Goal: Task Accomplishment & Management: Complete application form

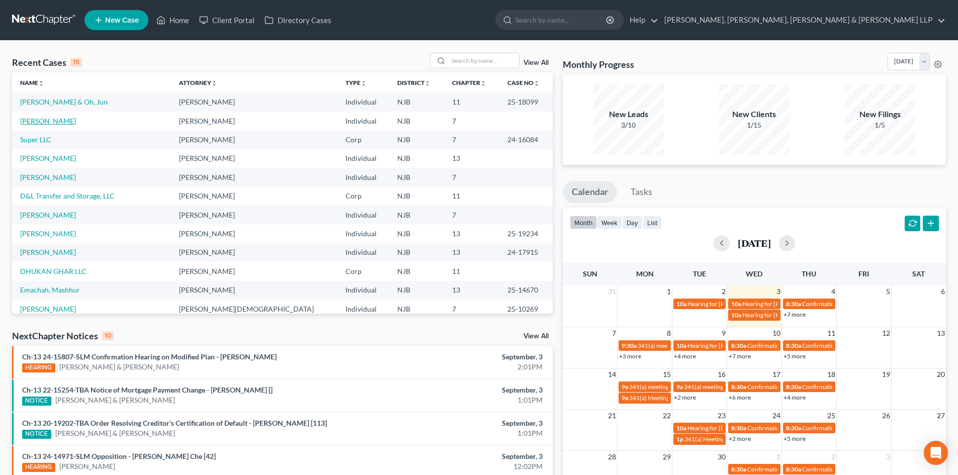
click at [63, 122] on link "[PERSON_NAME]" at bounding box center [48, 121] width 56 height 9
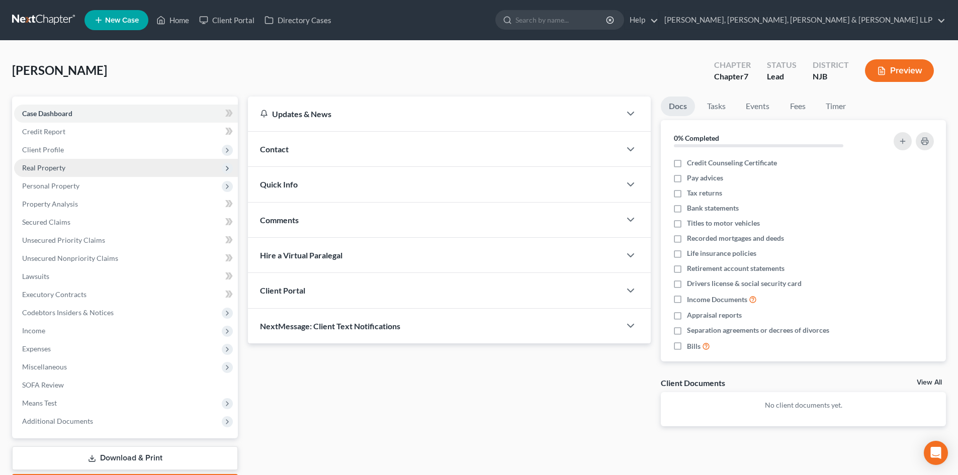
click at [72, 173] on span "Real Property" at bounding box center [126, 168] width 224 height 18
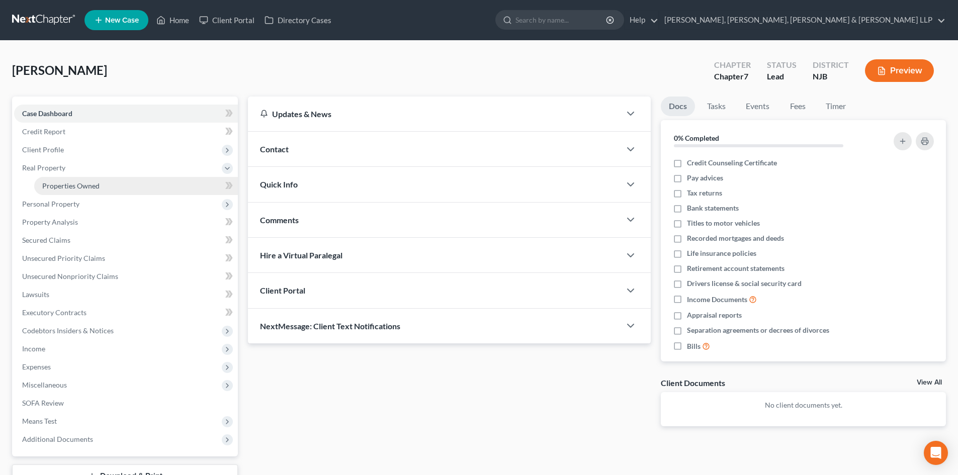
click at [73, 182] on span "Properties Owned" at bounding box center [70, 186] width 57 height 9
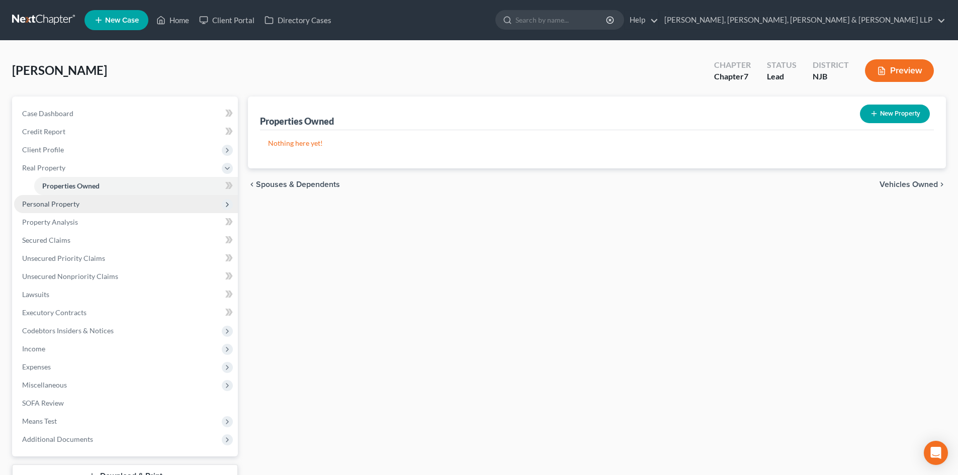
drag, startPoint x: 73, startPoint y: 201, endPoint x: 73, endPoint y: 207, distance: 5.5
click at [73, 202] on span "Personal Property" at bounding box center [50, 204] width 57 height 9
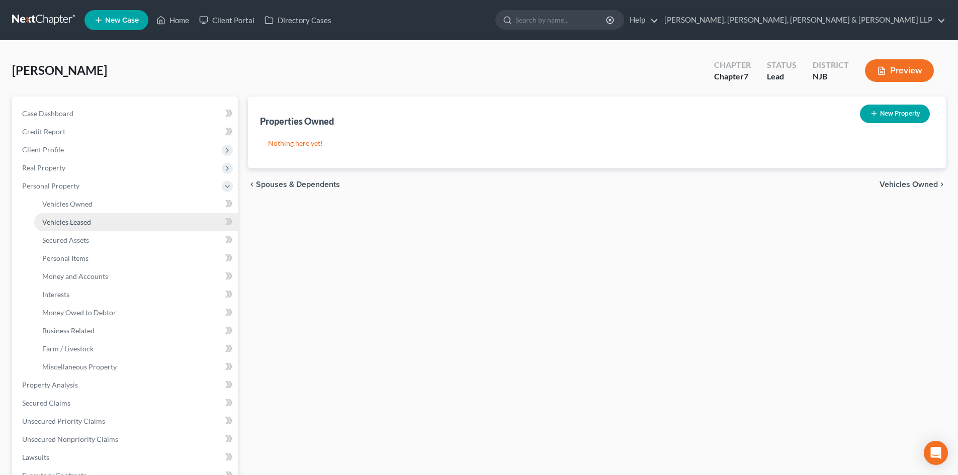
click at [74, 216] on link "Vehicles Leased" at bounding box center [136, 222] width 204 height 18
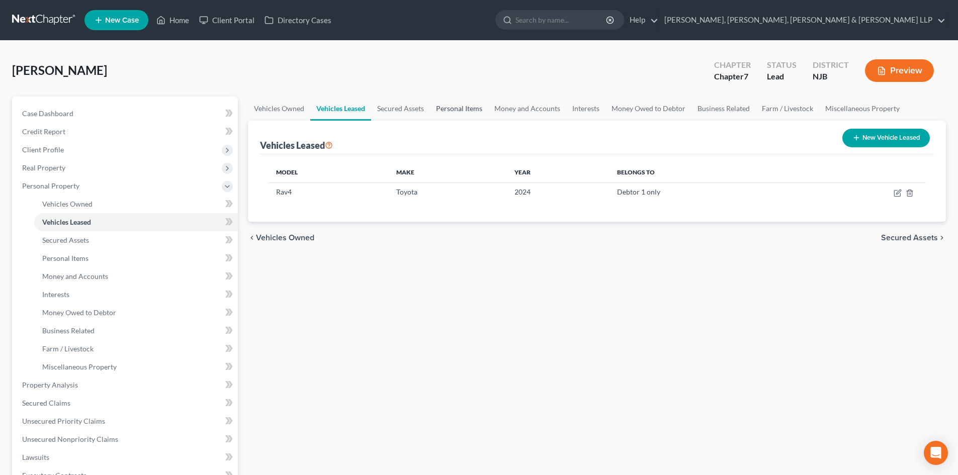
click at [454, 103] on link "Personal Items" at bounding box center [459, 109] width 58 height 24
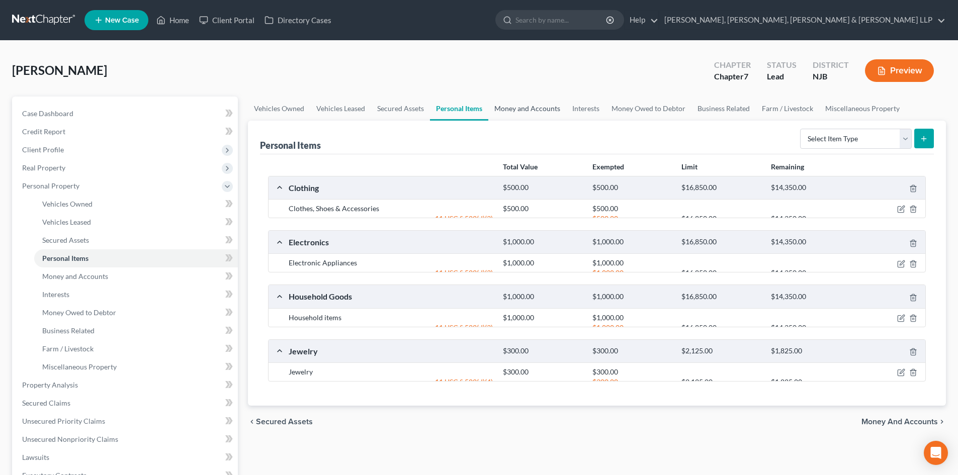
click at [518, 113] on link "Money and Accounts" at bounding box center [527, 109] width 78 height 24
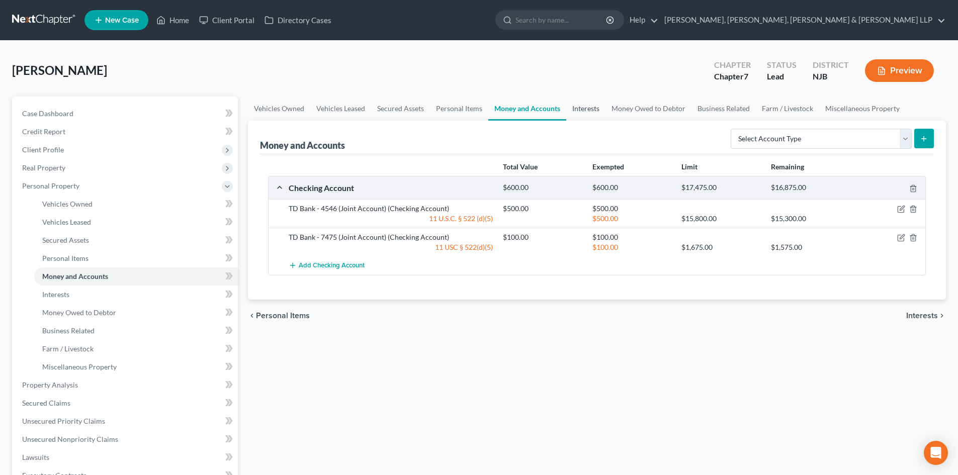
click at [597, 107] on link "Interests" at bounding box center [585, 109] width 39 height 24
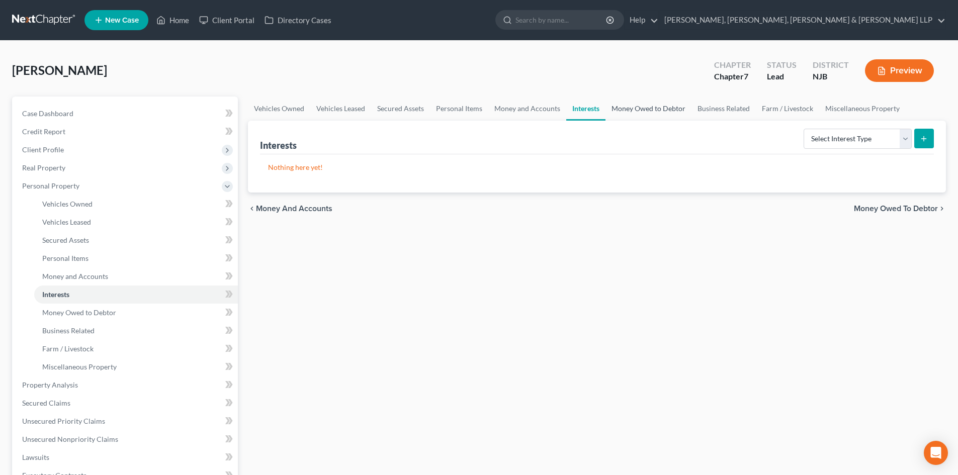
click at [631, 109] on link "Money Owed to Debtor" at bounding box center [649, 109] width 86 height 24
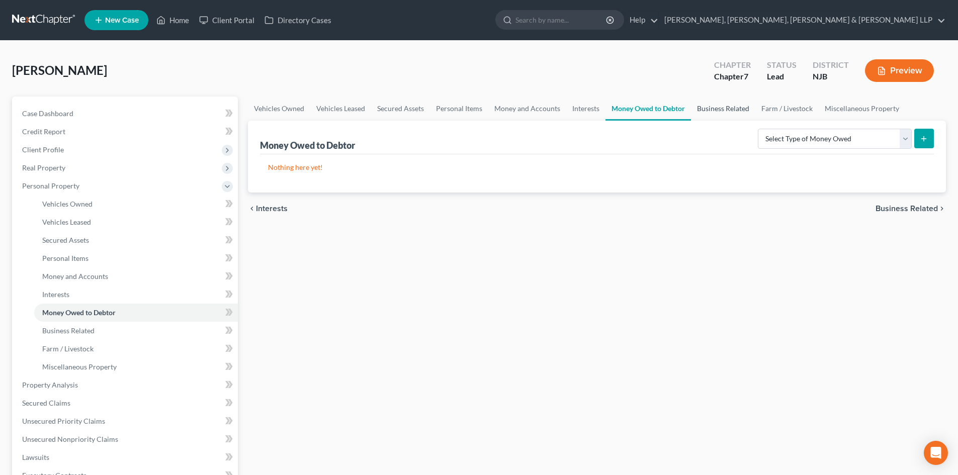
click at [715, 109] on link "Business Related" at bounding box center [723, 109] width 64 height 24
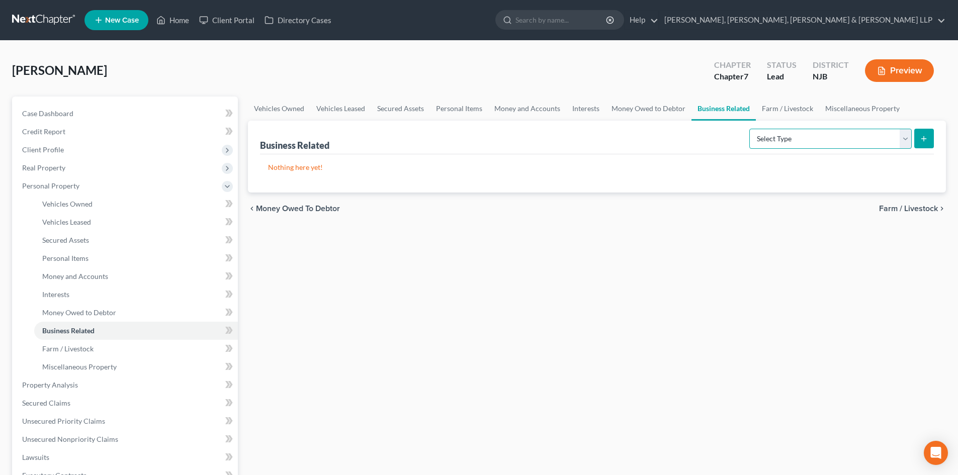
click at [779, 131] on select "Select Type Customer Lists Franchises Inventory Licenses Machinery Office Equip…" at bounding box center [830, 139] width 162 height 20
click at [776, 112] on link "Farm / Livestock" at bounding box center [787, 109] width 63 height 24
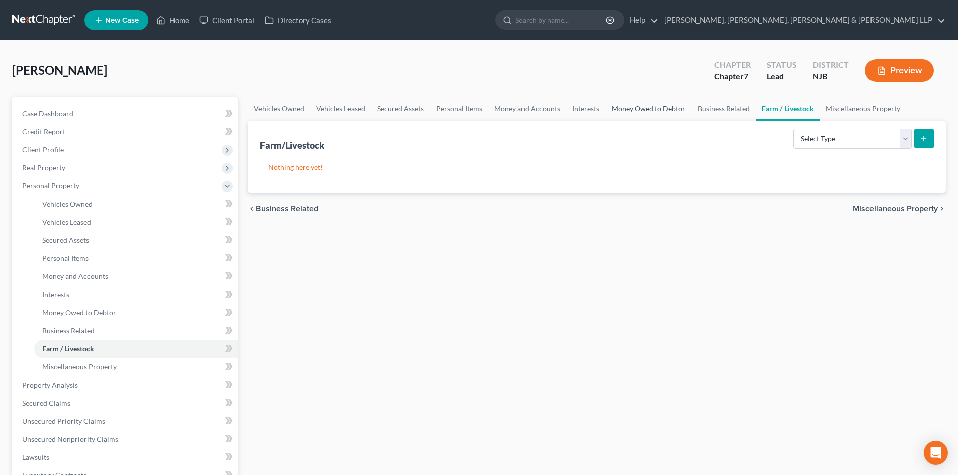
click at [673, 108] on link "Money Owed to Debtor" at bounding box center [649, 109] width 86 height 24
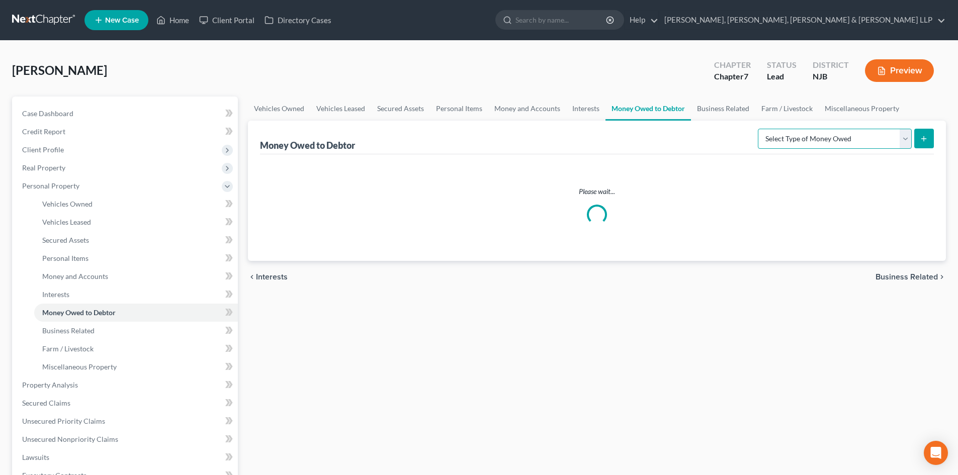
click at [814, 139] on select "Select Type of Money Owed Accounts Receivable Alimony Child Support Claims Agai…" at bounding box center [835, 139] width 154 height 20
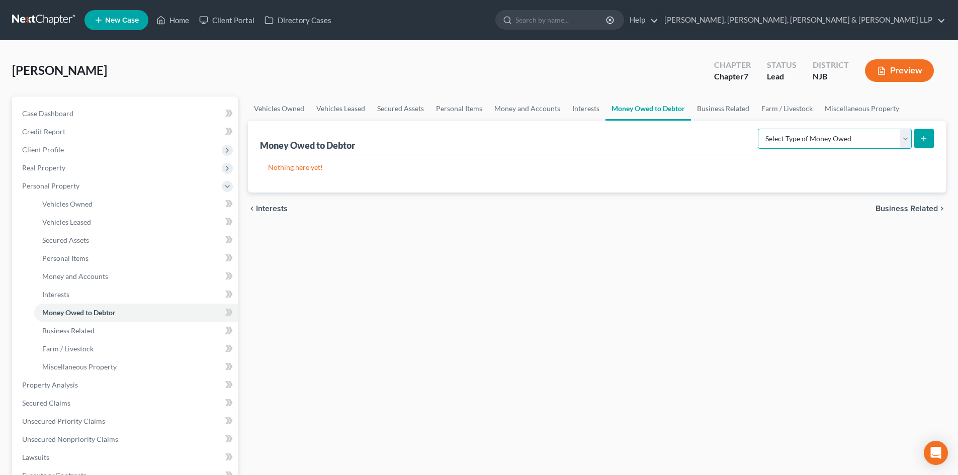
click at [798, 139] on select "Select Type of Money Owed Accounts Receivable Alimony Child Support Claims Agai…" at bounding box center [835, 139] width 154 height 20
click at [760, 129] on select "Select Type of Money Owed Accounts Receivable Alimony Child Support Claims Agai…" at bounding box center [835, 139] width 154 height 20
click at [927, 133] on button "submit" at bounding box center [924, 139] width 20 height 20
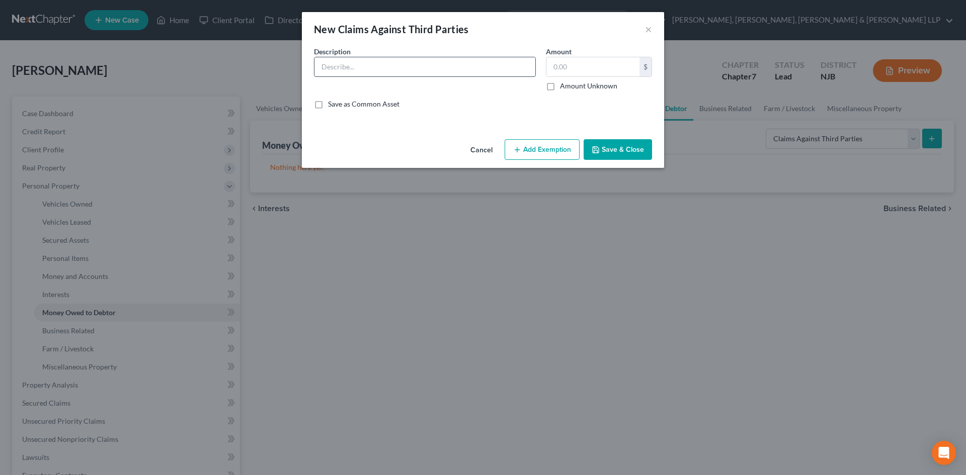
click at [486, 62] on input "text" at bounding box center [424, 66] width 221 height 19
click at [648, 31] on button "×" at bounding box center [648, 29] width 7 height 12
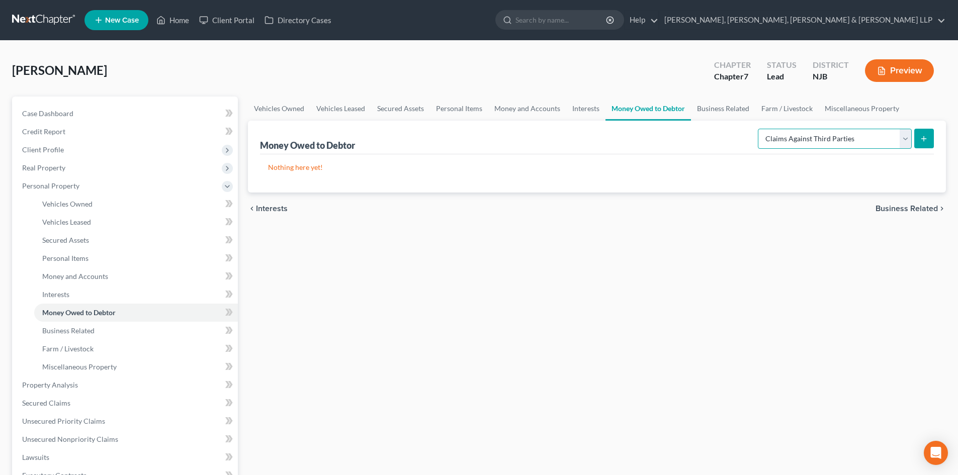
click at [838, 139] on select "Select Type of Money Owed Accounts Receivable Alimony Child Support Claims Agai…" at bounding box center [835, 139] width 154 height 20
select select "other_contingent_and_unliquidated_claims"
click at [760, 129] on select "Select Type of Money Owed Accounts Receivable Alimony Child Support Claims Agai…" at bounding box center [835, 139] width 154 height 20
click at [918, 134] on button "submit" at bounding box center [924, 139] width 20 height 20
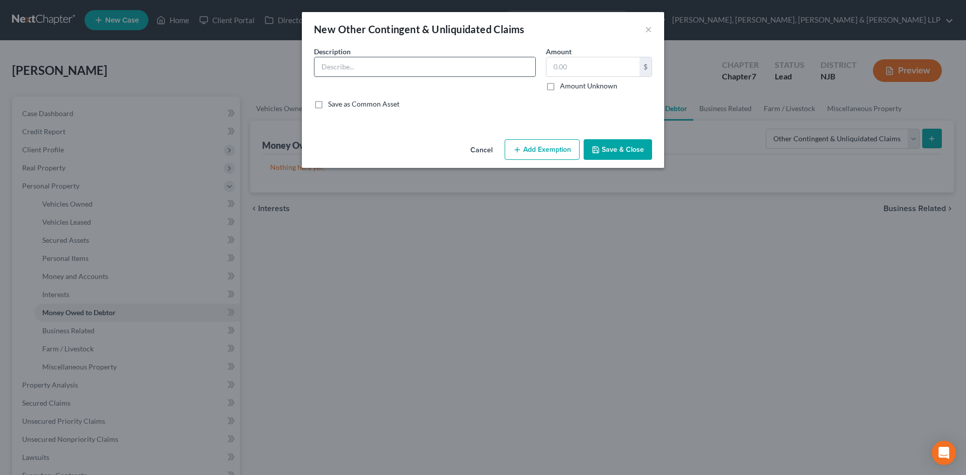
click at [358, 75] on input "text" at bounding box center [424, 66] width 221 height 19
type input "Pre"
click at [648, 28] on button "×" at bounding box center [648, 29] width 7 height 12
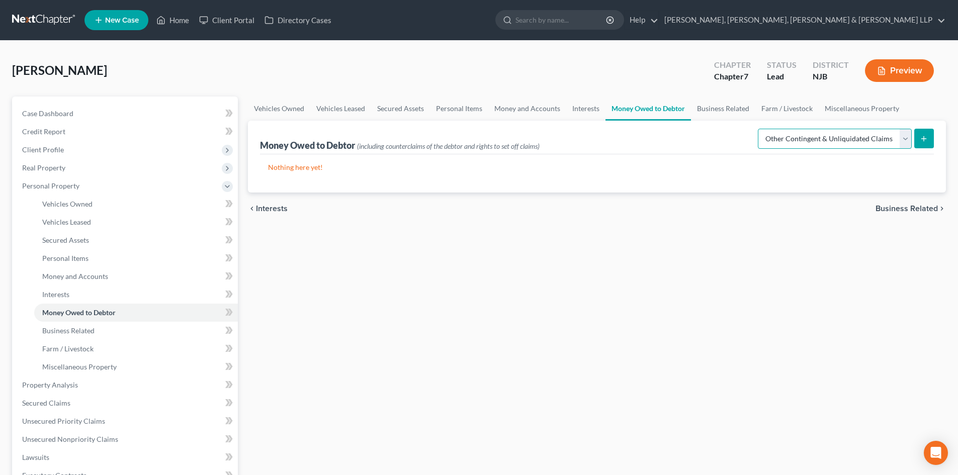
click at [857, 138] on select "Select Type of Money Owed Accounts Receivable Alimony Child Support Claims Agai…" at bounding box center [835, 139] width 154 height 20
select select "claims_against_third_parties"
click at [760, 129] on select "Select Type of Money Owed Accounts Receivable Alimony Child Support Claims Agai…" at bounding box center [835, 139] width 154 height 20
click at [917, 137] on button "submit" at bounding box center [924, 139] width 20 height 20
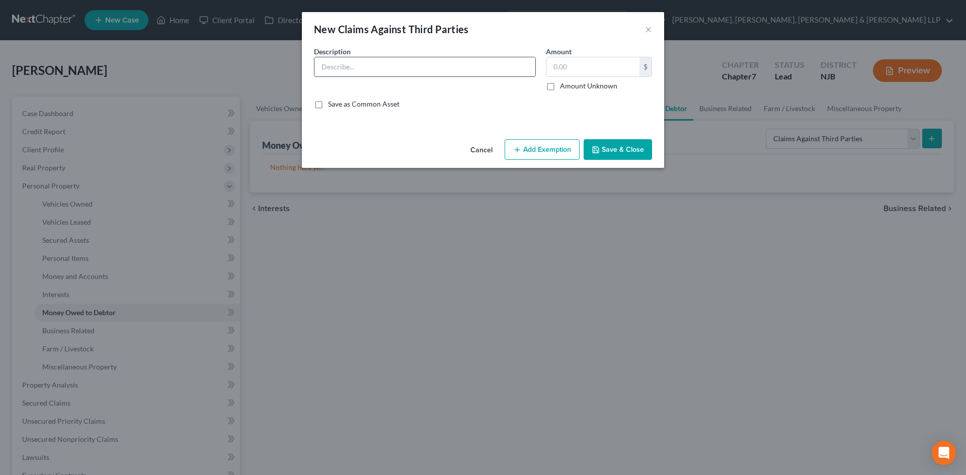
click at [440, 73] on input "text" at bounding box center [424, 66] width 221 height 19
type input "G"
type input "Levied Funds"
click at [564, 65] on input "text" at bounding box center [592, 66] width 93 height 19
type input "10,000"
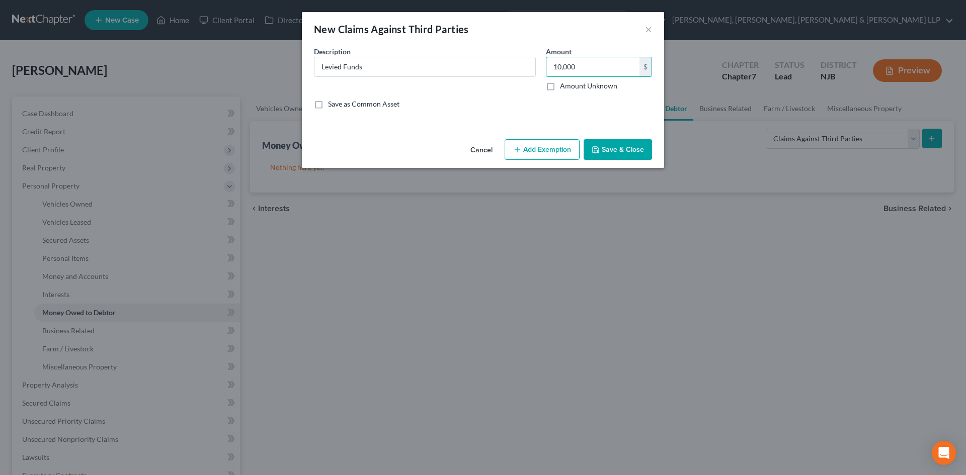
click at [559, 154] on button "Add Exemption" at bounding box center [542, 149] width 75 height 21
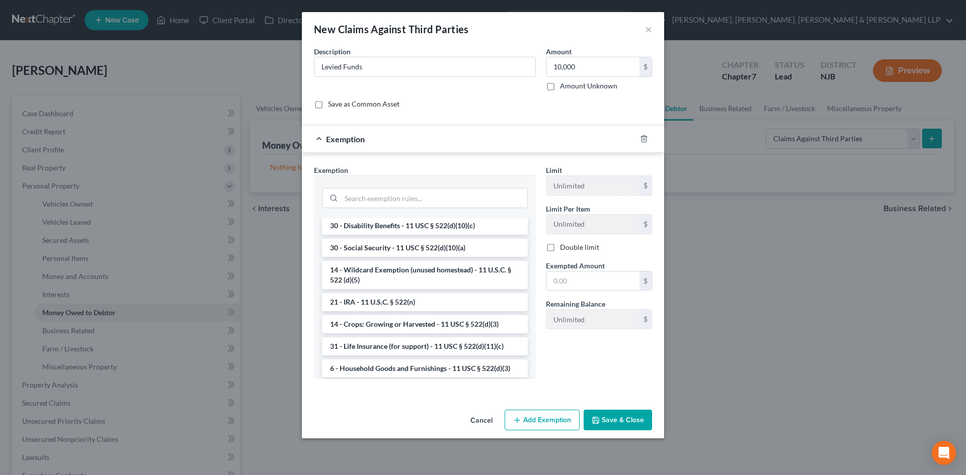
scroll to position [553, 0]
drag, startPoint x: 401, startPoint y: 303, endPoint x: 498, endPoint y: 289, distance: 98.5
click at [401, 289] on li "14 - Wildcard Exemption (unused homestead) - 11 U.S.C. § 522 (d)(5)" at bounding box center [425, 275] width 206 height 28
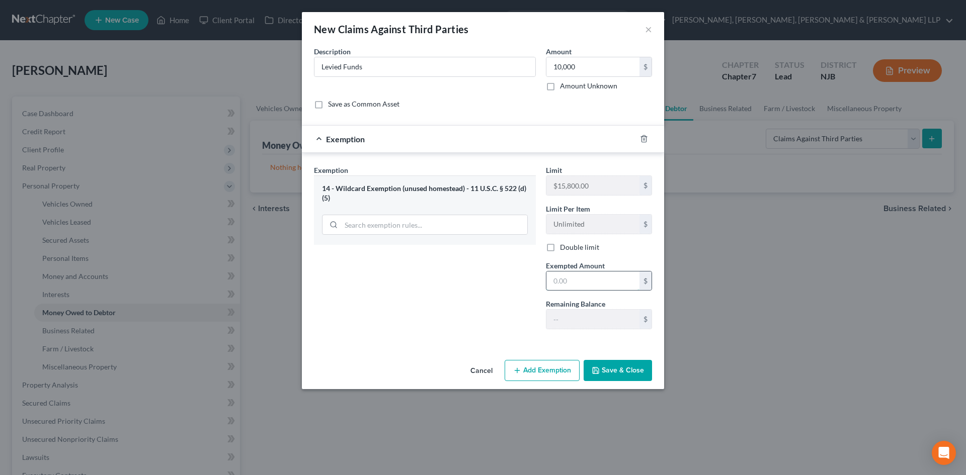
click at [563, 281] on input "text" at bounding box center [592, 281] width 93 height 19
type input "10,000"
click at [612, 367] on button "Save & Close" at bounding box center [617, 370] width 68 height 21
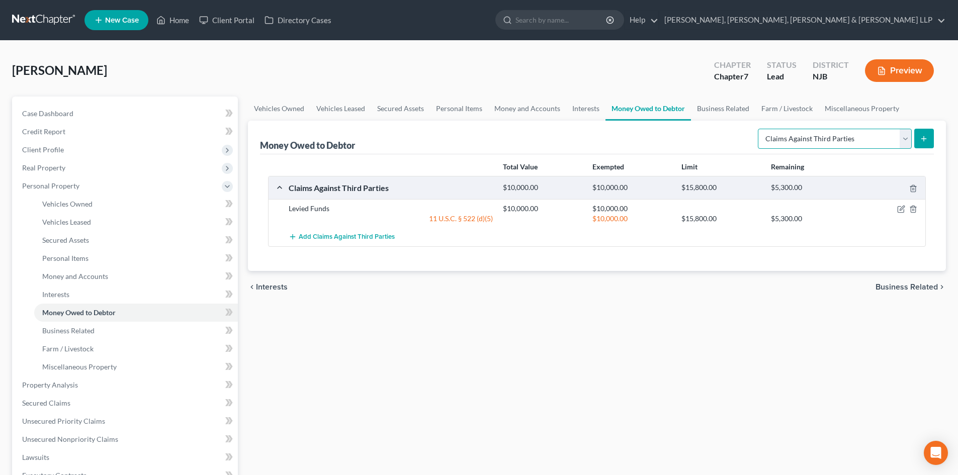
click at [821, 142] on select "Select Type of Money Owed Accounts Receivable Alimony Child Support Claims Agai…" at bounding box center [835, 139] width 154 height 20
click at [875, 109] on link "Miscellaneous Property" at bounding box center [862, 109] width 87 height 24
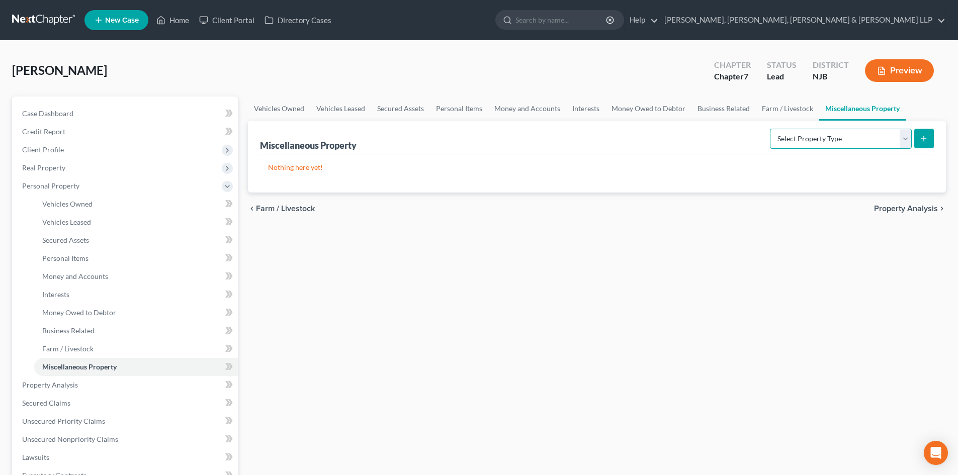
click at [823, 147] on select "Select Property Type Assigned for Creditor Benefit [DATE] Holding for Another N…" at bounding box center [841, 139] width 142 height 20
select select "not_yet_listed"
click at [770, 129] on select "Select Property Type Assigned for Creditor Benefit [DATE] Holding for Another N…" at bounding box center [841, 139] width 142 height 20
click at [921, 143] on button "submit" at bounding box center [924, 139] width 20 height 20
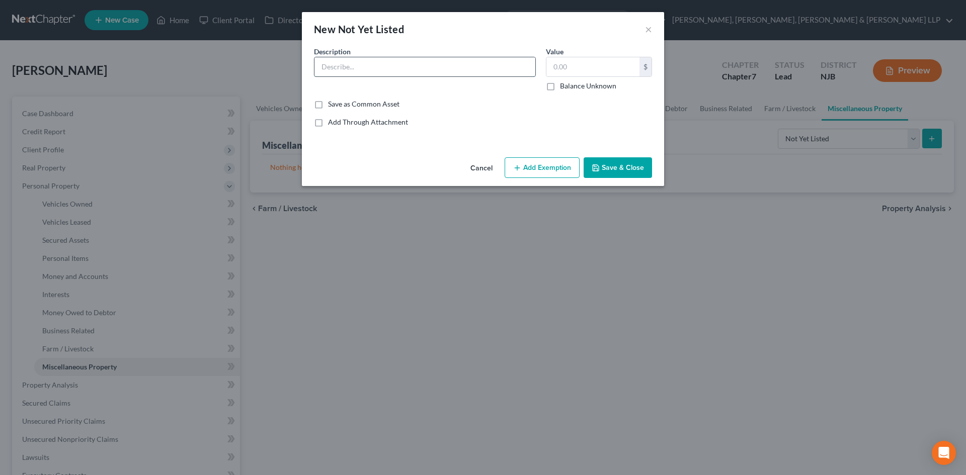
click at [347, 73] on input "text" at bounding box center [424, 66] width 221 height 19
type input "Levied Funds"
click at [563, 66] on input "text" at bounding box center [592, 66] width 93 height 19
type input "10,000"
click at [554, 179] on div "Cancel Add Exemption Save & Close" at bounding box center [483, 169] width 362 height 33
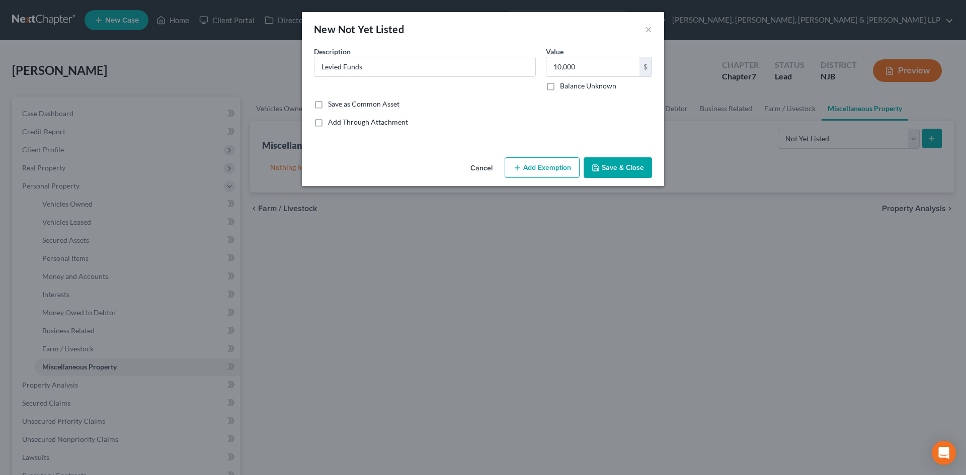
click at [554, 170] on button "Add Exemption" at bounding box center [542, 167] width 75 height 21
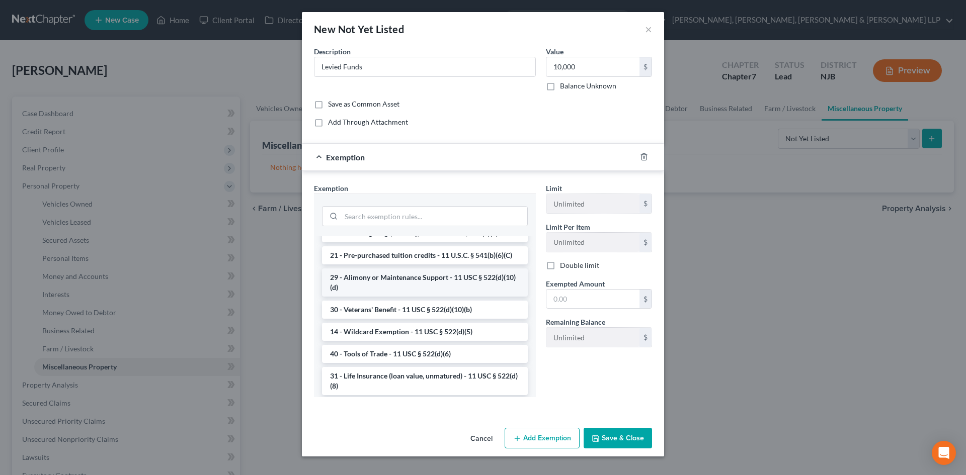
scroll to position [302, 0]
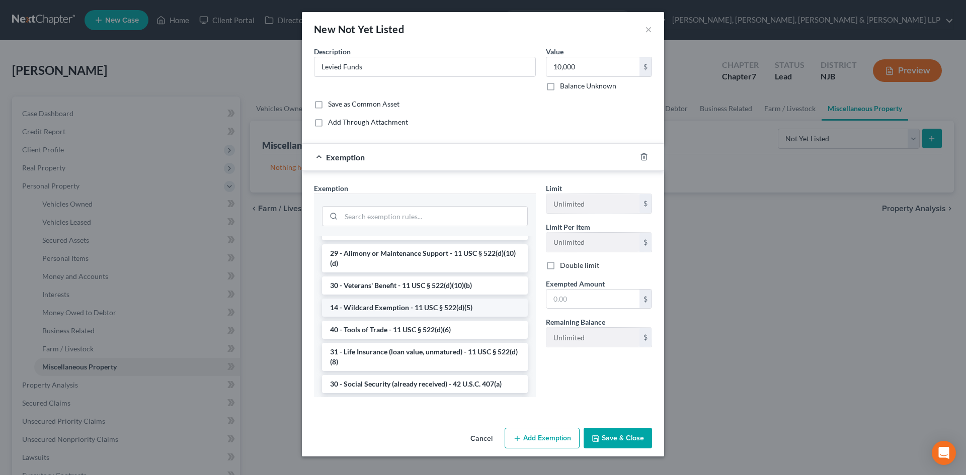
click at [405, 317] on li "14 - Wildcard Exemption - 11 USC § 522(d)(5)" at bounding box center [425, 308] width 206 height 18
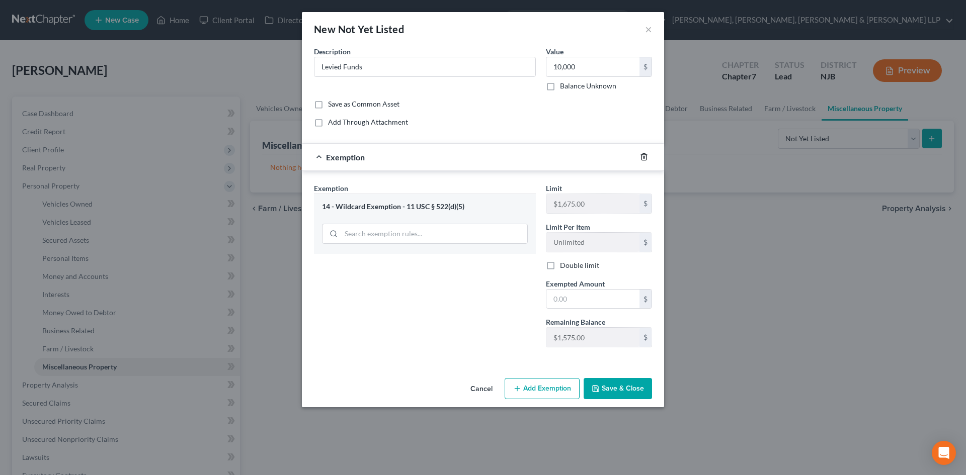
click at [642, 154] on icon "button" at bounding box center [643, 157] width 5 height 7
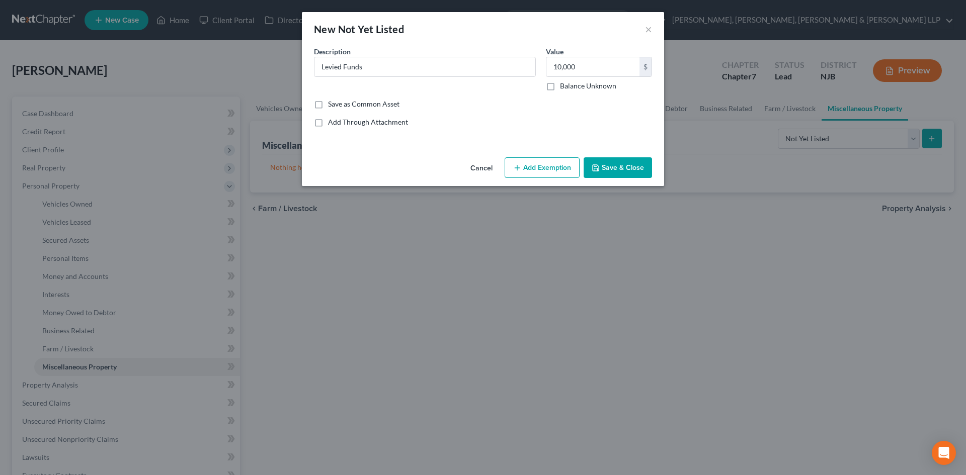
click at [549, 166] on button "Add Exemption" at bounding box center [542, 167] width 75 height 21
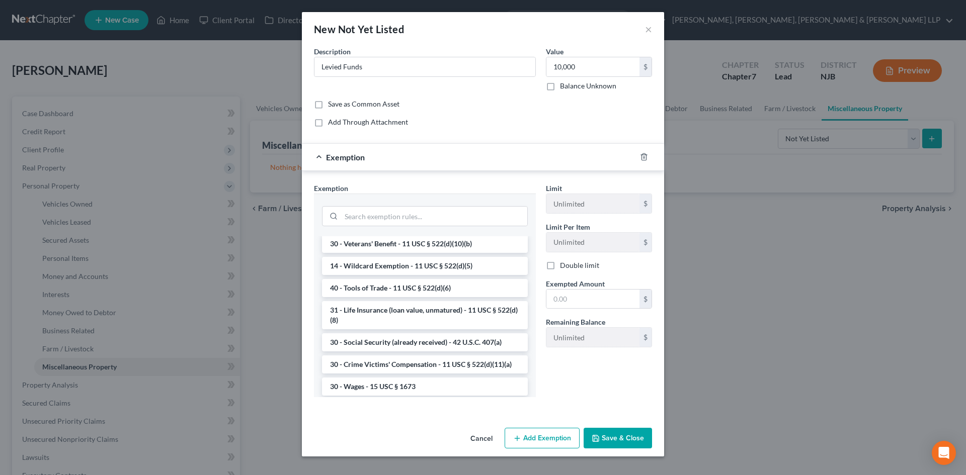
scroll to position [352, 0]
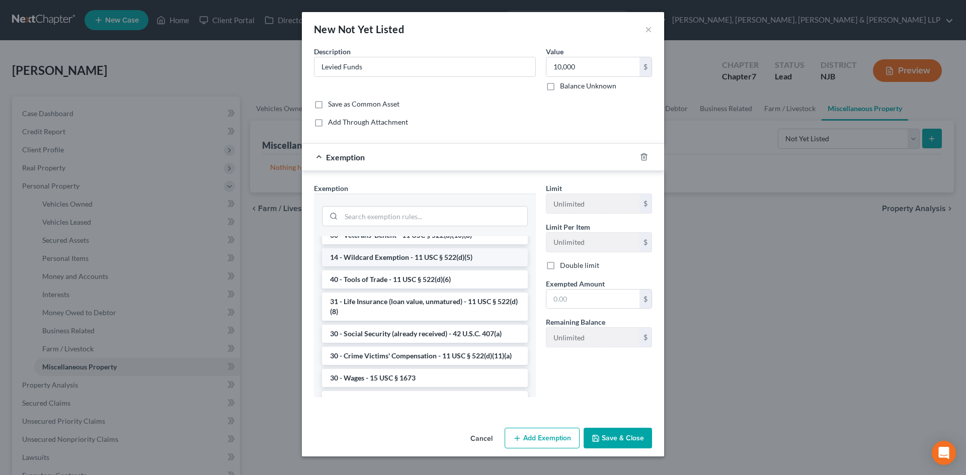
click at [426, 267] on li "14 - Wildcard Exemption - 11 USC § 522(d)(5)" at bounding box center [425, 257] width 206 height 18
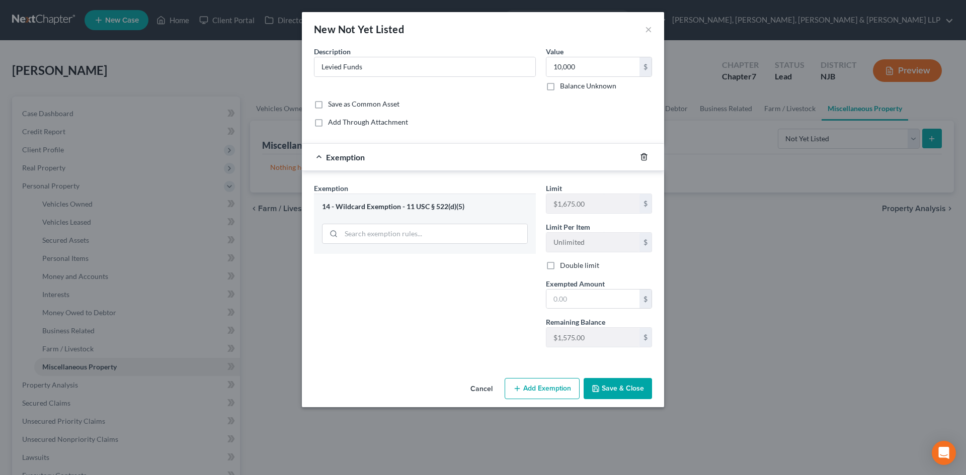
click at [642, 157] on icon "button" at bounding box center [644, 157] width 8 height 8
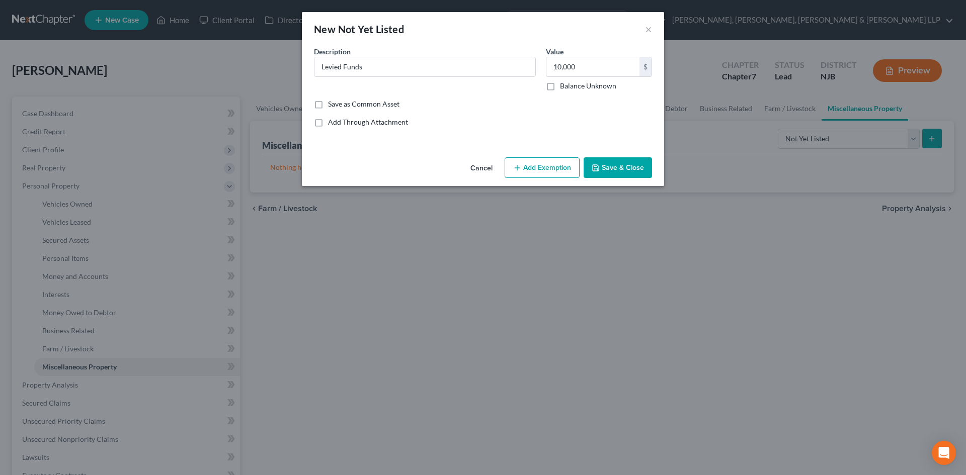
click at [552, 157] on button "Add Exemption" at bounding box center [542, 167] width 75 height 21
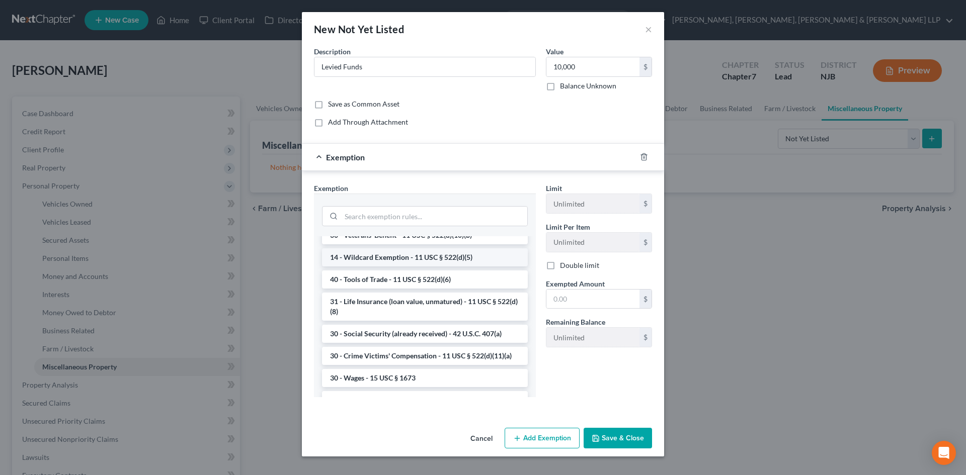
click at [392, 267] on li "14 - Wildcard Exemption - 11 USC § 522(d)(5)" at bounding box center [425, 257] width 206 height 18
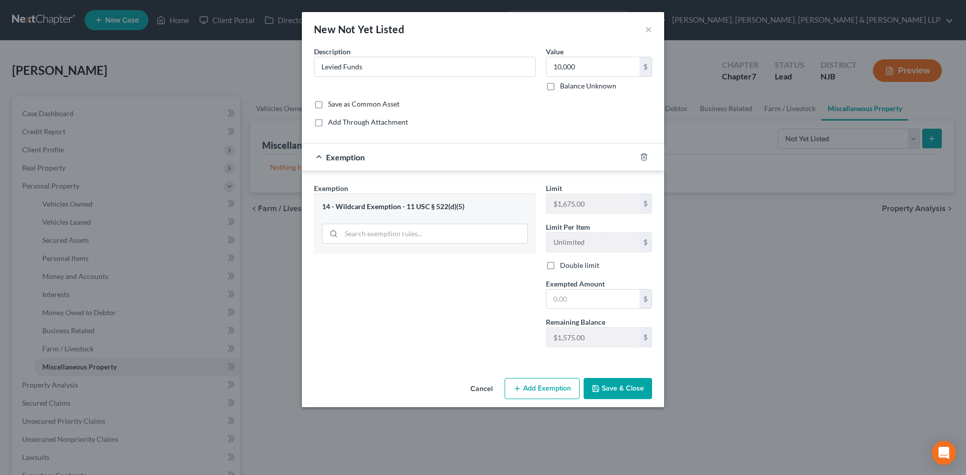
click at [639, 156] on div at bounding box center [650, 157] width 28 height 16
click at [641, 156] on icon "button" at bounding box center [643, 157] width 5 height 7
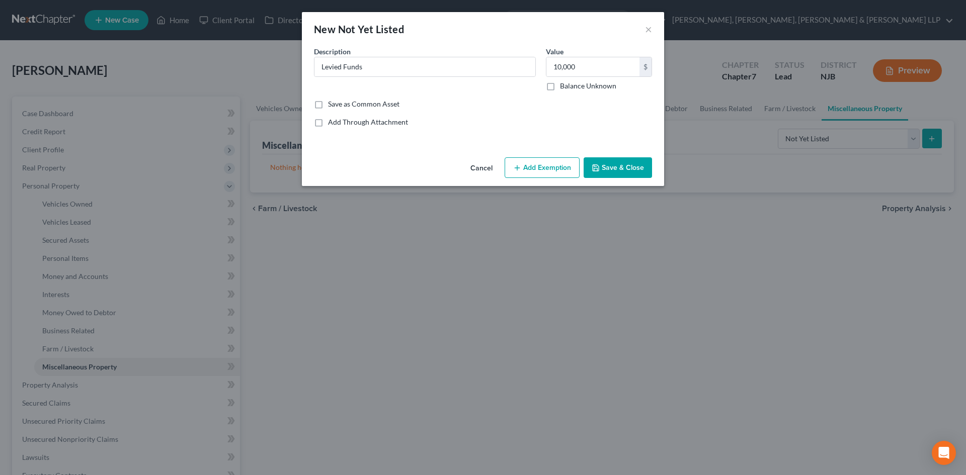
click at [550, 164] on button "Add Exemption" at bounding box center [542, 167] width 75 height 21
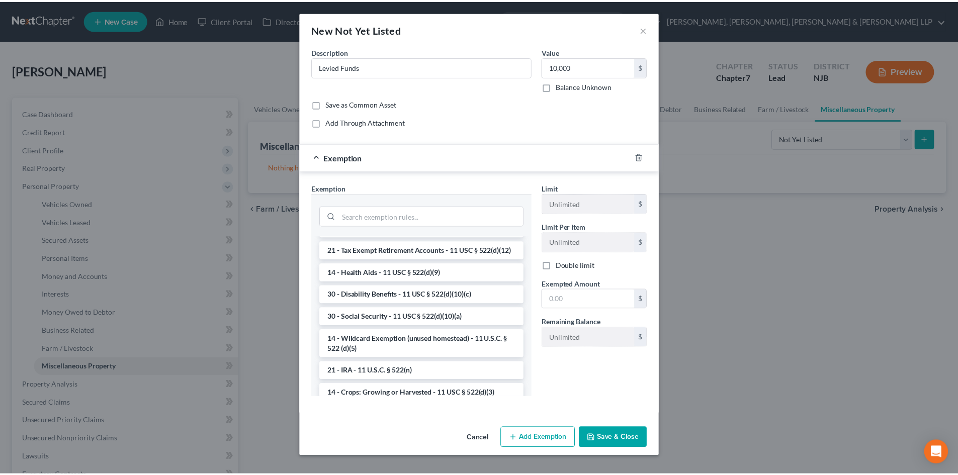
scroll to position [503, 0]
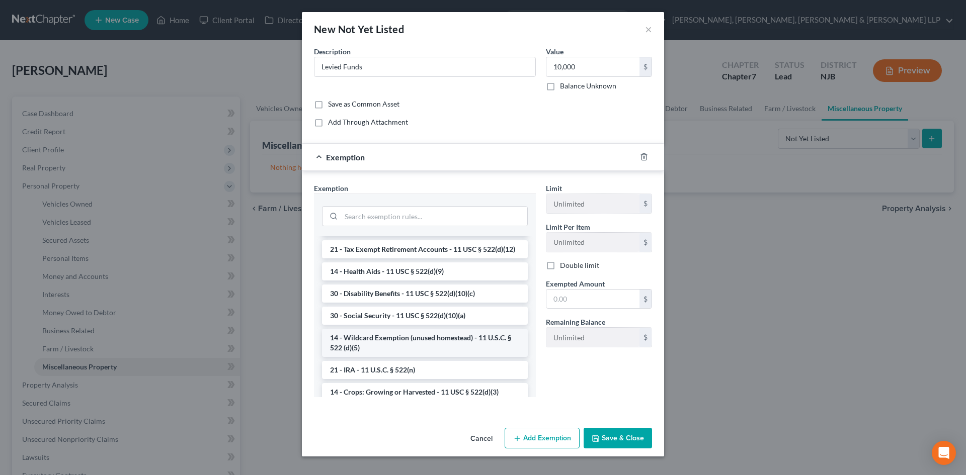
click at [409, 357] on li "14 - Wildcard Exemption (unused homestead) - 11 U.S.C. § 522 (d)(5)" at bounding box center [425, 343] width 206 height 28
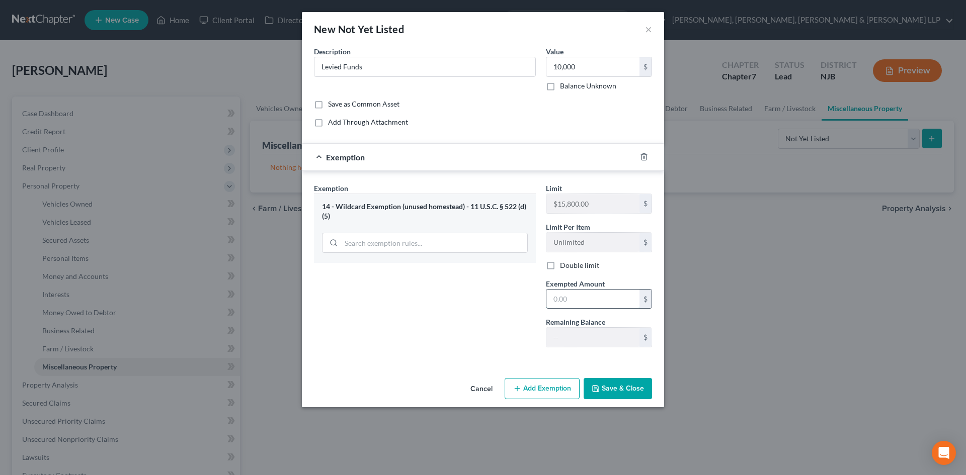
click at [580, 296] on input "text" at bounding box center [592, 299] width 93 height 19
type input "10,000"
click at [632, 386] on button "Save & Close" at bounding box center [617, 388] width 68 height 21
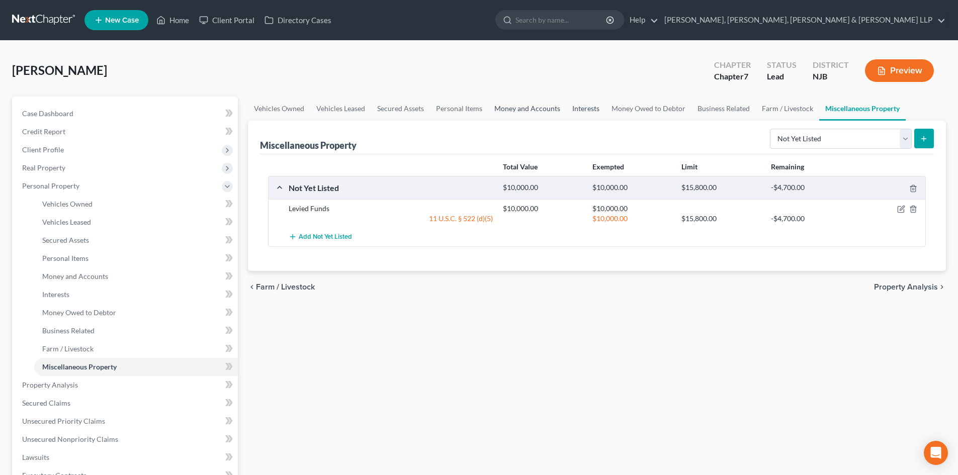
drag, startPoint x: 573, startPoint y: 107, endPoint x: 540, endPoint y: 107, distance: 33.2
click at [573, 107] on link "Interests" at bounding box center [585, 109] width 39 height 24
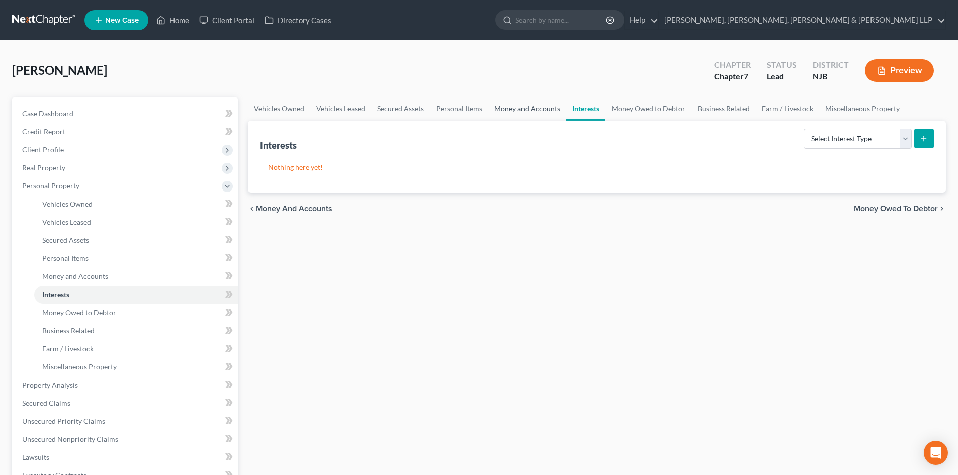
click at [544, 115] on link "Money and Accounts" at bounding box center [527, 109] width 78 height 24
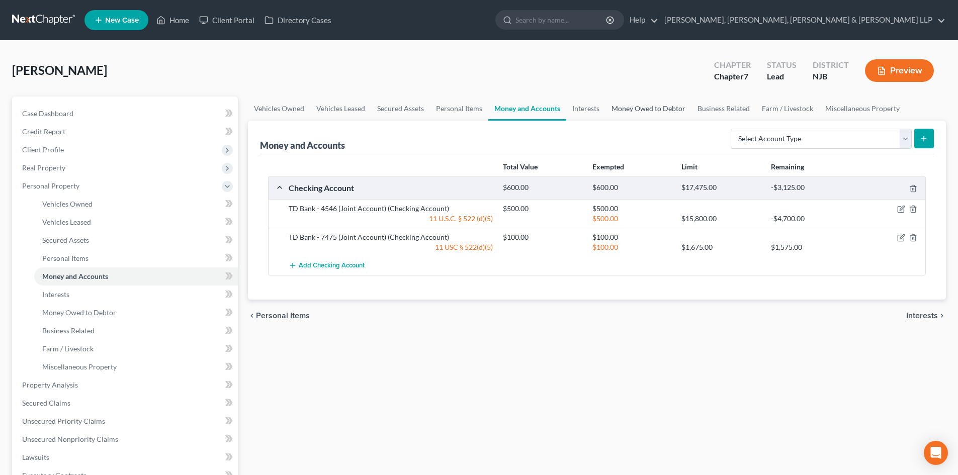
click at [654, 113] on link "Money Owed to Debtor" at bounding box center [649, 109] width 86 height 24
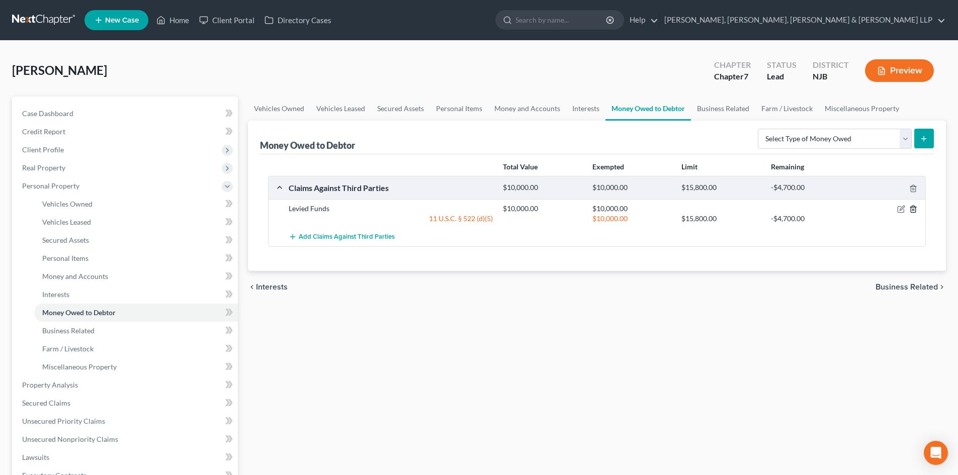
click at [917, 206] on icon "button" at bounding box center [913, 209] width 8 height 8
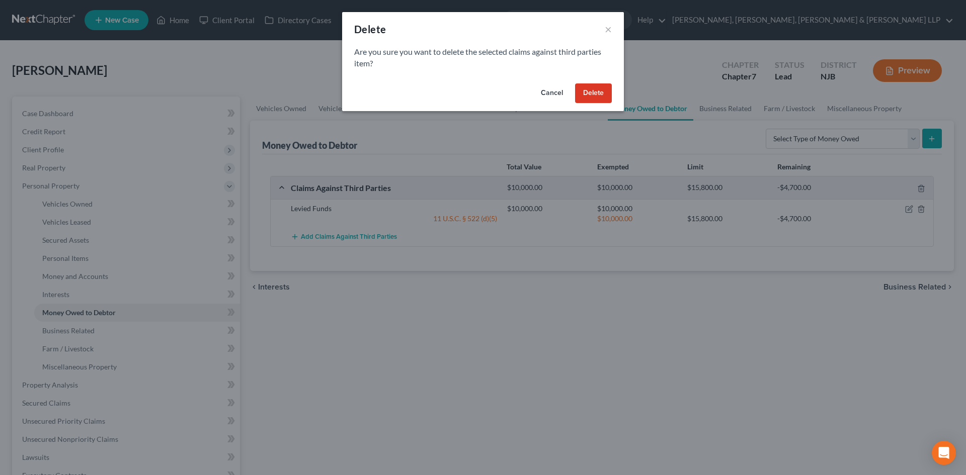
click at [610, 93] on button "Delete" at bounding box center [593, 93] width 37 height 20
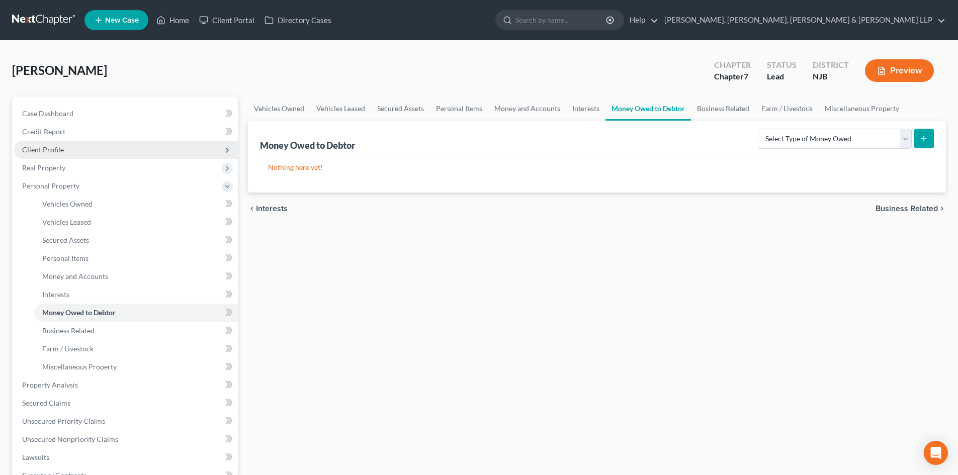
click at [97, 152] on span "Client Profile" at bounding box center [126, 150] width 224 height 18
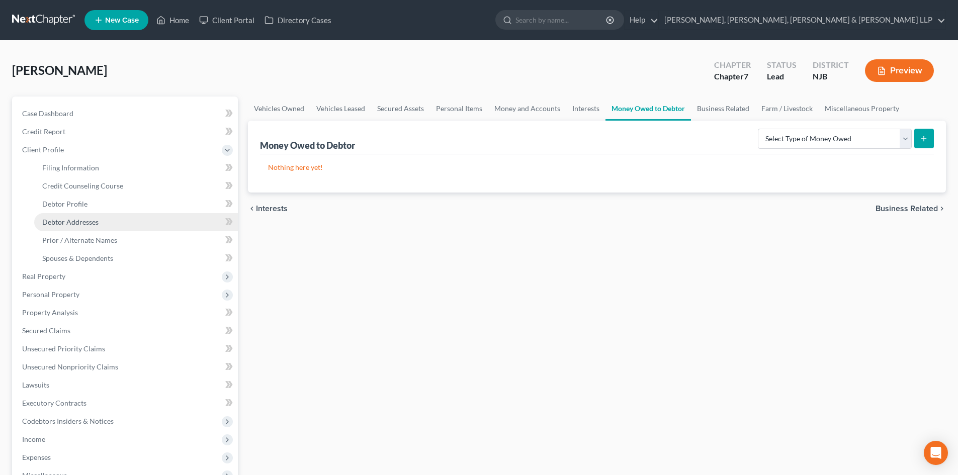
click at [83, 218] on span "Debtor Addresses" at bounding box center [70, 222] width 56 height 9
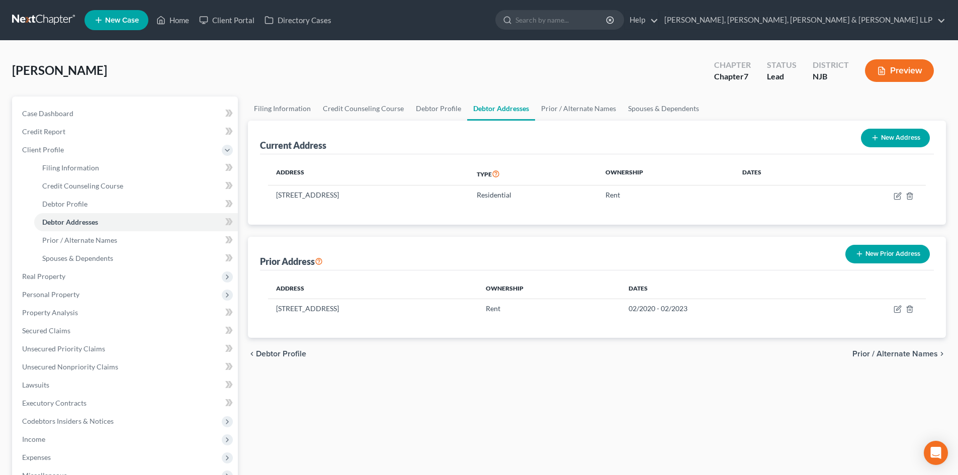
click at [886, 138] on button "New Address" at bounding box center [895, 138] width 69 height 19
select select "0"
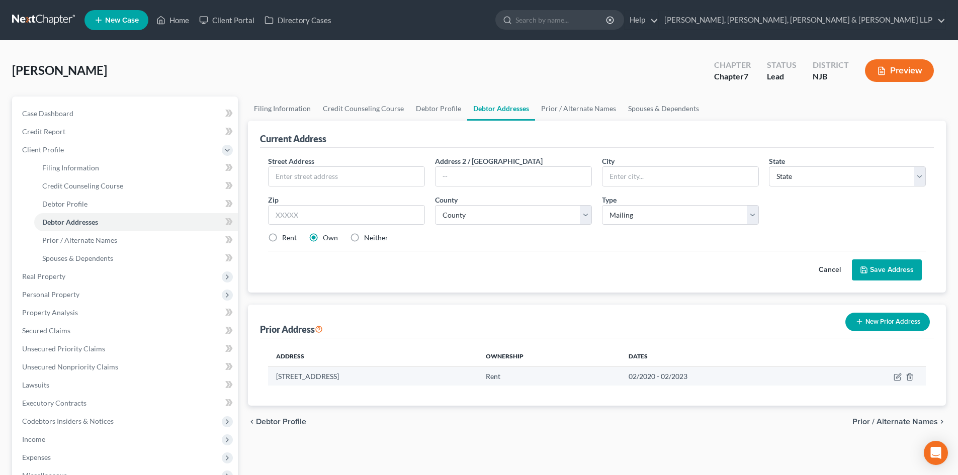
drag, startPoint x: 403, startPoint y: 380, endPoint x: 271, endPoint y: 380, distance: 131.8
click at [271, 380] on td "[STREET_ADDRESS]" at bounding box center [372, 376] width 209 height 19
click at [347, 182] on input "text" at bounding box center [347, 176] width 156 height 19
paste input "15766-[PERSON_NAME]"
drag, startPoint x: 350, startPoint y: 179, endPoint x: 199, endPoint y: 178, distance: 150.9
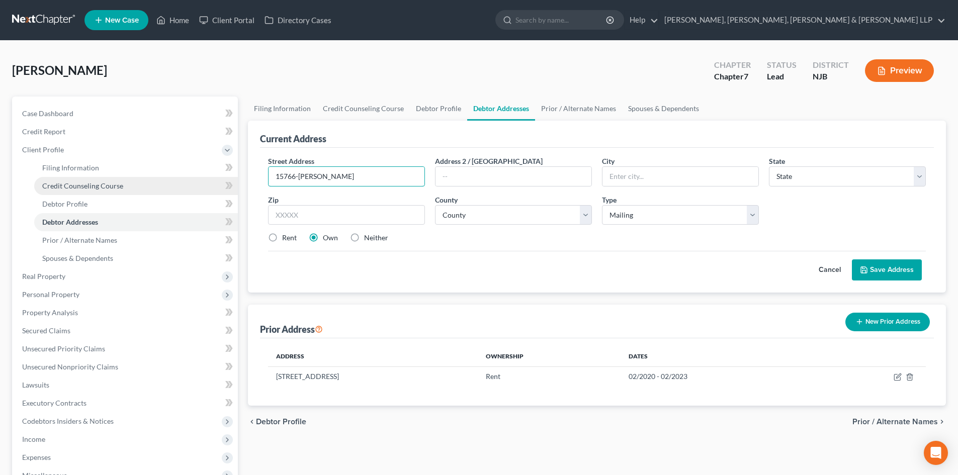
click at [199, 178] on div "Petition Navigation Case Dashboard Payments Invoices Payments Payments Credit R…" at bounding box center [479, 351] width 944 height 509
drag, startPoint x: 274, startPoint y: 379, endPoint x: 341, endPoint y: 379, distance: 66.9
click at [341, 379] on td "[STREET_ADDRESS]" at bounding box center [372, 376] width 209 height 19
copy td "[STREET_ADDRESS]"
drag, startPoint x: 349, startPoint y: 173, endPoint x: 233, endPoint y: 168, distance: 115.8
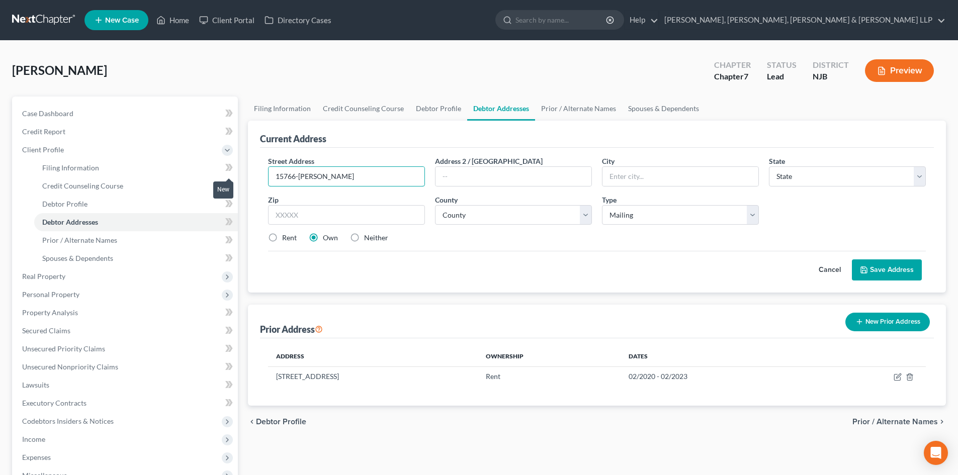
click at [233, 168] on div "Petition Navigation Case Dashboard Payments Invoices Payments Payments Credit R…" at bounding box center [479, 351] width 944 height 509
paste input "[STREET_ADDRESS]"
type input "[STREET_ADDRESS]"
drag, startPoint x: 406, startPoint y: 376, endPoint x: 430, endPoint y: 376, distance: 23.6
click at [430, 376] on td "[STREET_ADDRESS]" at bounding box center [372, 376] width 209 height 19
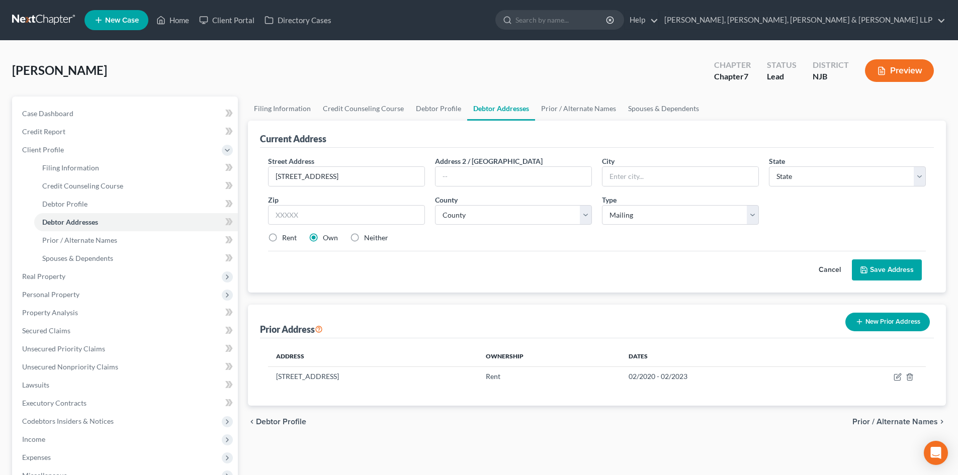
copy td "07424"
click at [340, 219] on input "text" at bounding box center [346, 215] width 157 height 20
paste input "07424"
type input "07424"
type input "[GEOGRAPHIC_DATA]"
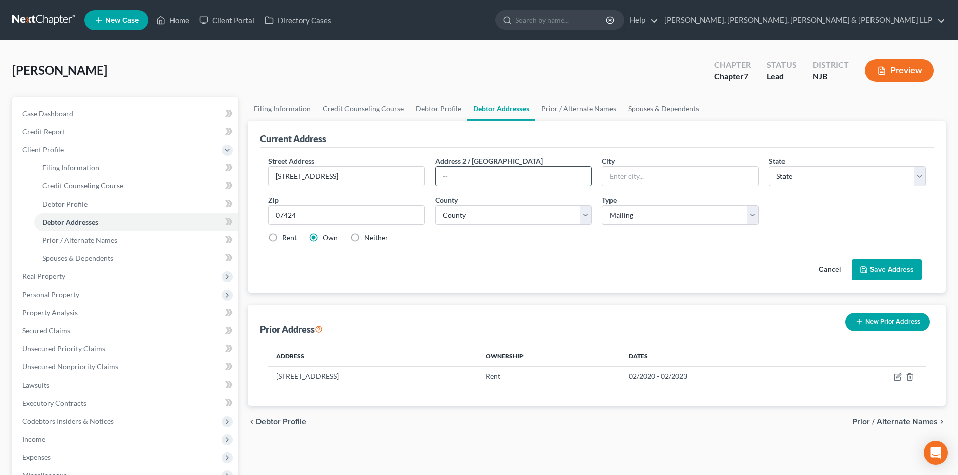
select select "33"
click at [482, 180] on input "text" at bounding box center [514, 176] width 156 height 19
click at [476, 217] on select "County [GEOGRAPHIC_DATA] [GEOGRAPHIC_DATA] [GEOGRAPHIC_DATA] [GEOGRAPHIC_DATA] …" at bounding box center [513, 215] width 157 height 20
select select "15"
click at [435, 205] on select "County [GEOGRAPHIC_DATA] [GEOGRAPHIC_DATA] [GEOGRAPHIC_DATA] [GEOGRAPHIC_DATA] …" at bounding box center [513, 215] width 157 height 20
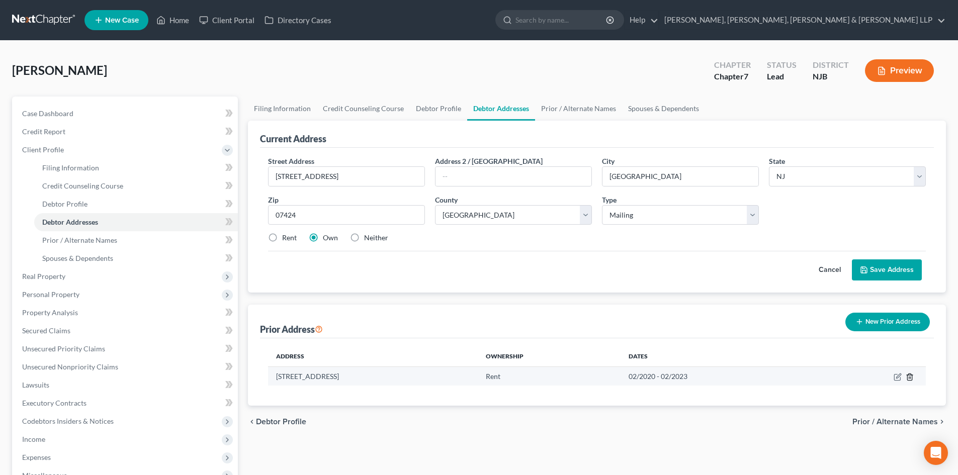
click at [909, 378] on line "button" at bounding box center [909, 378] width 0 height 2
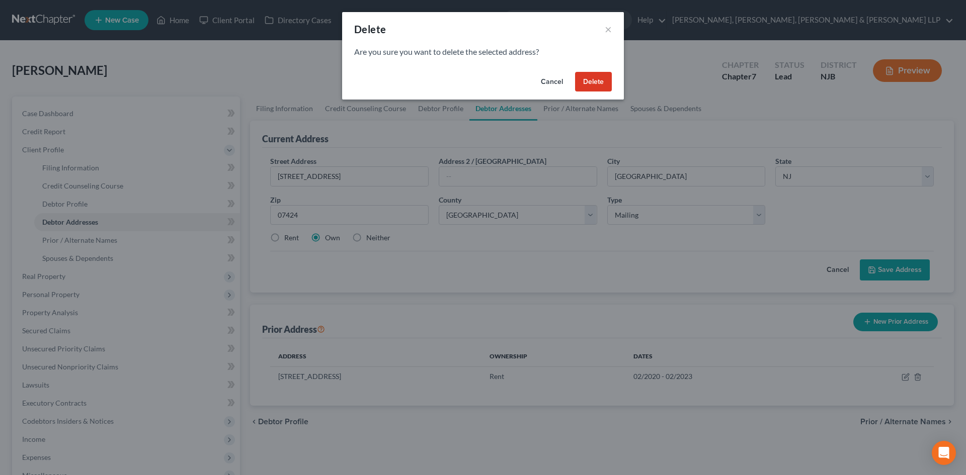
click at [590, 89] on button "Delete" at bounding box center [593, 82] width 37 height 20
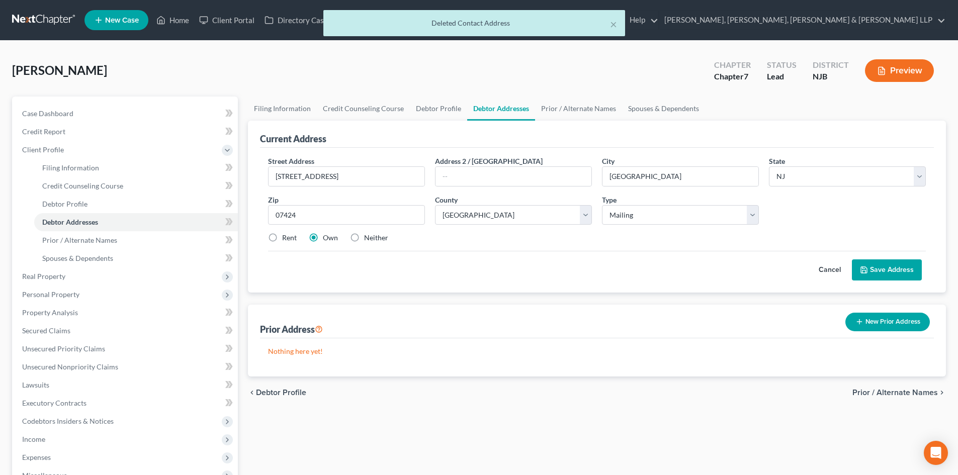
click at [286, 238] on label "Rent" at bounding box center [289, 238] width 15 height 10
click at [286, 238] on input "Rent" at bounding box center [289, 236] width 7 height 7
radio input "true"
click at [522, 176] on input "text" at bounding box center [514, 176] width 156 height 19
click at [881, 260] on button "Save Address" at bounding box center [887, 270] width 70 height 21
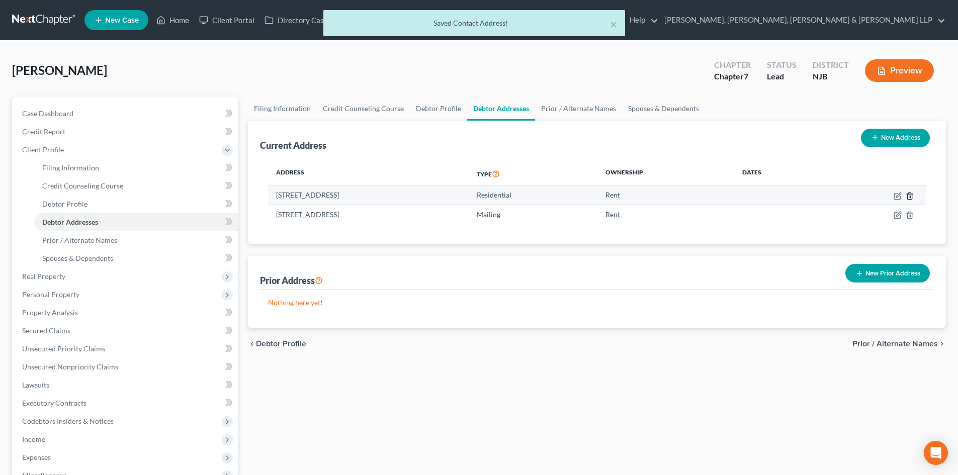
click at [908, 195] on icon "button" at bounding box center [909, 196] width 5 height 7
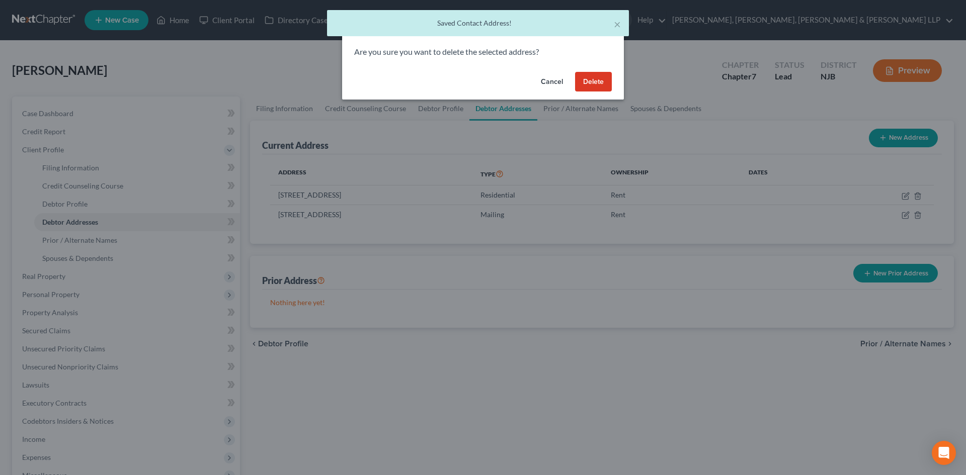
drag, startPoint x: 593, startPoint y: 82, endPoint x: 695, endPoint y: 119, distance: 109.0
click at [593, 81] on button "Delete" at bounding box center [593, 82] width 37 height 20
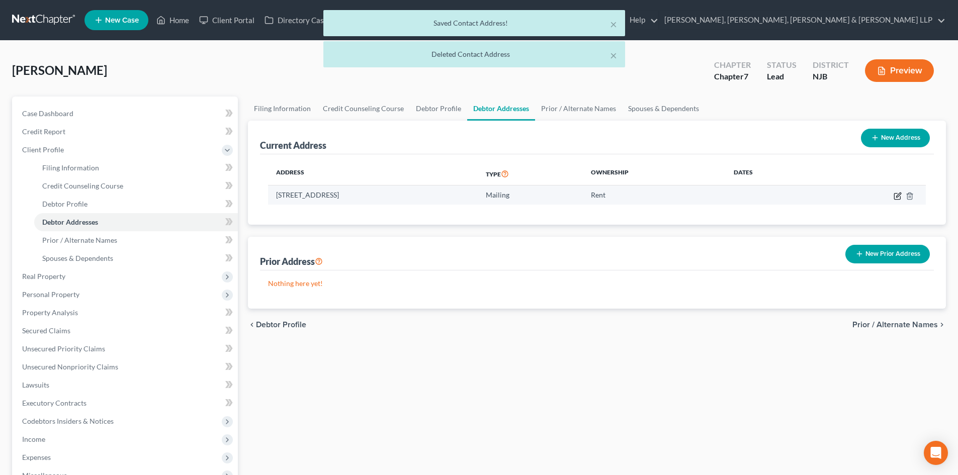
click at [896, 194] on icon "button" at bounding box center [898, 196] width 8 height 8
select select "33"
select select "15"
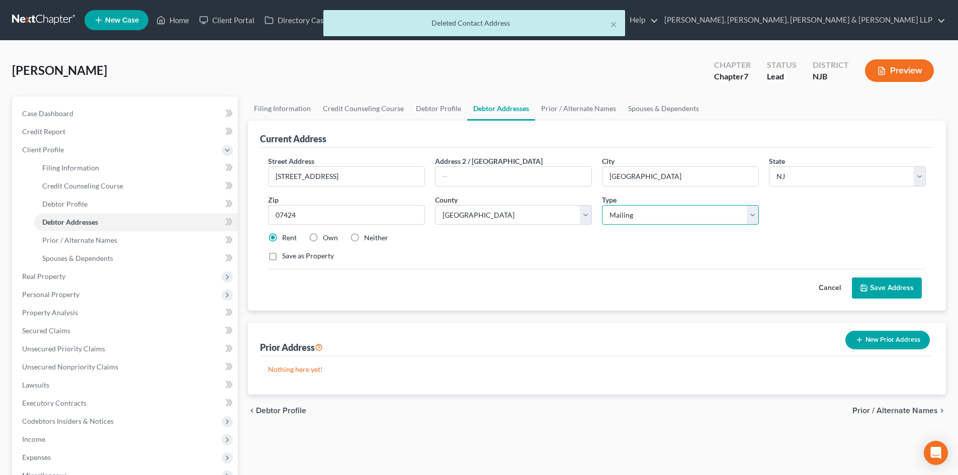
click at [641, 218] on select "Select Residential Mailing Rental Business" at bounding box center [680, 215] width 157 height 20
select select "2"
click at [602, 205] on select "Select Residential Mailing Rental Business" at bounding box center [680, 215] width 157 height 20
drag, startPoint x: 886, startPoint y: 286, endPoint x: 870, endPoint y: 287, distance: 16.6
click at [886, 287] on button "Save Address" at bounding box center [887, 288] width 70 height 21
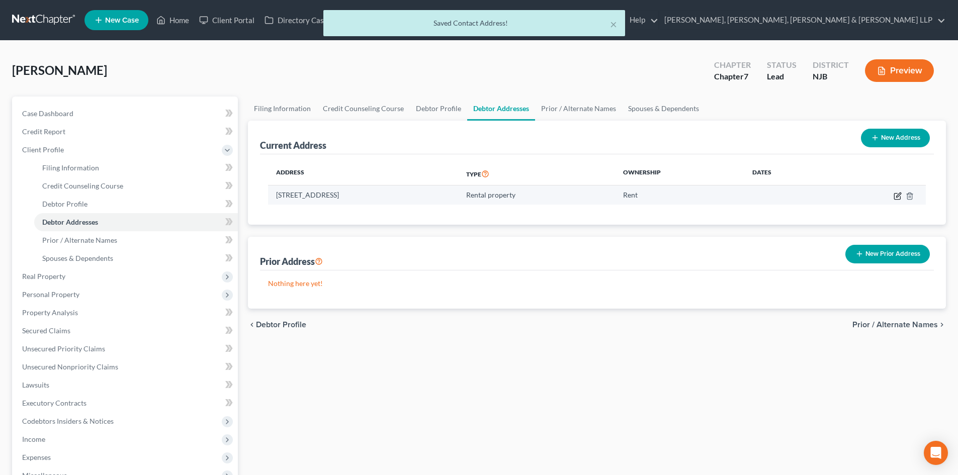
click at [899, 194] on icon "button" at bounding box center [898, 195] width 5 height 5
select select "33"
select select "15"
select select "2"
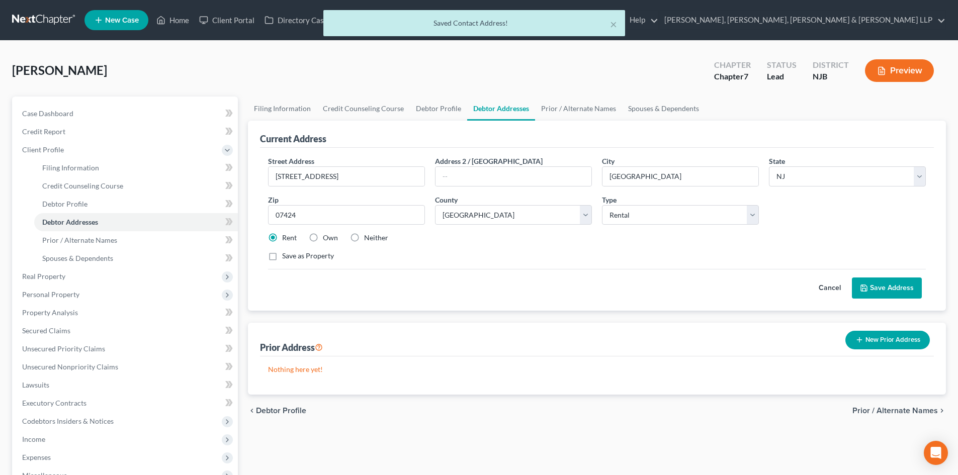
click at [869, 280] on button "Save Address" at bounding box center [887, 288] width 70 height 21
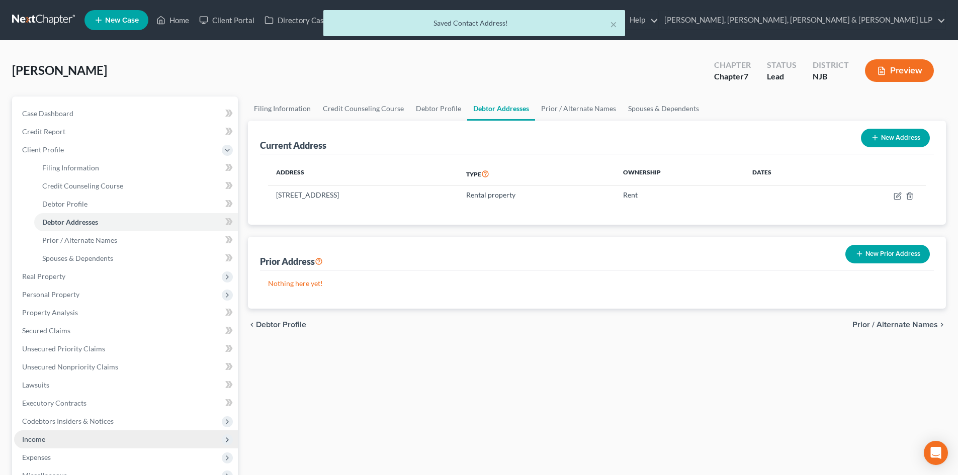
click at [56, 447] on span "Income" at bounding box center [126, 440] width 224 height 18
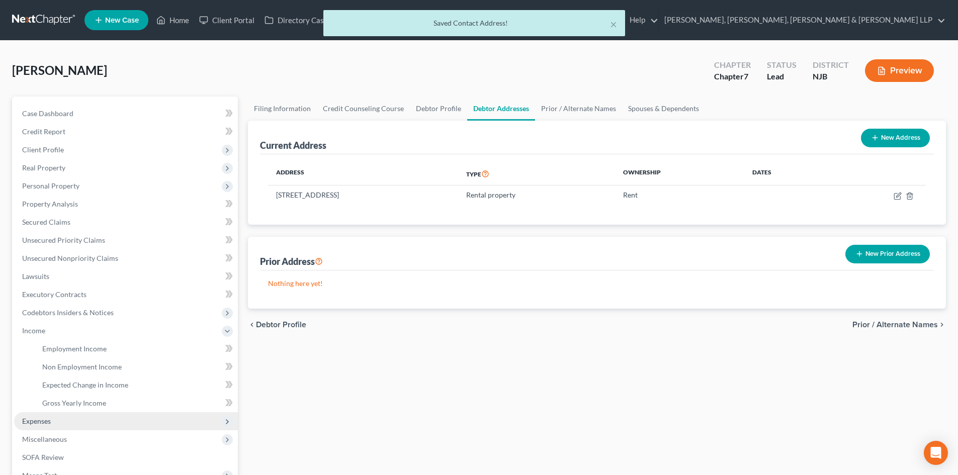
click at [56, 427] on span "Expenses" at bounding box center [126, 421] width 224 height 18
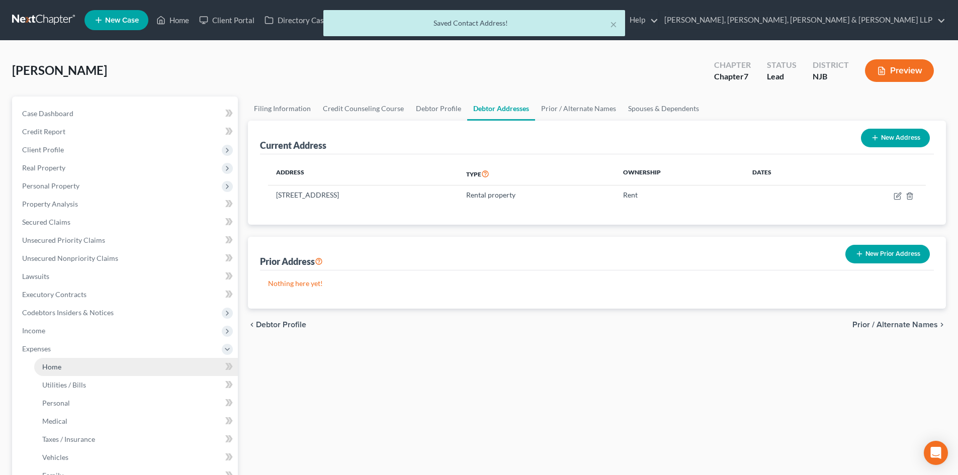
click at [74, 373] on link "Home" at bounding box center [136, 367] width 204 height 18
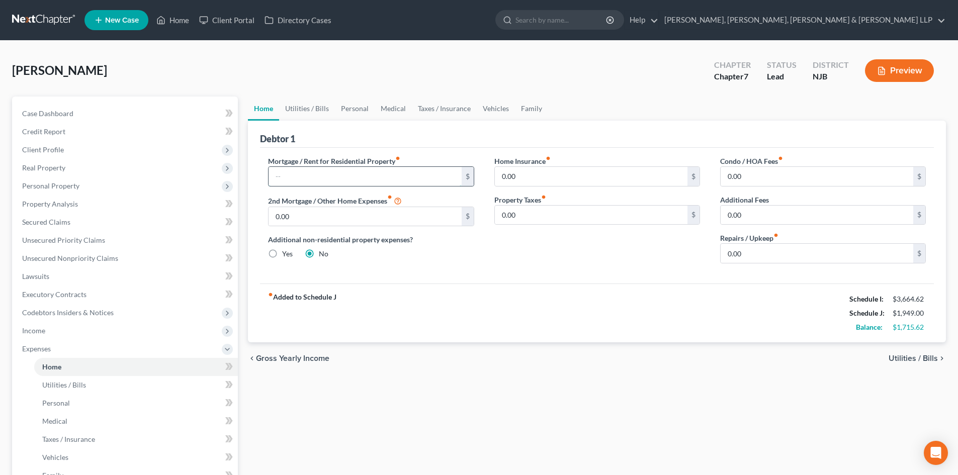
click at [303, 177] on input "text" at bounding box center [365, 176] width 193 height 19
type input "2,300.00"
click at [310, 110] on link "Utilities / Bills" at bounding box center [307, 109] width 56 height 24
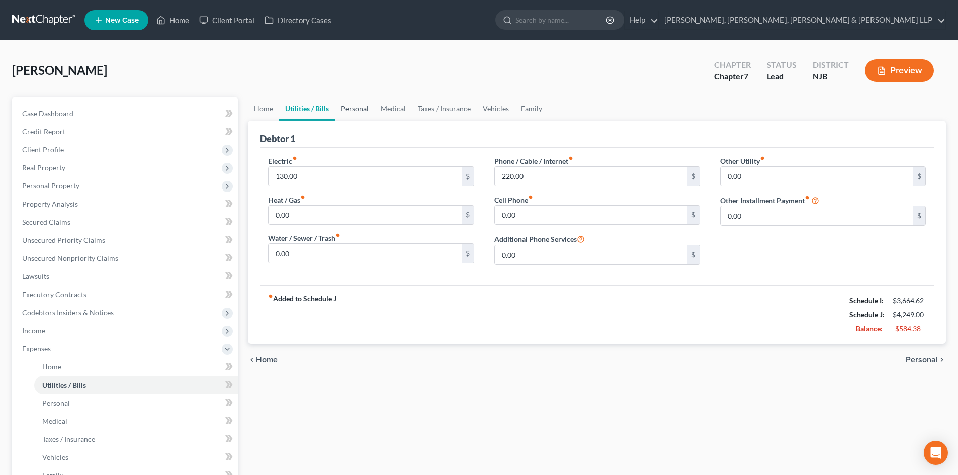
click at [365, 107] on link "Personal" at bounding box center [355, 109] width 40 height 24
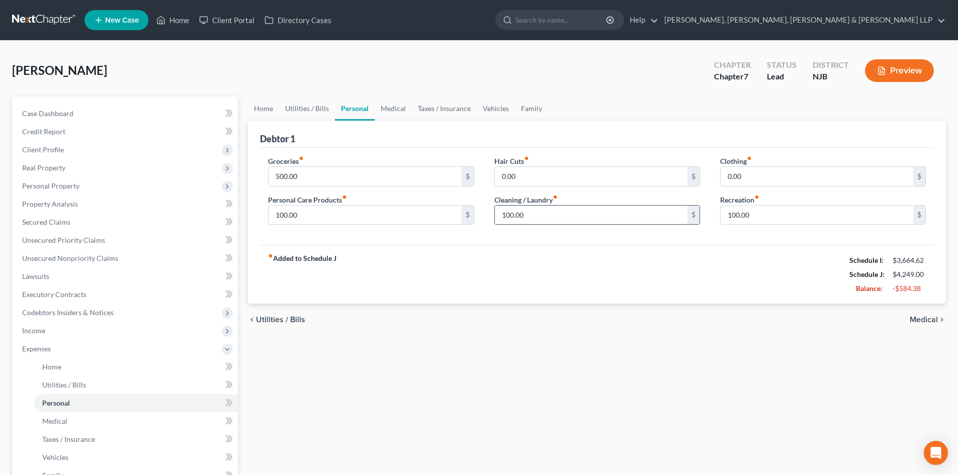
click at [549, 222] on input "100.00" at bounding box center [591, 215] width 193 height 19
type input "50"
click at [760, 204] on label "Recreation fiber_manual_record" at bounding box center [739, 200] width 39 height 11
click at [764, 212] on input "100.00" at bounding box center [817, 215] width 193 height 19
type input "50"
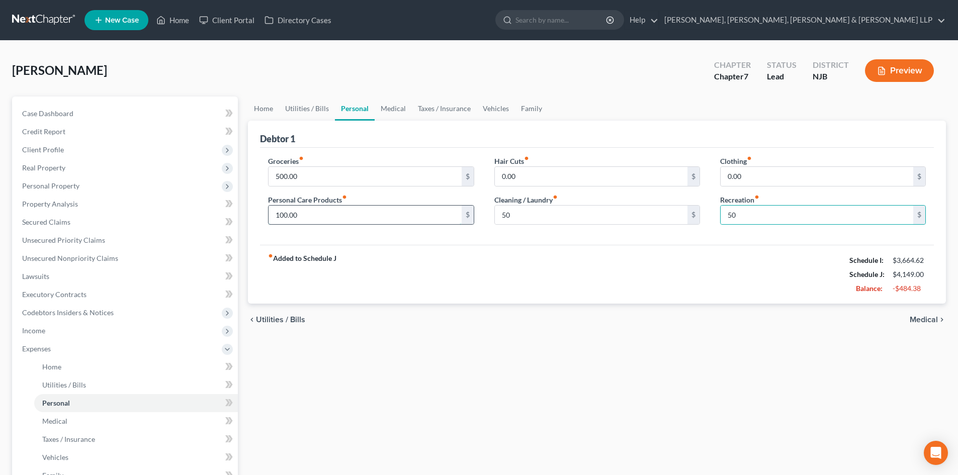
click at [344, 214] on input "100.00" at bounding box center [365, 215] width 193 height 19
type input "50"
click at [391, 109] on link "Medical" at bounding box center [393, 109] width 37 height 24
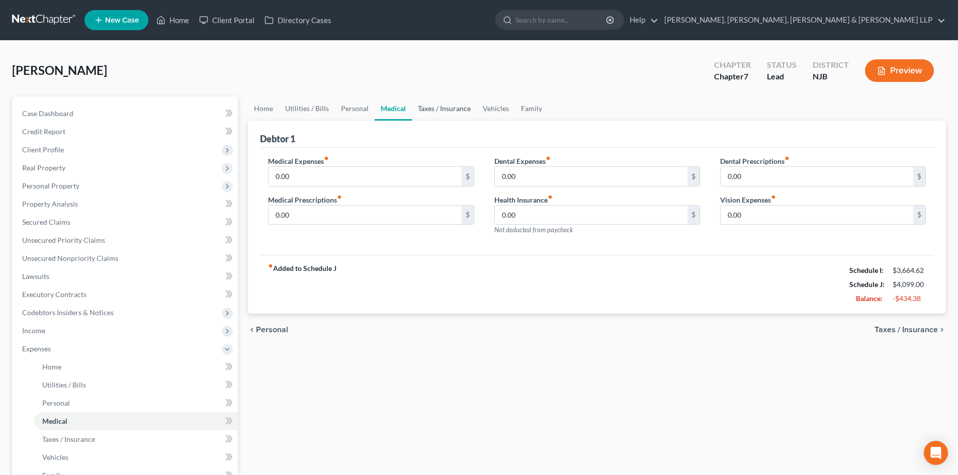
click at [436, 110] on link "Taxes / Insurance" at bounding box center [444, 109] width 65 height 24
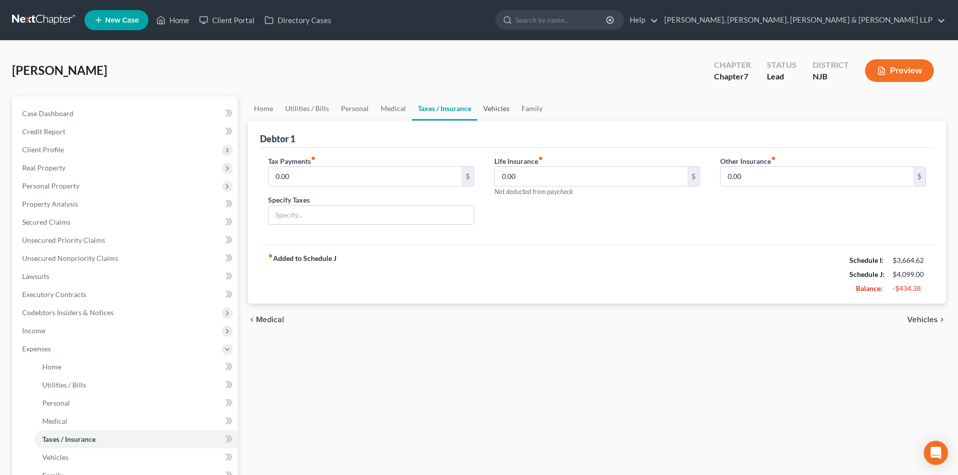
click at [479, 108] on link "Vehicles" at bounding box center [496, 109] width 38 height 24
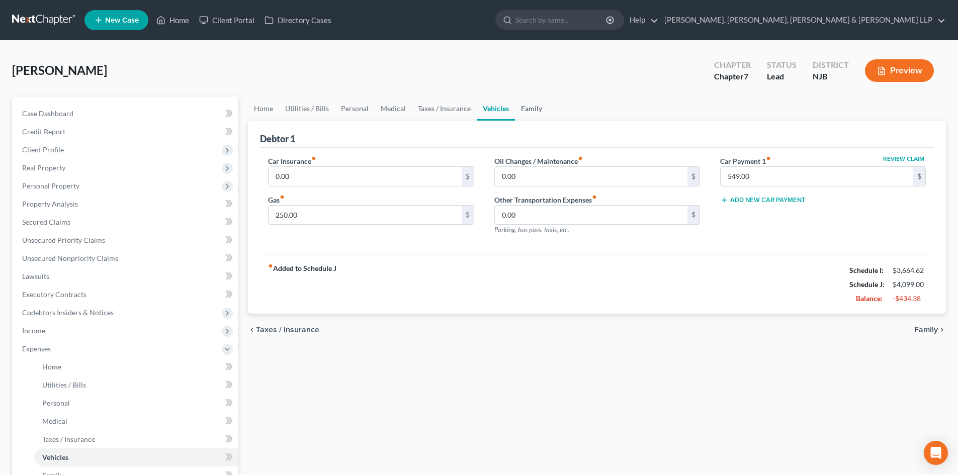
click at [525, 107] on link "Family" at bounding box center [531, 109] width 33 height 24
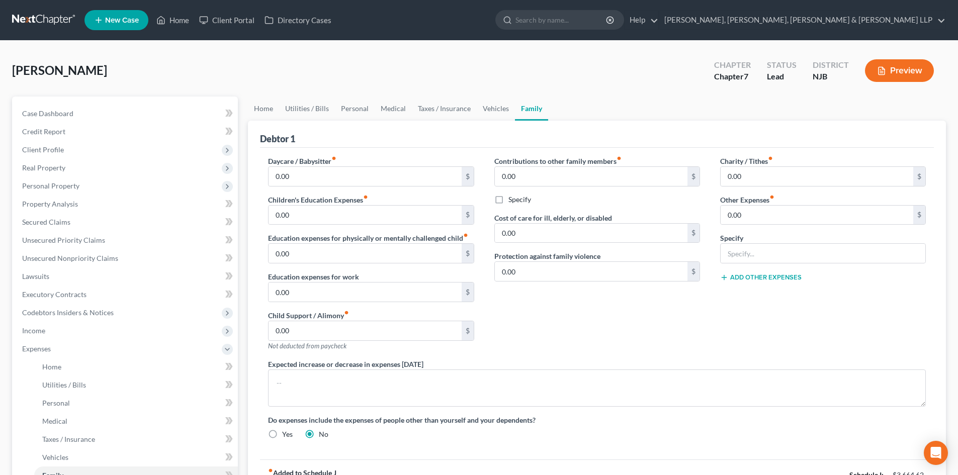
drag, startPoint x: 56, startPoint y: 330, endPoint x: 81, endPoint y: 340, distance: 27.6
click at [55, 330] on span "Income" at bounding box center [126, 331] width 224 height 18
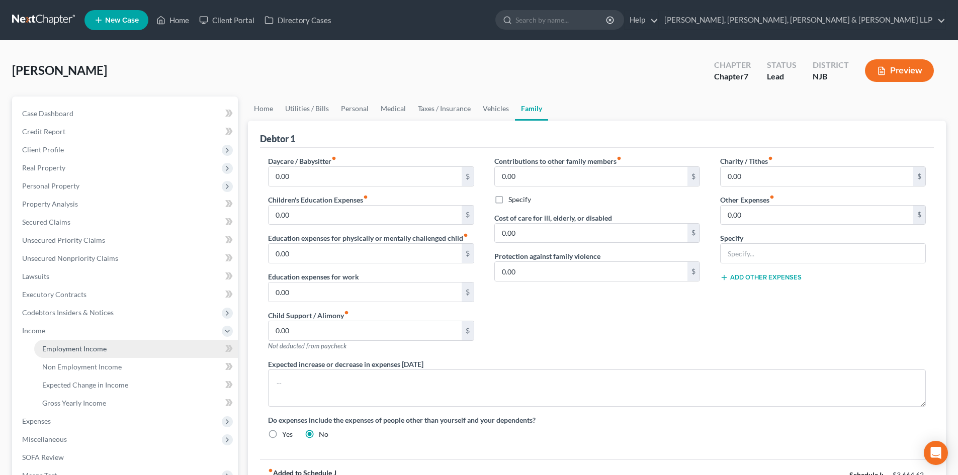
click at [95, 343] on link "Employment Income" at bounding box center [136, 349] width 204 height 18
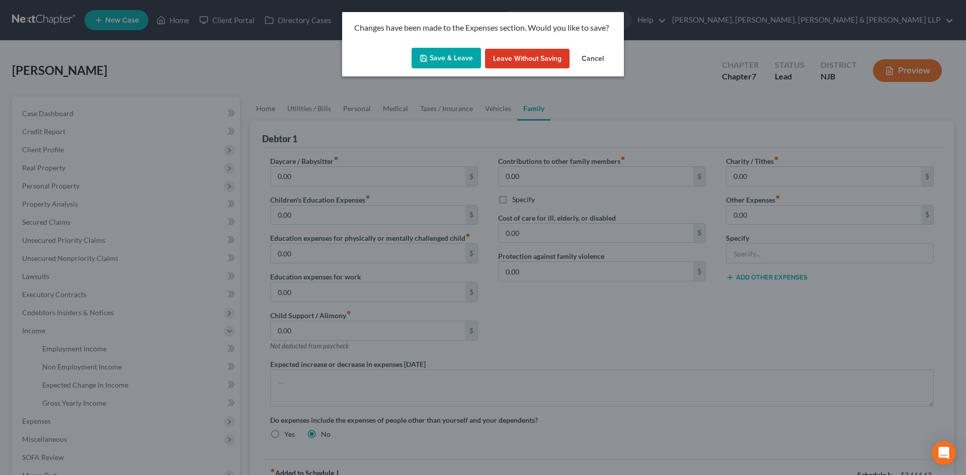
click at [442, 63] on button "Save & Leave" at bounding box center [445, 58] width 69 height 21
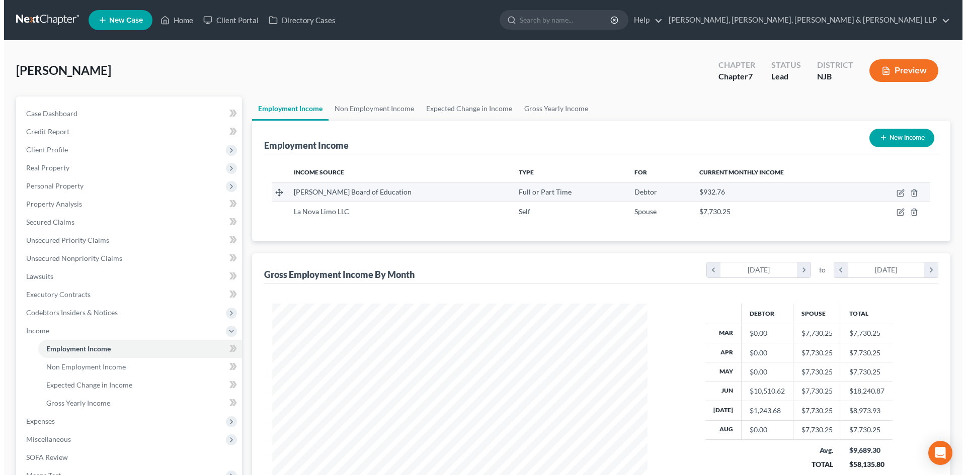
scroll to position [188, 395]
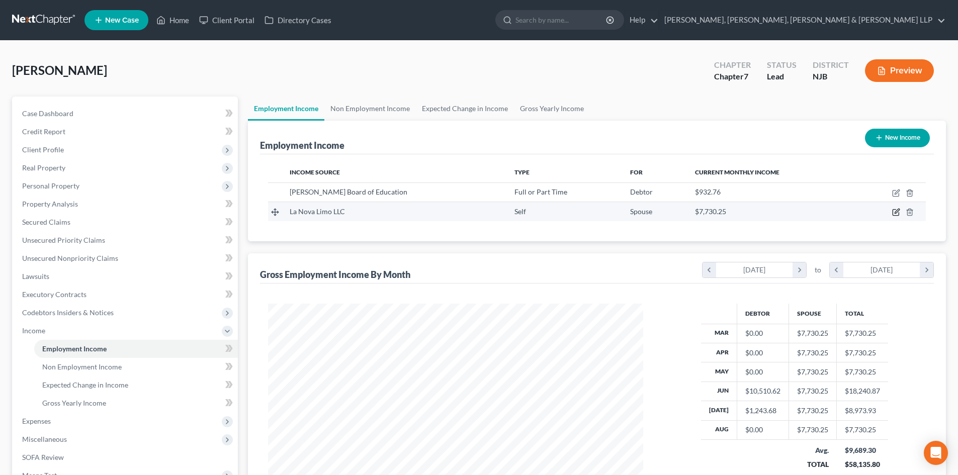
click at [896, 212] on icon "button" at bounding box center [897, 211] width 5 height 5
select select "1"
select select "0"
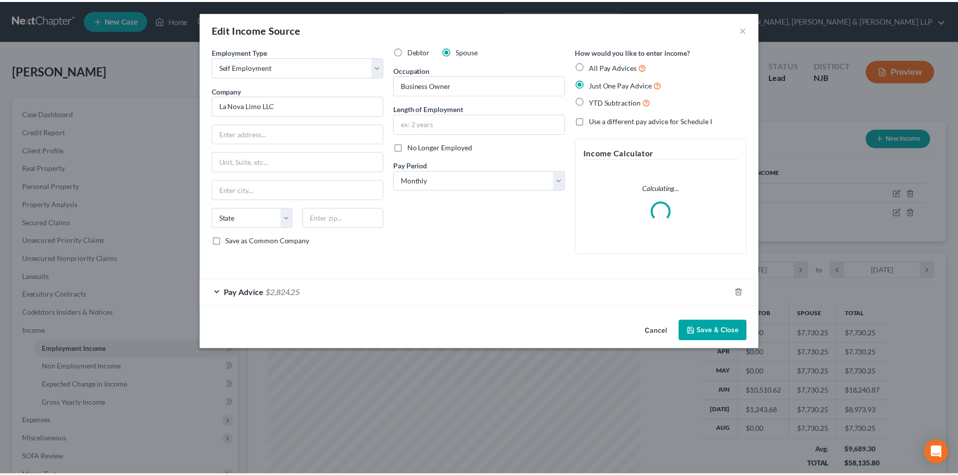
scroll to position [189, 399]
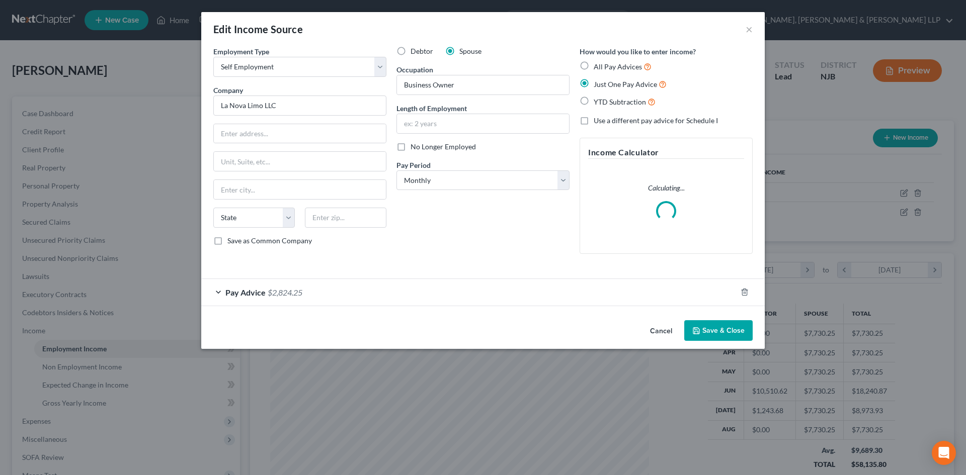
click at [745, 30] on div "Edit Income Source ×" at bounding box center [482, 29] width 563 height 34
click at [748, 31] on button "×" at bounding box center [748, 29] width 7 height 12
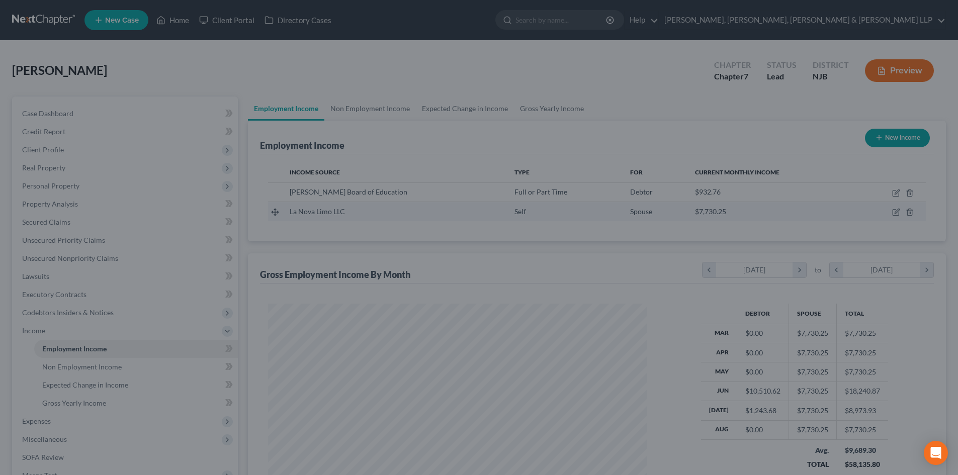
scroll to position [188, 395]
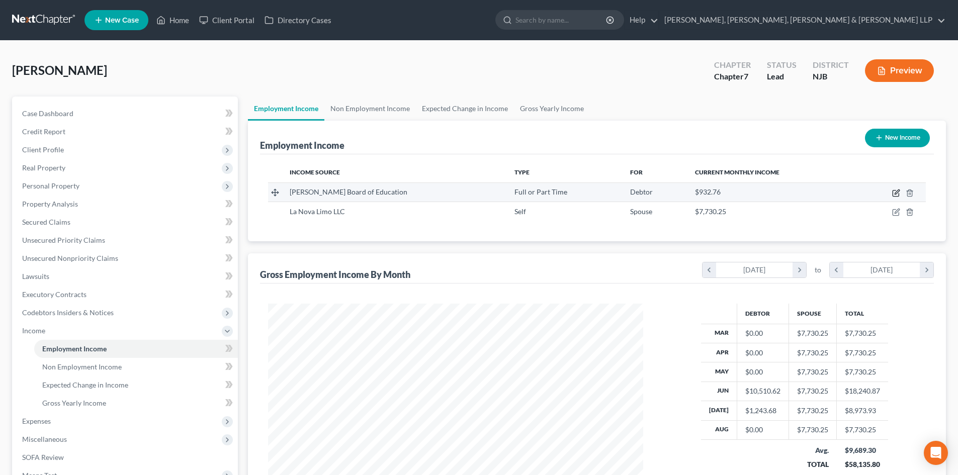
click at [895, 193] on icon "button" at bounding box center [896, 193] width 8 height 8
select select "0"
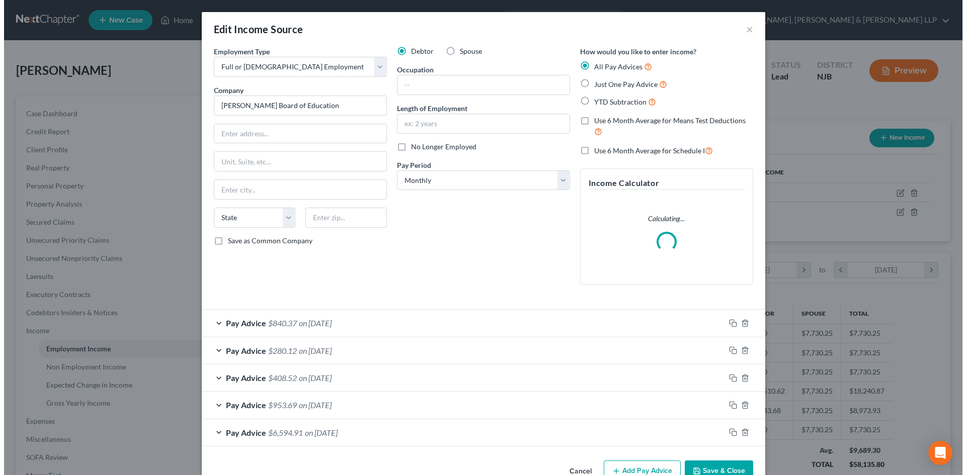
scroll to position [189, 399]
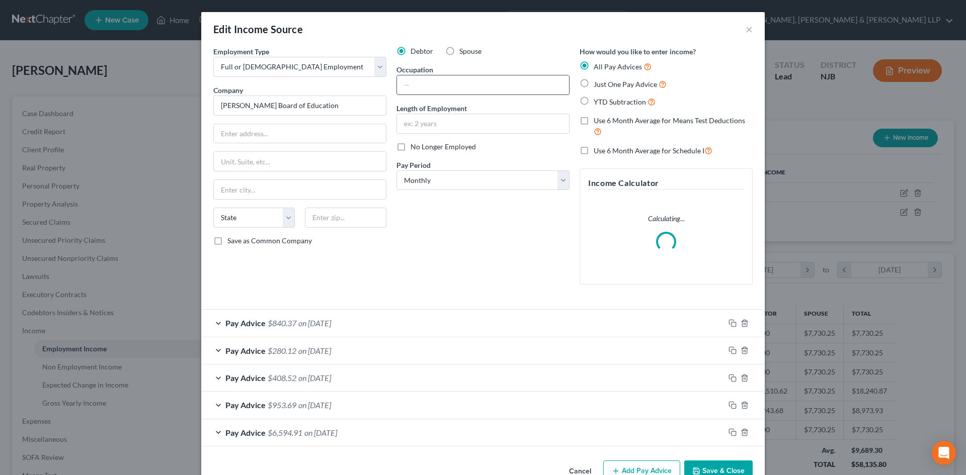
click at [427, 81] on input "text" at bounding box center [483, 84] width 172 height 19
type input "[PERSON_NAME]"
click at [432, 118] on input "text" at bounding box center [483, 123] width 172 height 19
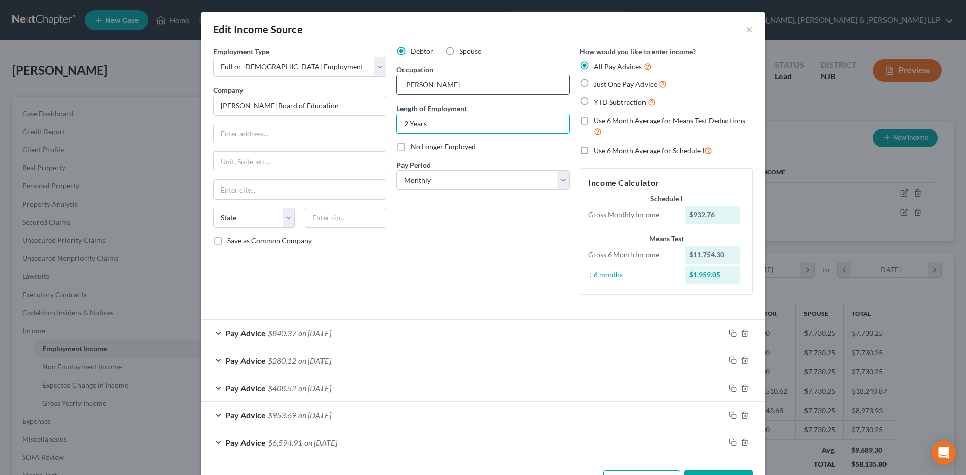
type input "2 Years"
drag, startPoint x: 407, startPoint y: 89, endPoint x: 348, endPoint y: 88, distance: 59.9
click at [348, 88] on div "Employment Type * Select Full or [DEMOGRAPHIC_DATA] Employment Self Employment …" at bounding box center [482, 178] width 549 height 265
click at [418, 80] on input "[PERSON_NAME]" at bounding box center [483, 84] width 172 height 19
click at [414, 86] on input "[PERSON_NAME]" at bounding box center [483, 84] width 172 height 19
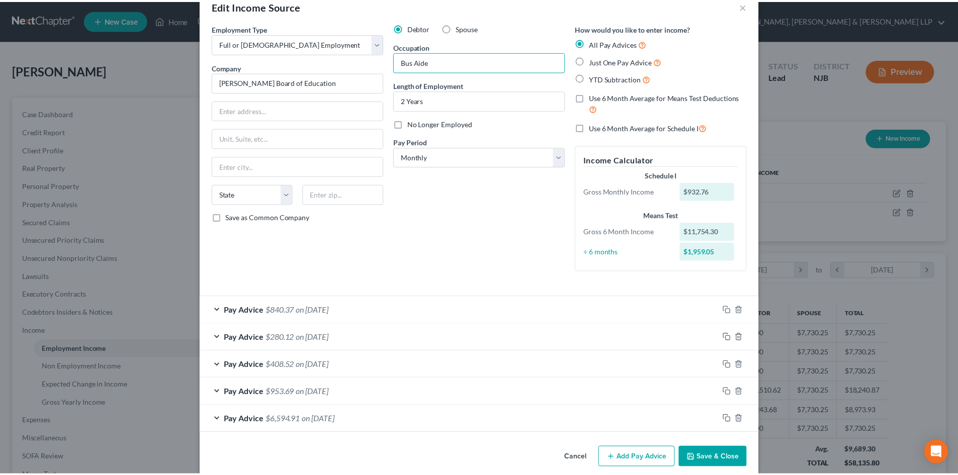
scroll to position [36, 0]
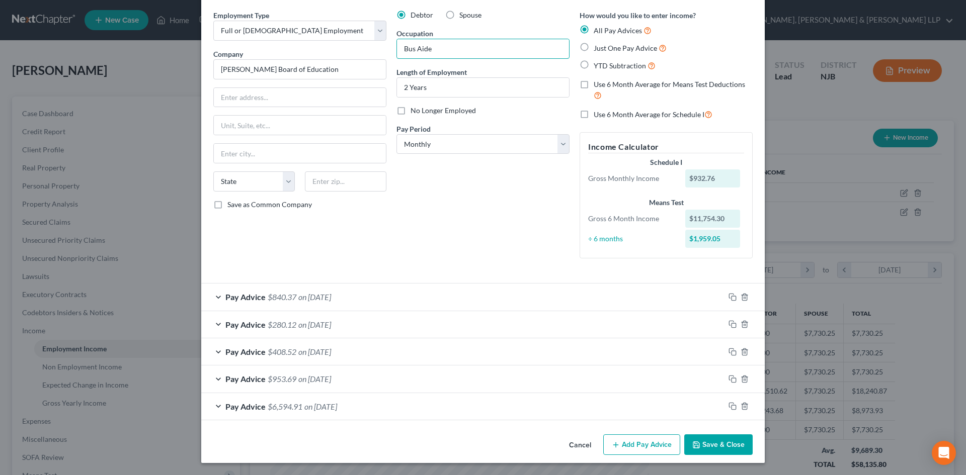
type input "Bus Aide"
click at [720, 445] on button "Save & Close" at bounding box center [718, 445] width 68 height 21
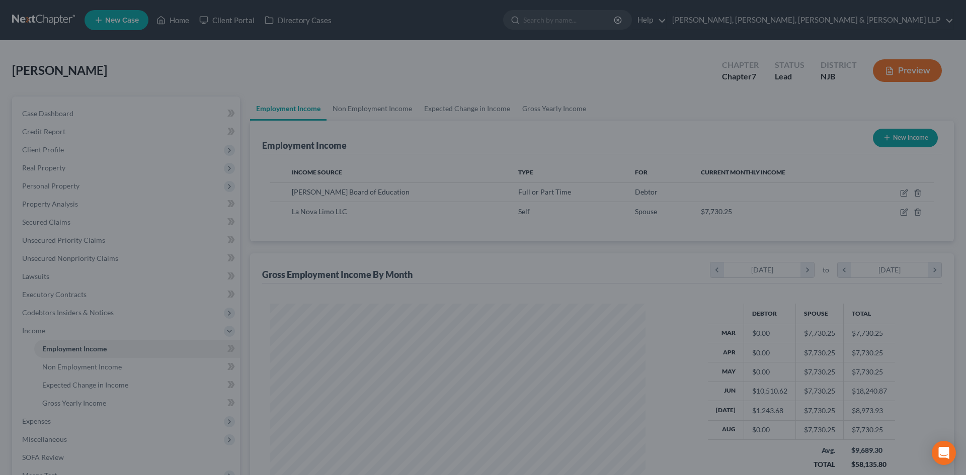
scroll to position [502814, 502606]
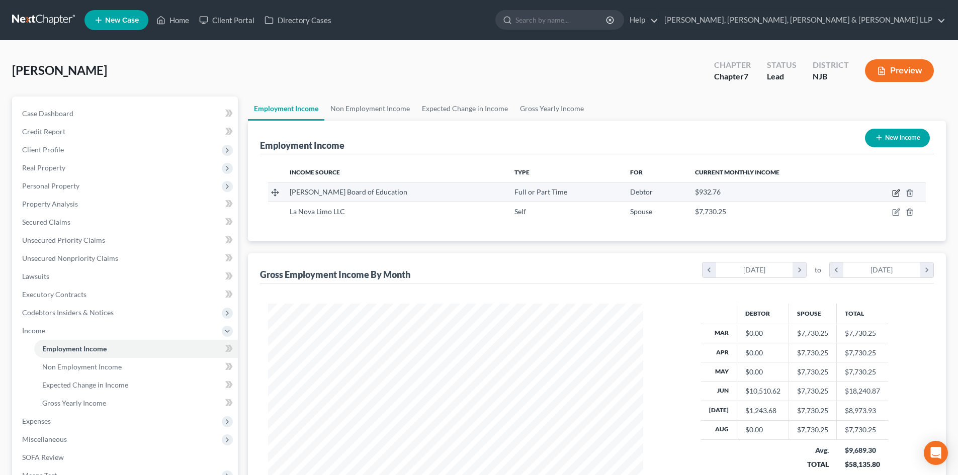
click at [897, 190] on icon "button" at bounding box center [896, 193] width 8 height 8
select select "0"
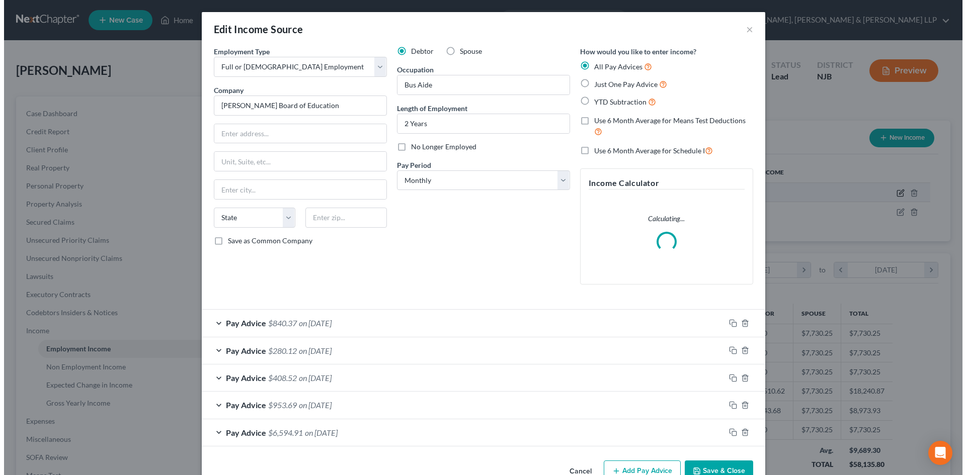
scroll to position [189, 399]
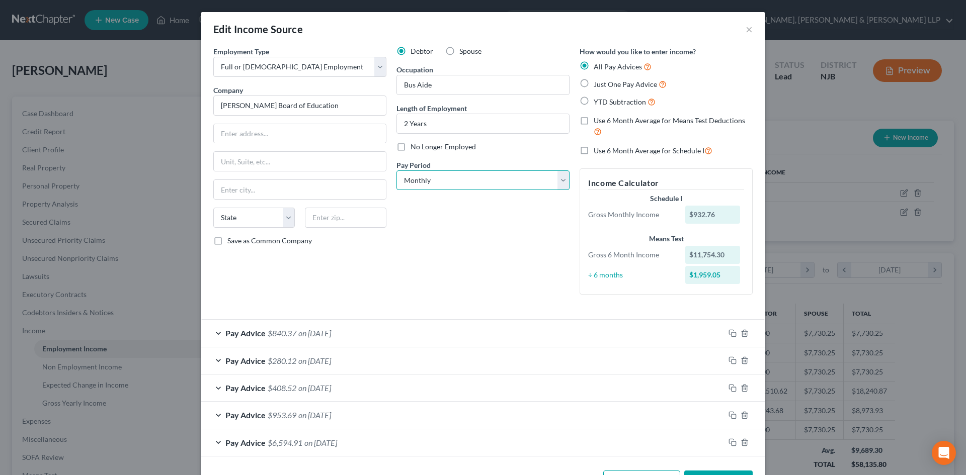
click at [425, 187] on select "Select Monthly Twice Monthly Every Other Week Weekly" at bounding box center [482, 181] width 173 height 20
select select "1"
click at [396, 171] on select "Select Monthly Twice Monthly Every Other Week Weekly" at bounding box center [482, 181] width 173 height 20
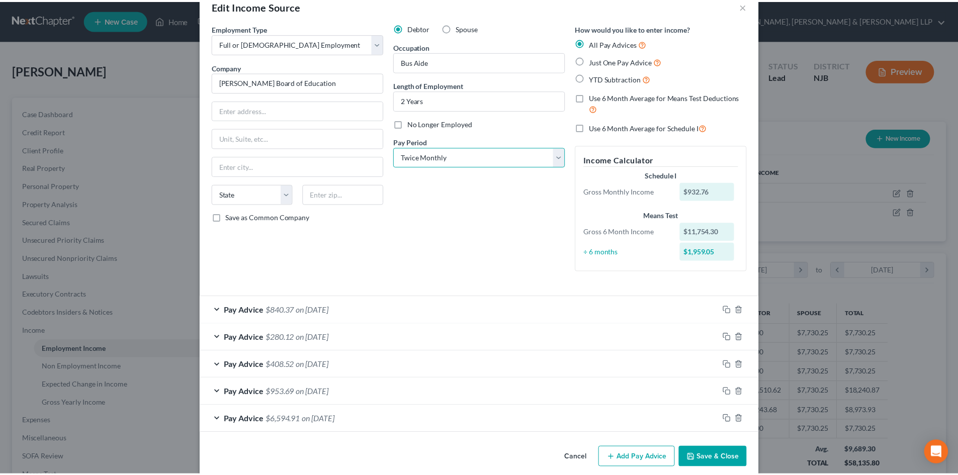
scroll to position [36, 0]
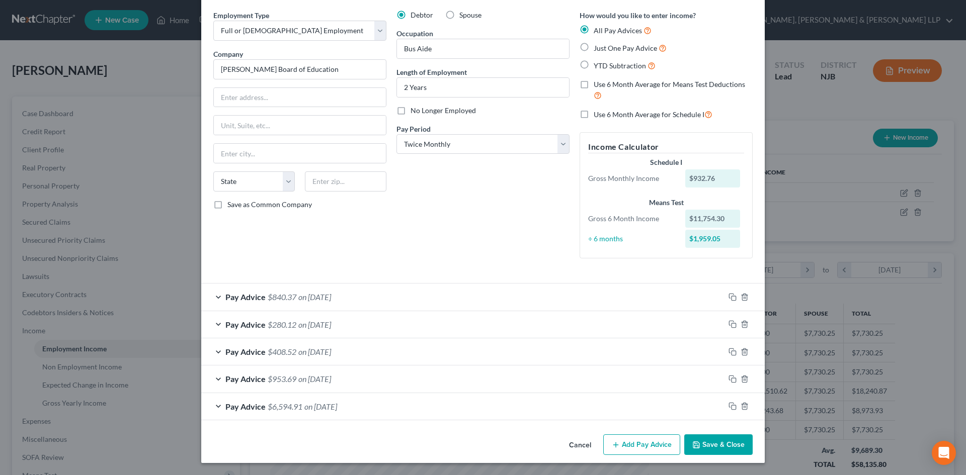
click at [710, 439] on button "Save & Close" at bounding box center [718, 445] width 68 height 21
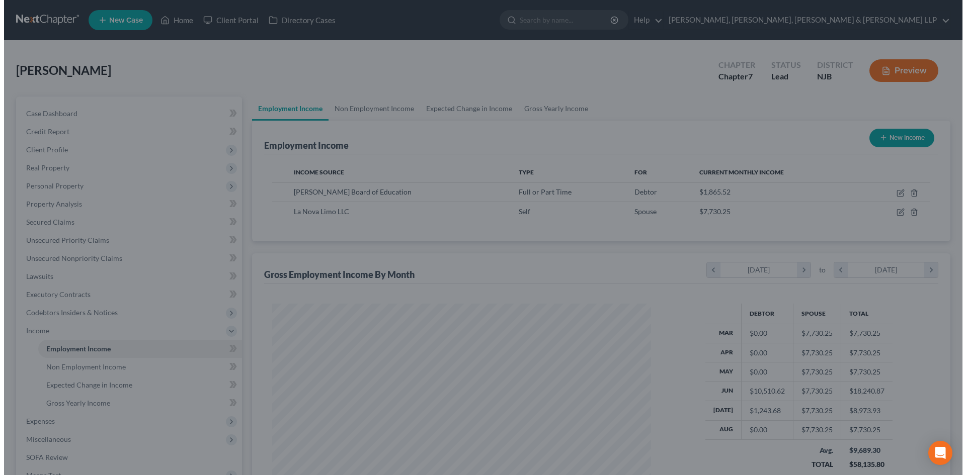
scroll to position [502814, 502606]
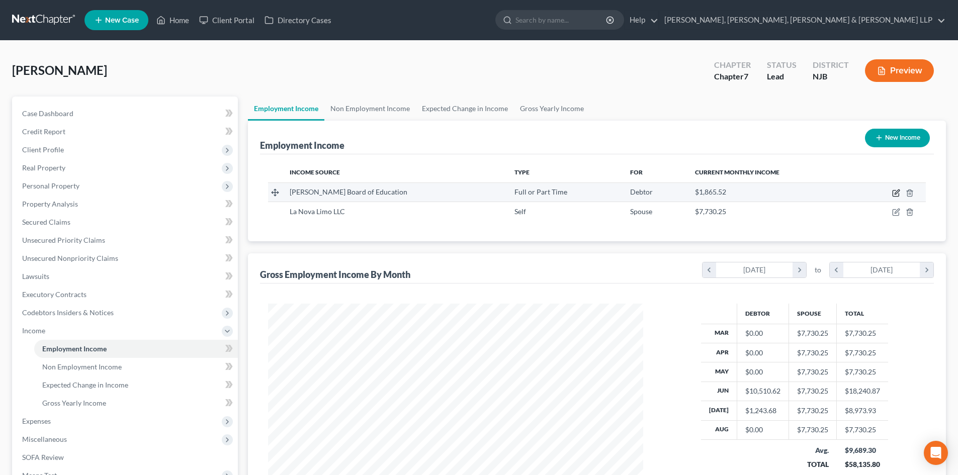
click at [894, 192] on icon "button" at bounding box center [896, 193] width 8 height 8
select select "0"
select select "1"
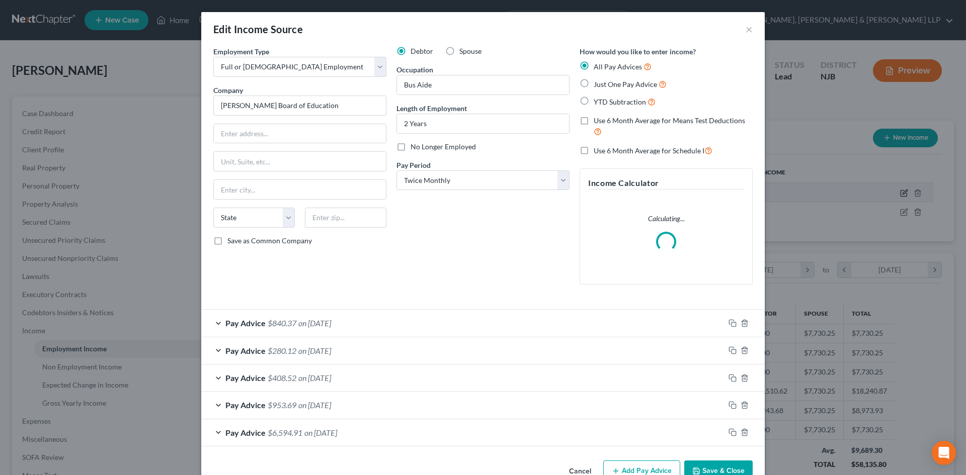
scroll to position [189, 399]
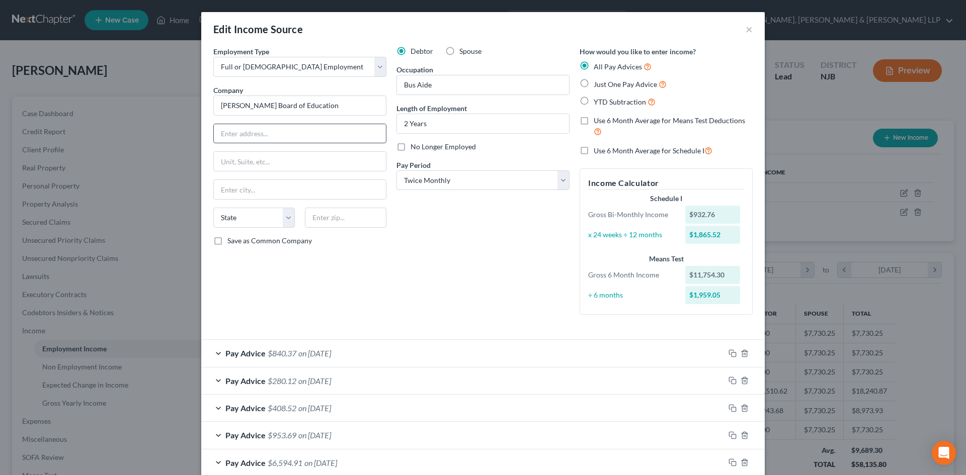
click at [249, 138] on input "text" at bounding box center [300, 133] width 172 height 19
paste input "[STREET_ADDRESS]"
type input "[STREET_ADDRESS]"
click at [344, 223] on input "text" at bounding box center [345, 218] width 81 height 20
paste input "07011"
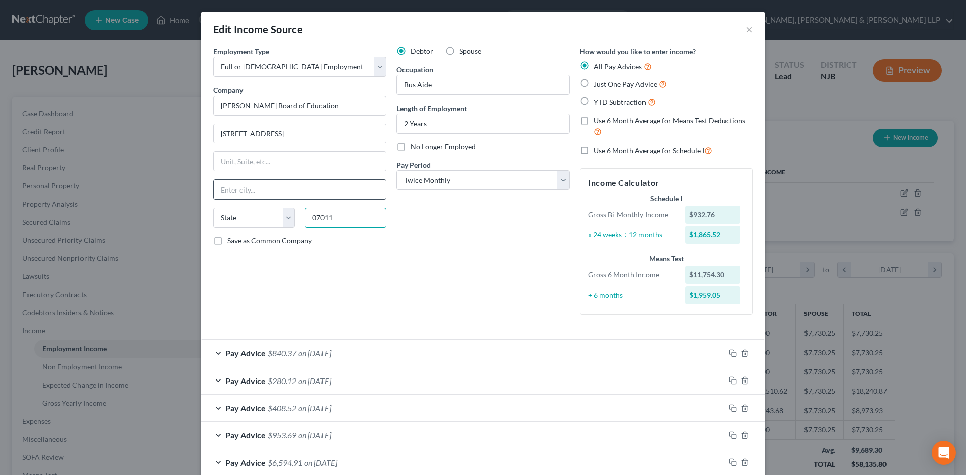
type input "07011"
type input "[PERSON_NAME]"
select select "33"
click at [333, 186] on input "[PERSON_NAME]" at bounding box center [300, 189] width 172 height 19
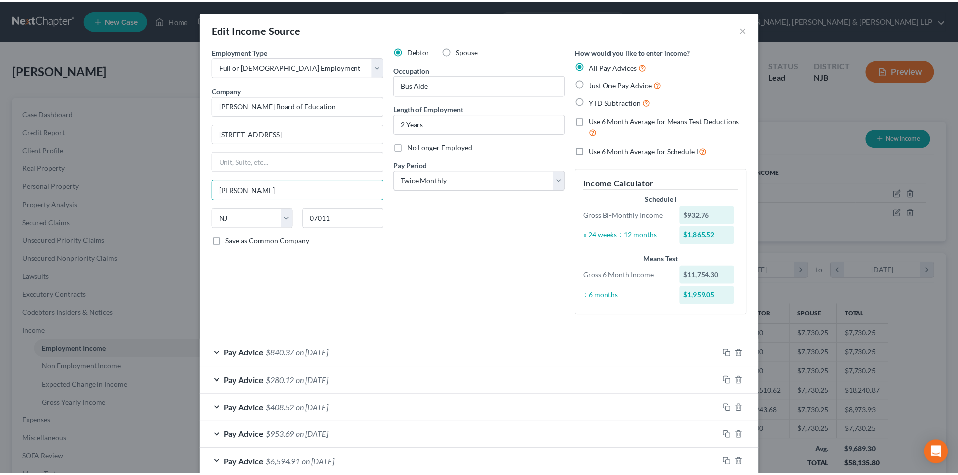
scroll to position [56, 0]
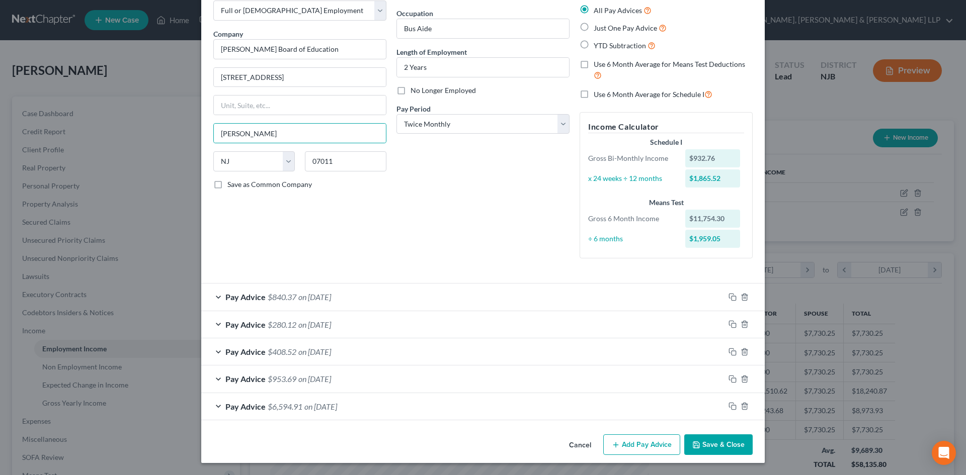
click at [726, 452] on button "Save & Close" at bounding box center [718, 445] width 68 height 21
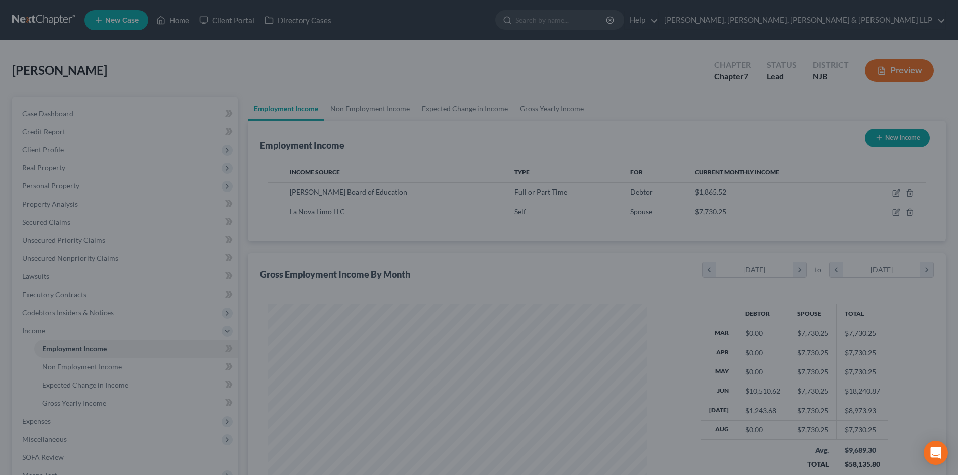
scroll to position [502814, 502606]
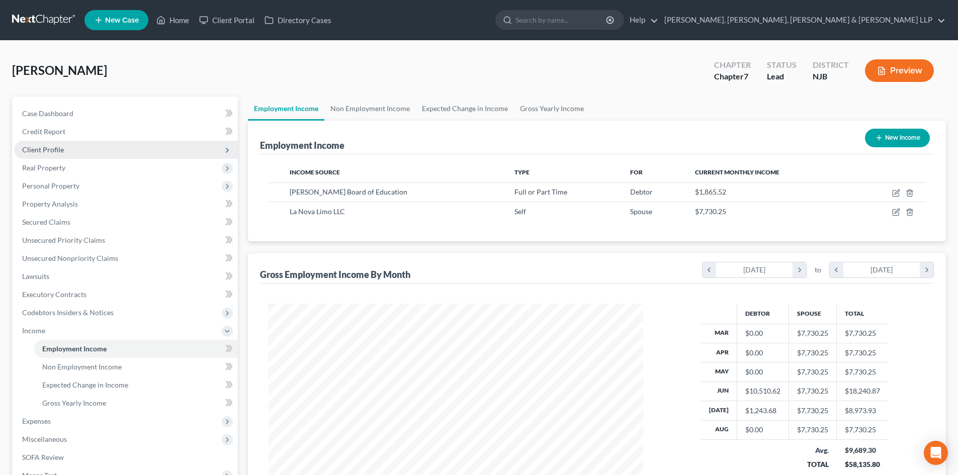
click at [66, 149] on span "Client Profile" at bounding box center [126, 150] width 224 height 18
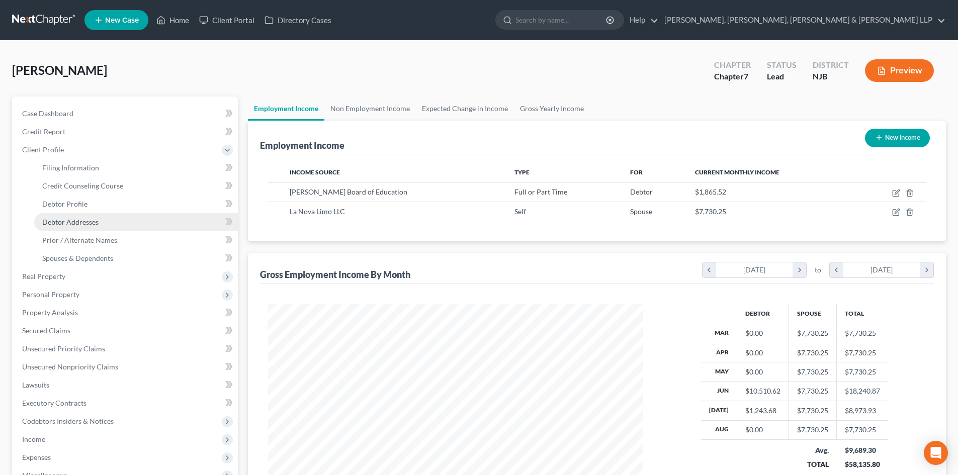
click at [86, 219] on span "Debtor Addresses" at bounding box center [70, 222] width 56 height 9
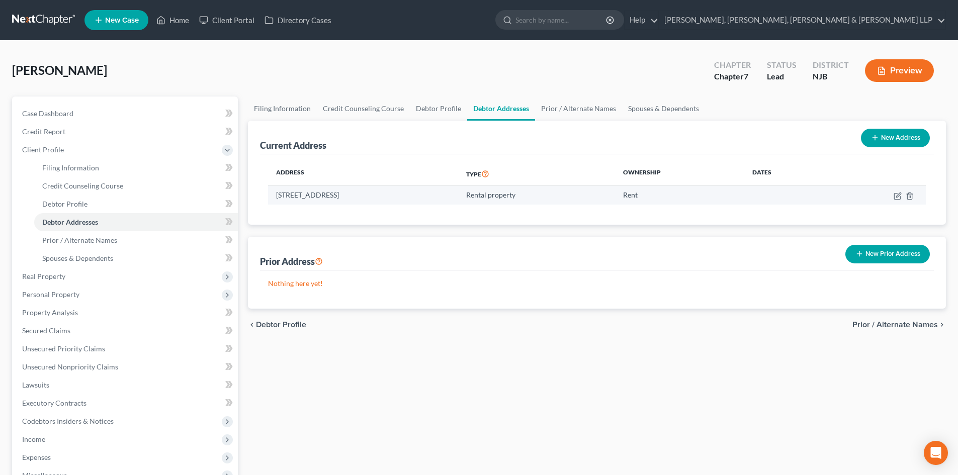
drag, startPoint x: 415, startPoint y: 194, endPoint x: 278, endPoint y: 195, distance: 137.3
click at [278, 195] on td "[STREET_ADDRESS]" at bounding box center [363, 195] width 190 height 19
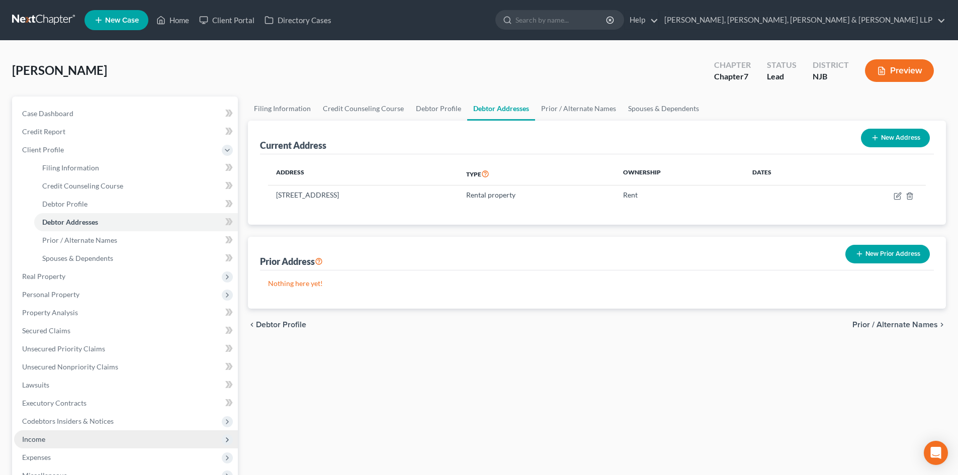
click at [42, 437] on span "Income" at bounding box center [33, 439] width 23 height 9
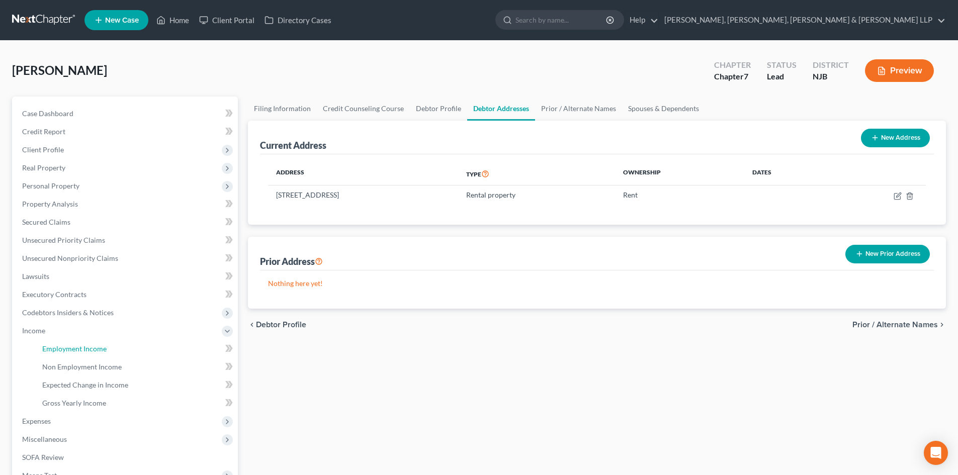
drag, startPoint x: 111, startPoint y: 349, endPoint x: 238, endPoint y: 279, distance: 145.0
click at [112, 348] on link "Employment Income" at bounding box center [136, 349] width 204 height 18
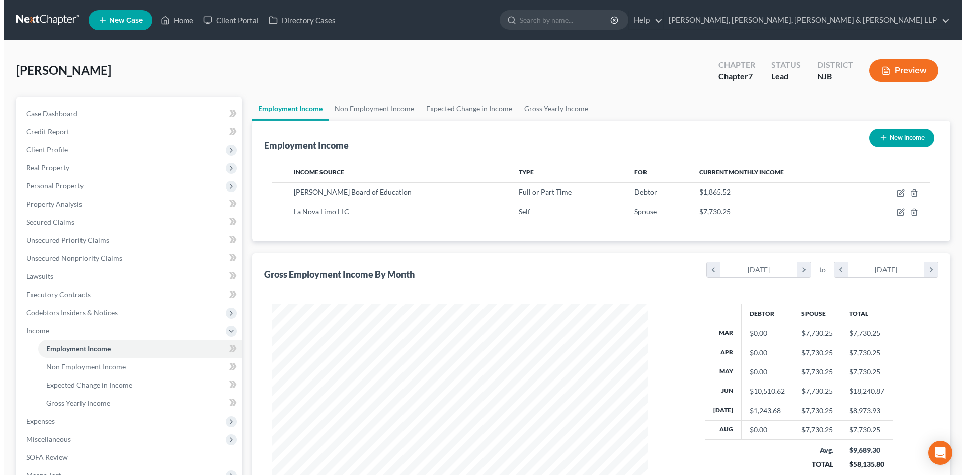
scroll to position [188, 395]
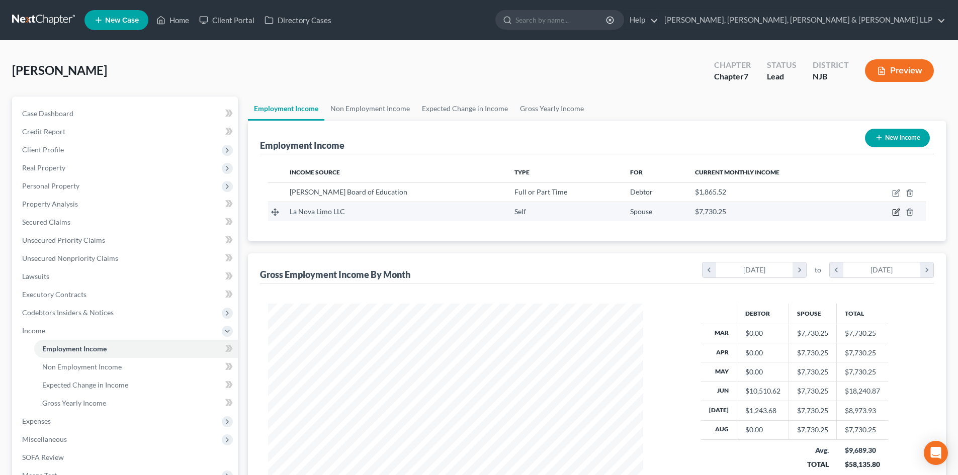
click at [895, 212] on icon "button" at bounding box center [897, 211] width 5 height 5
select select "1"
select select "0"
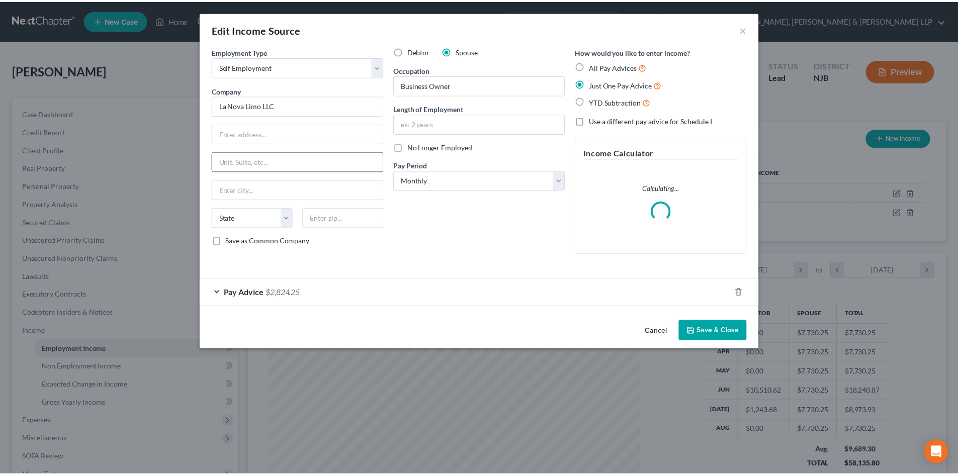
scroll to position [189, 399]
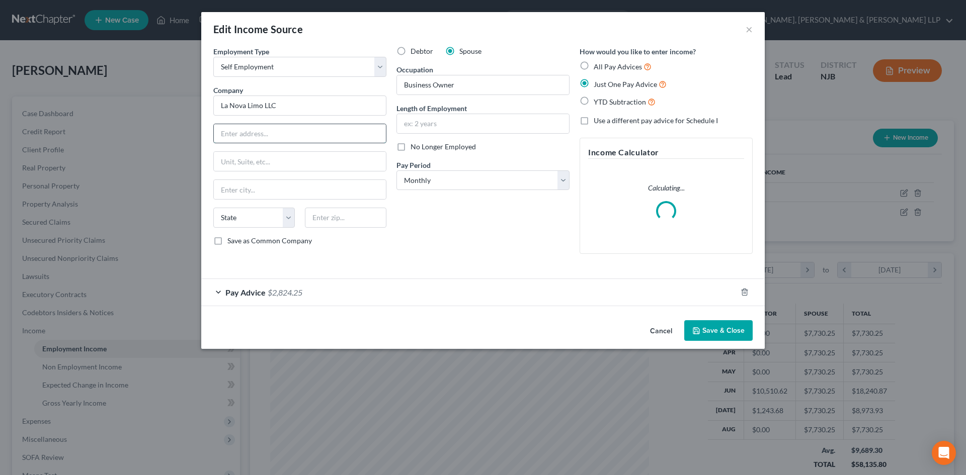
click at [288, 127] on input "text" at bounding box center [300, 133] width 172 height 19
paste input "[STREET_ADDRESS]"
drag, startPoint x: 329, startPoint y: 133, endPoint x: 352, endPoint y: 135, distance: 22.7
click at [352, 135] on input "[STREET_ADDRESS]" at bounding box center [300, 133] width 172 height 19
type input "[STREET_ADDRESS]"
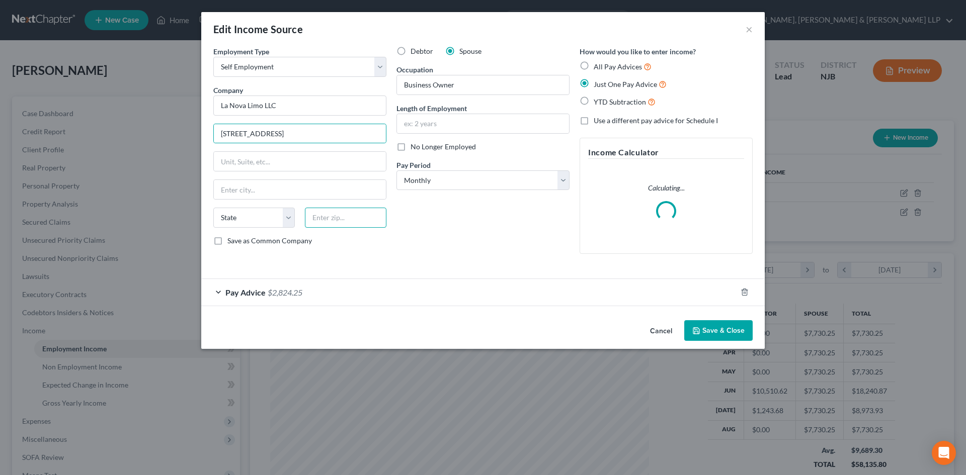
click at [332, 212] on input "text" at bounding box center [345, 218] width 81 height 20
paste input "07424"
type input "07424"
type input "[GEOGRAPHIC_DATA]"
select select "33"
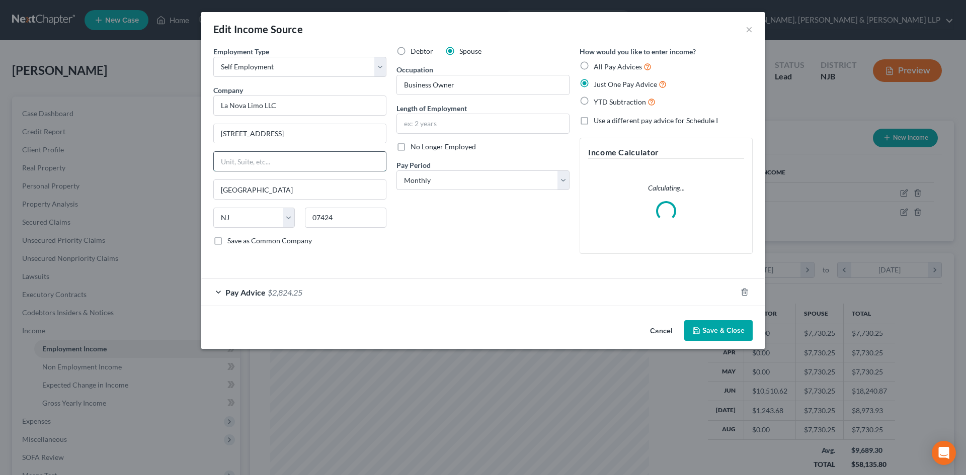
drag, startPoint x: 318, startPoint y: 166, endPoint x: 343, endPoint y: 162, distance: 25.6
click at [318, 166] on input "text" at bounding box center [300, 161] width 172 height 19
drag, startPoint x: 369, startPoint y: 136, endPoint x: 290, endPoint y: 137, distance: 79.0
click at [292, 137] on input "[STREET_ADDRESS]" at bounding box center [300, 133] width 172 height 19
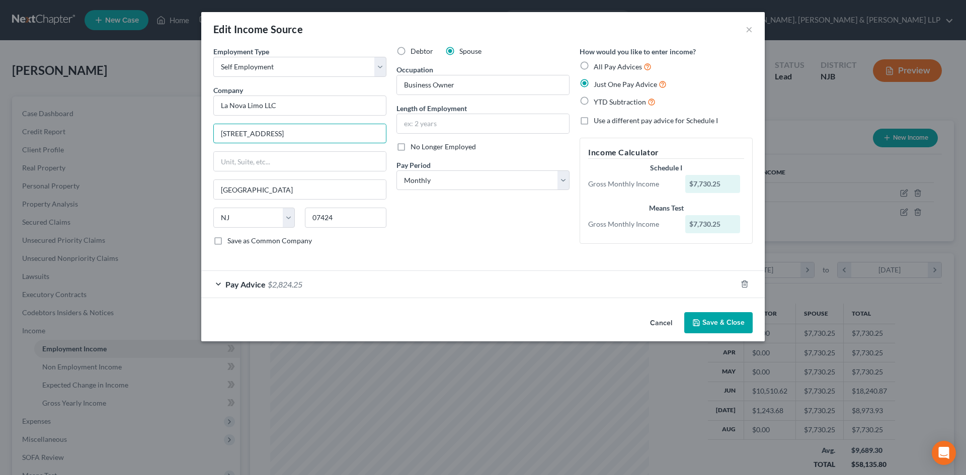
type input "[STREET_ADDRESS]"
click at [731, 331] on button "Save & Close" at bounding box center [718, 322] width 68 height 21
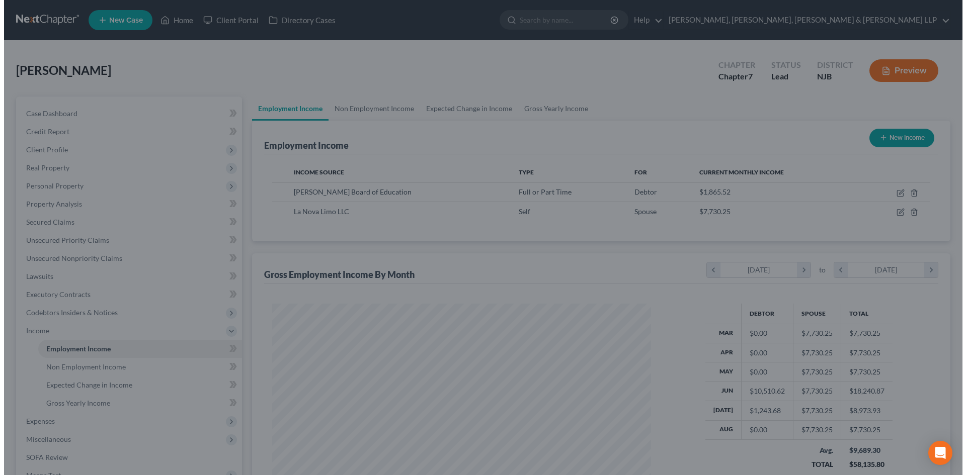
scroll to position [502814, 502606]
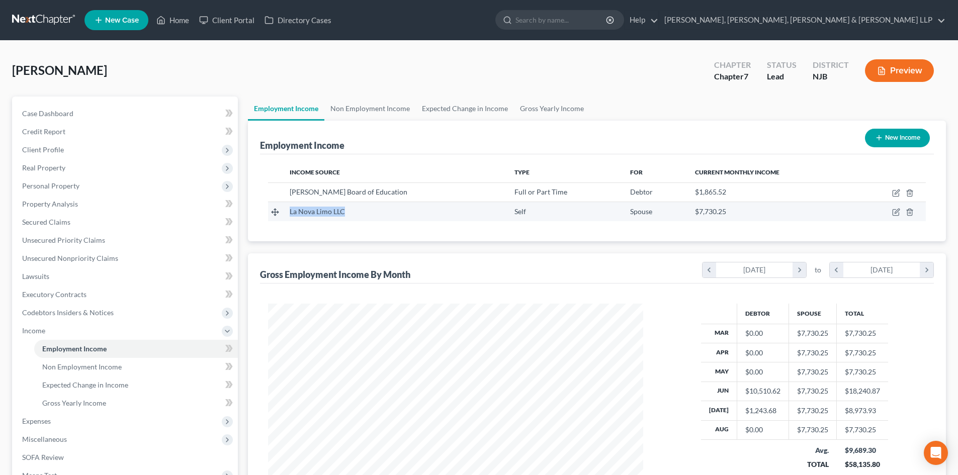
drag, startPoint x: 355, startPoint y: 212, endPoint x: 281, endPoint y: 214, distance: 74.0
click at [281, 214] on tr "La Nova Limo LLC Self Spouse $7,730.25" at bounding box center [597, 211] width 658 height 19
copy span "La Nova Limo LLC"
click at [897, 213] on icon "button" at bounding box center [897, 211] width 5 height 5
select select "1"
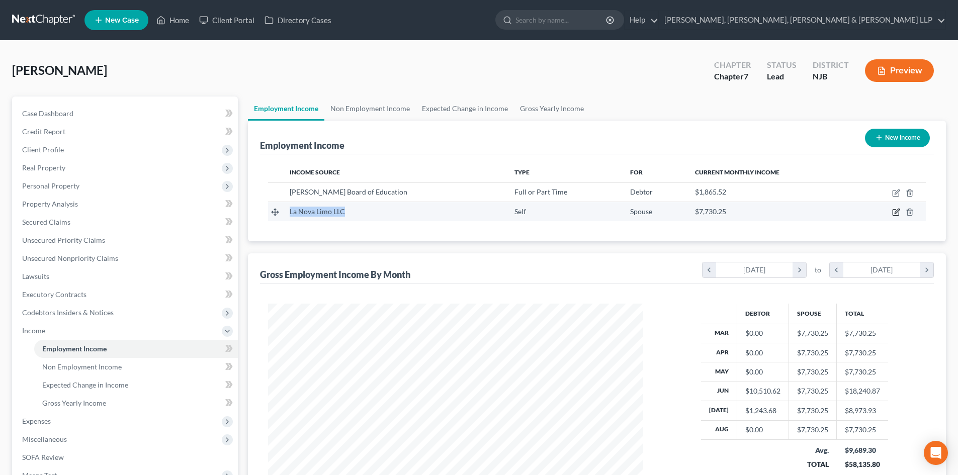
select select "33"
select select "0"
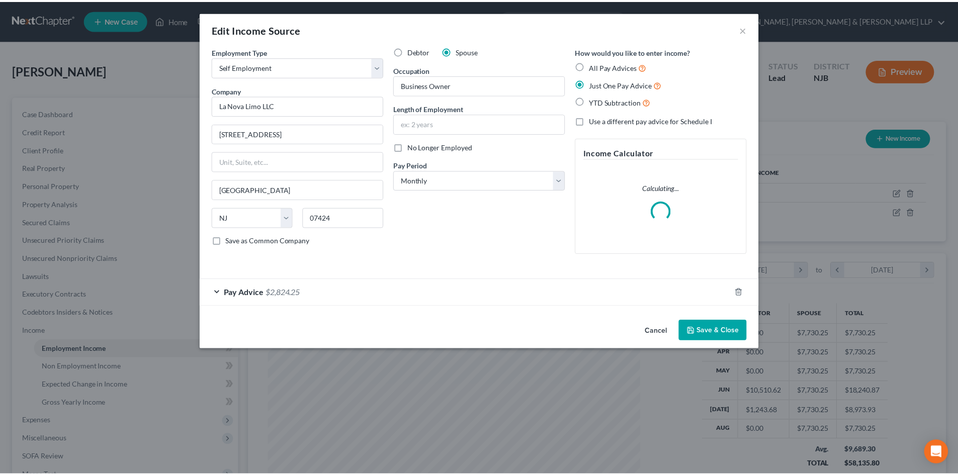
scroll to position [189, 399]
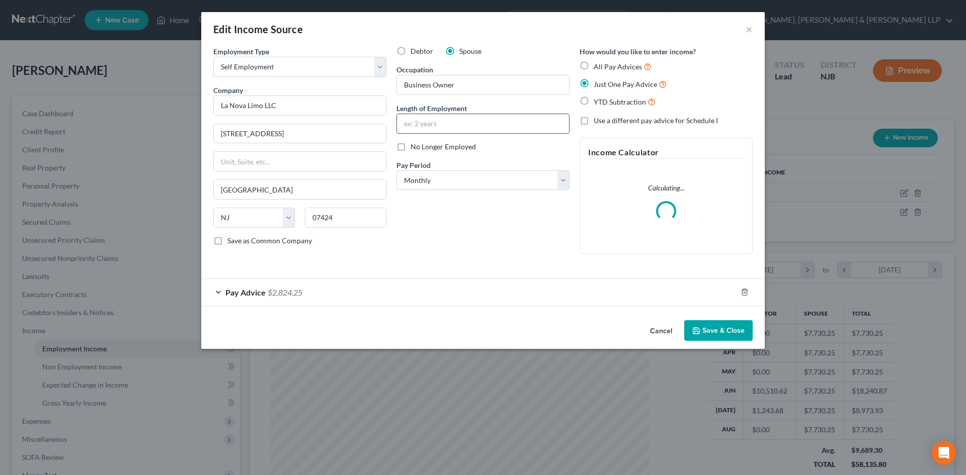
click at [454, 129] on input "text" at bounding box center [483, 123] width 172 height 19
type input "10 Year"
click at [708, 323] on button "Save & Close" at bounding box center [718, 330] width 68 height 21
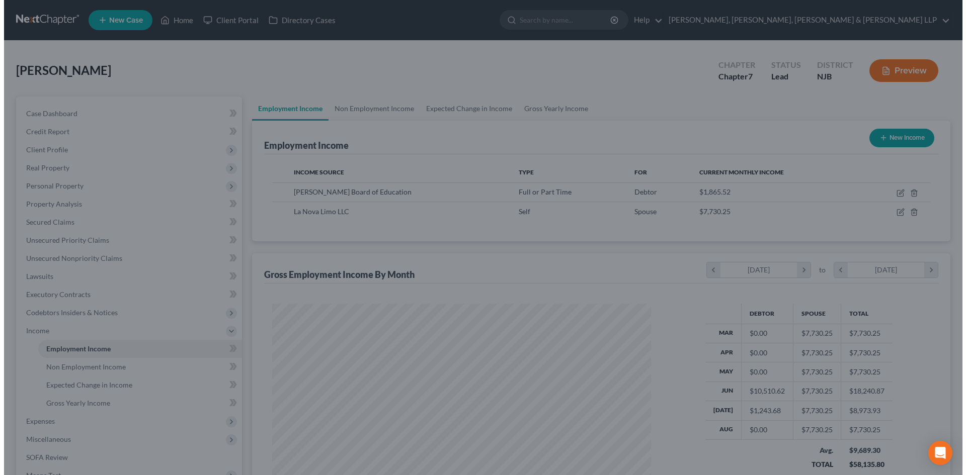
scroll to position [502814, 502606]
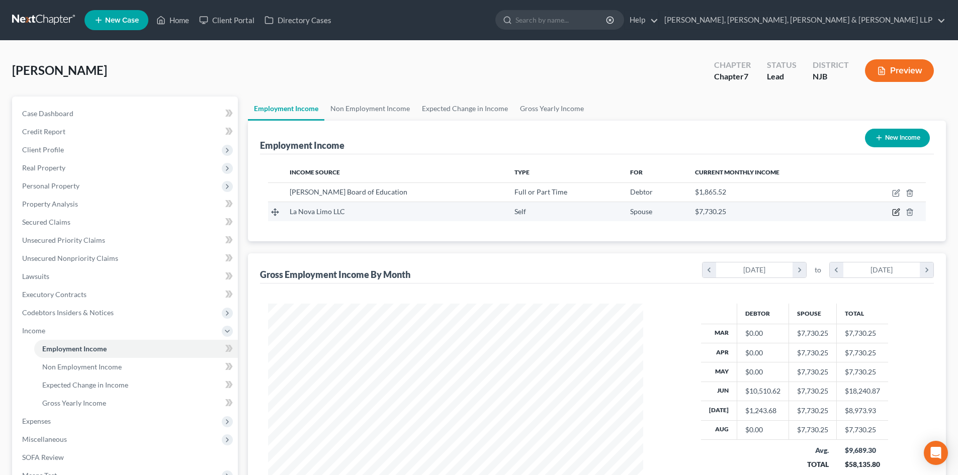
click at [898, 211] on icon "button" at bounding box center [896, 212] width 8 height 8
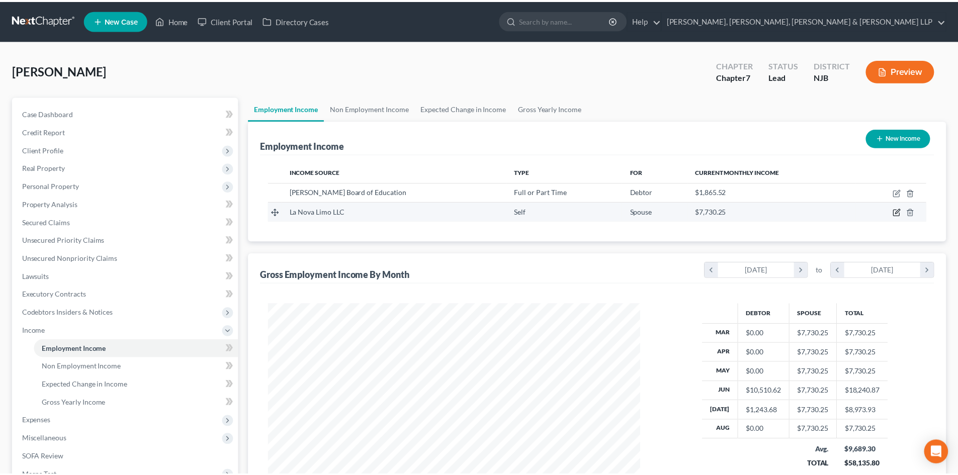
scroll to position [189, 399]
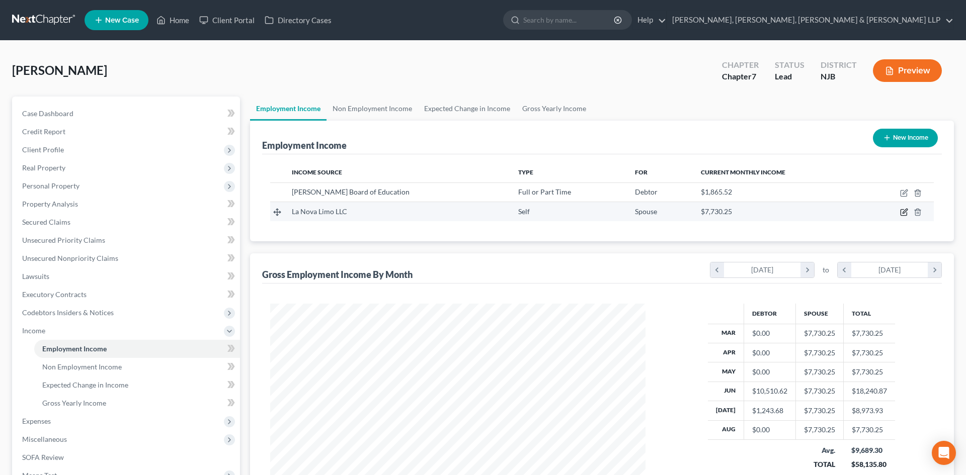
select select "1"
select select "33"
select select "0"
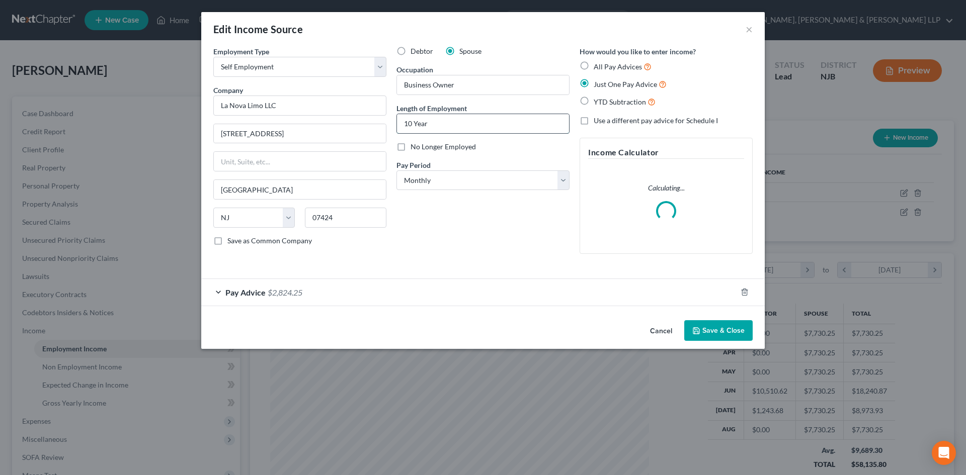
click at [441, 123] on input "10 Year" at bounding box center [483, 123] width 172 height 19
type input "10 Years"
click at [718, 327] on button "Save & Close" at bounding box center [718, 330] width 68 height 21
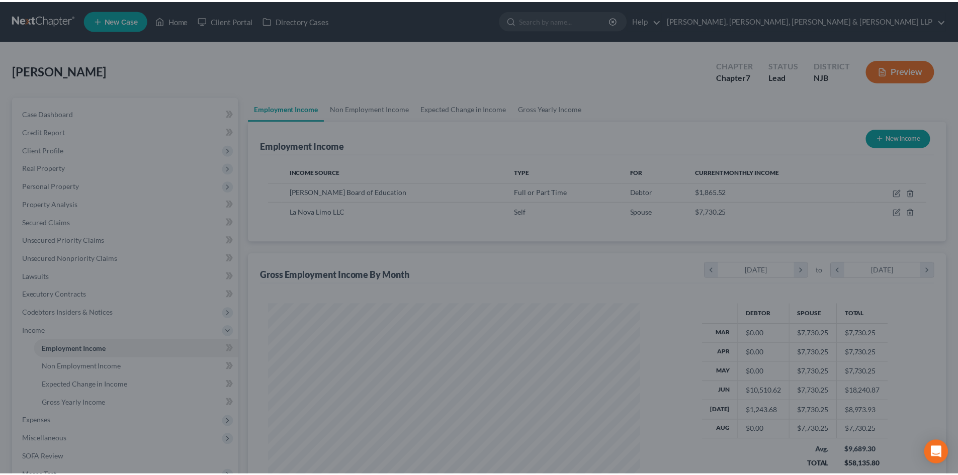
scroll to position [502814, 502606]
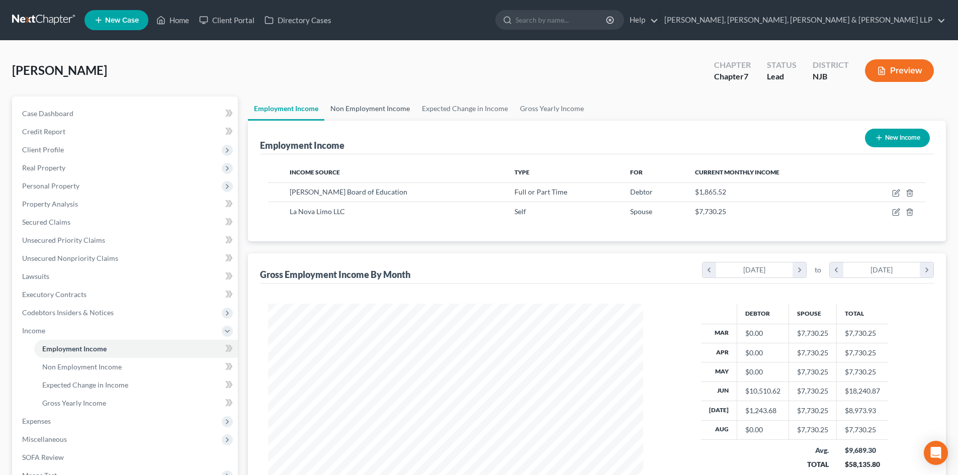
click at [378, 110] on link "Non Employment Income" at bounding box center [370, 109] width 92 height 24
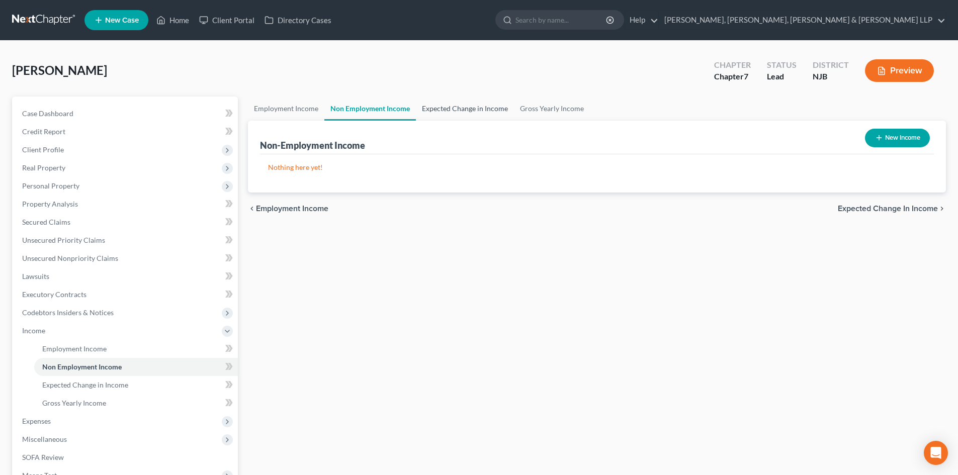
click at [451, 108] on link "Expected Change in Income" at bounding box center [465, 109] width 98 height 24
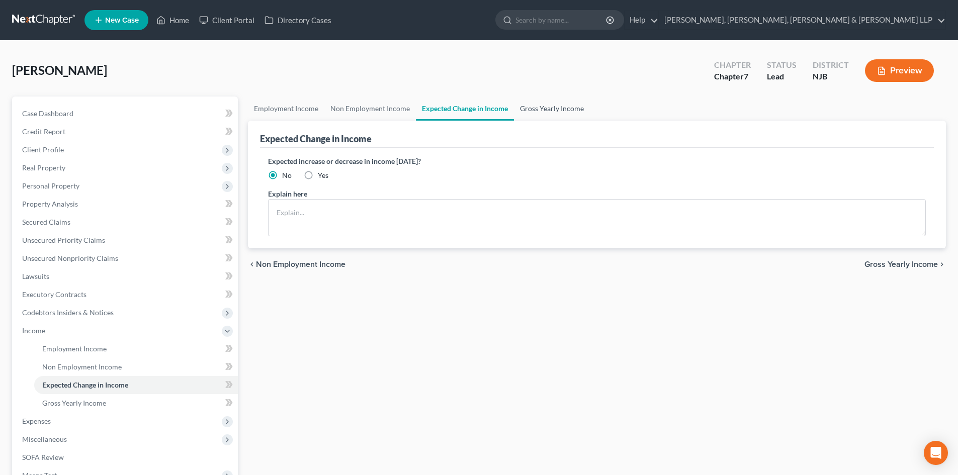
click at [538, 104] on link "Gross Yearly Income" at bounding box center [552, 109] width 76 height 24
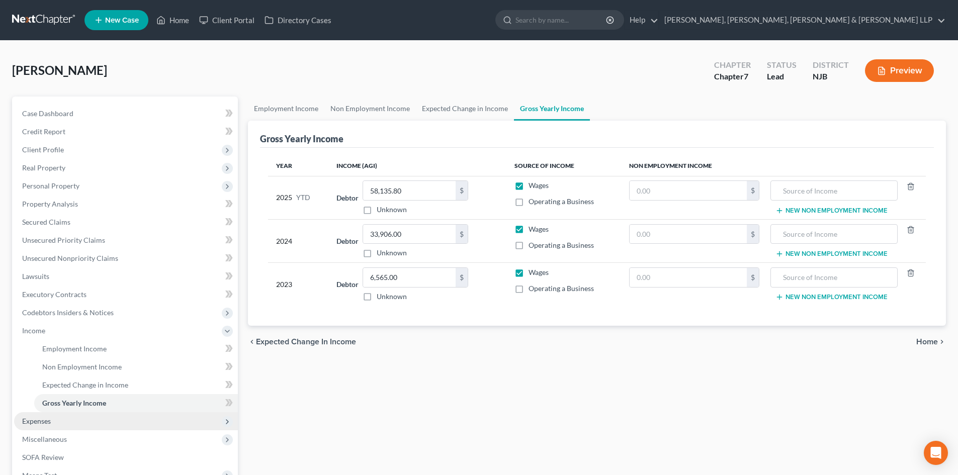
click at [68, 423] on span "Expenses" at bounding box center [126, 421] width 224 height 18
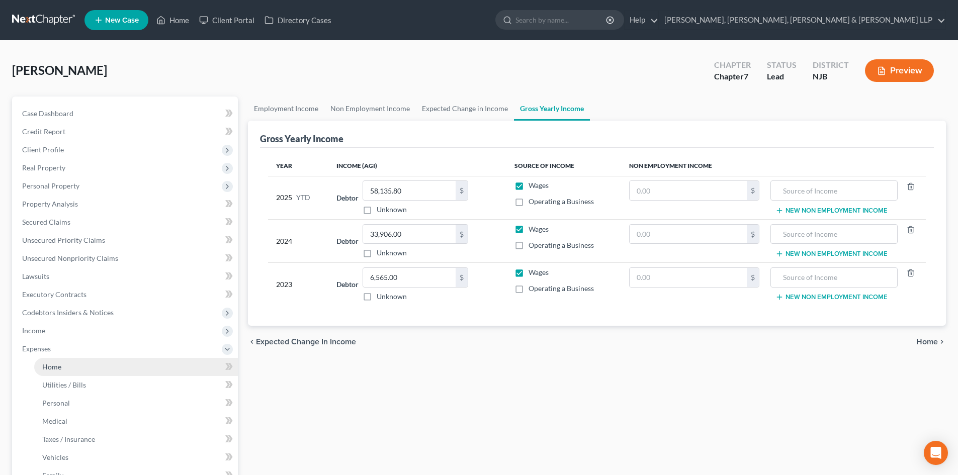
click at [47, 366] on span "Home" at bounding box center [51, 367] width 19 height 9
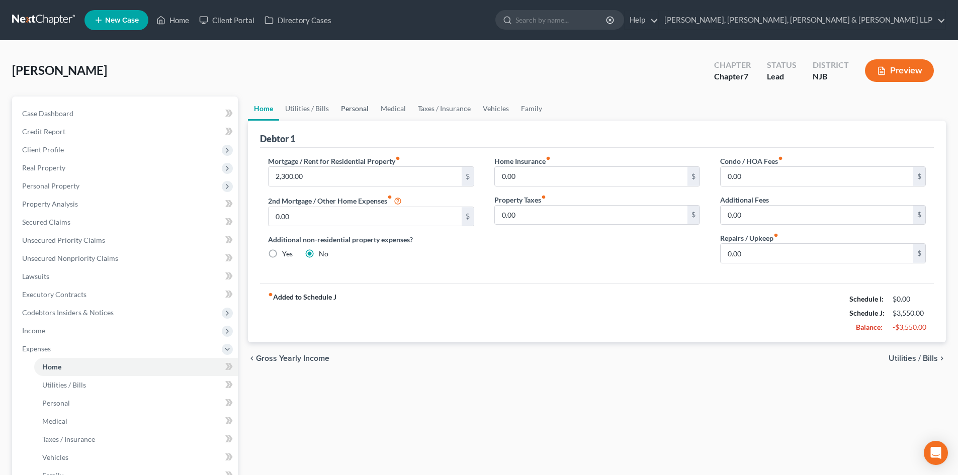
click at [363, 109] on link "Personal" at bounding box center [355, 109] width 40 height 24
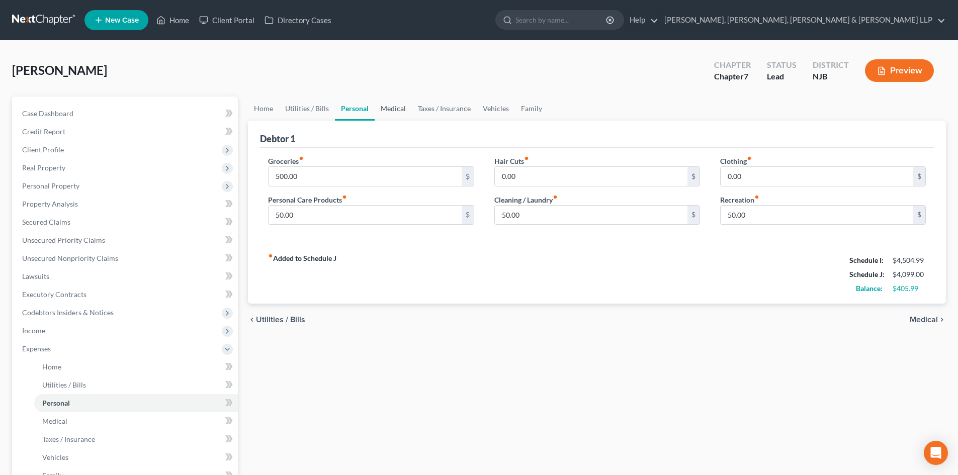
click at [398, 109] on link "Medical" at bounding box center [393, 109] width 37 height 24
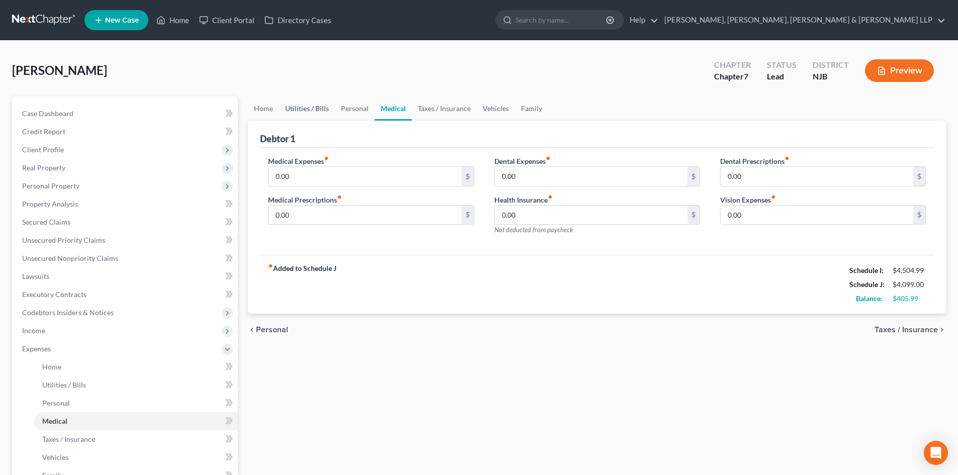
click at [299, 114] on link "Utilities / Bills" at bounding box center [307, 109] width 56 height 24
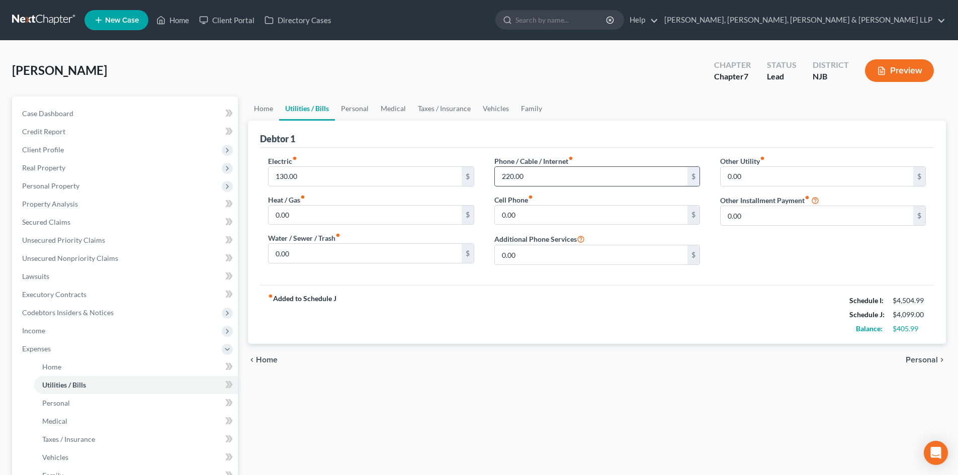
click at [551, 179] on input "220.00" at bounding box center [591, 176] width 193 height 19
type input "200"
click at [363, 112] on link "Personal" at bounding box center [355, 109] width 40 height 24
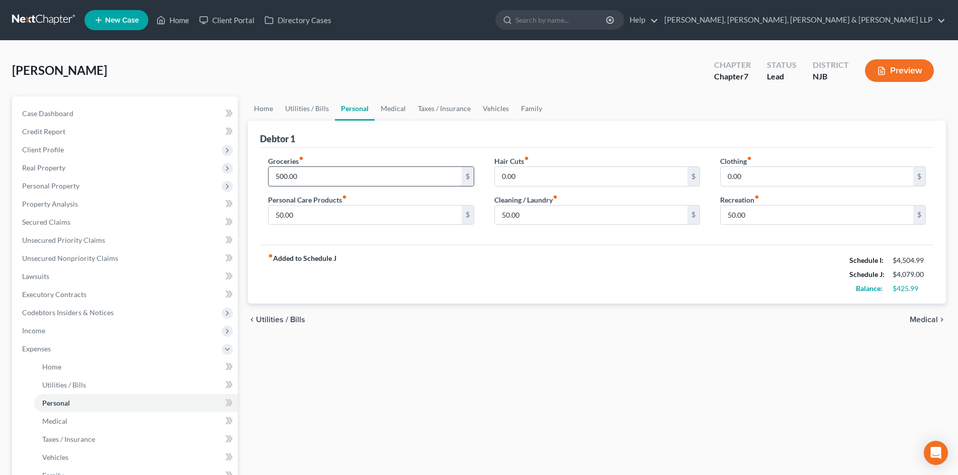
click at [311, 180] on input "500.00" at bounding box center [365, 176] width 193 height 19
type input "800"
click at [441, 268] on div "fiber_manual_record Added to Schedule J Schedule I: $4,504.99 Schedule J: $4,37…" at bounding box center [597, 274] width 674 height 59
click at [341, 219] on input "50.00" at bounding box center [365, 215] width 193 height 19
type input "100"
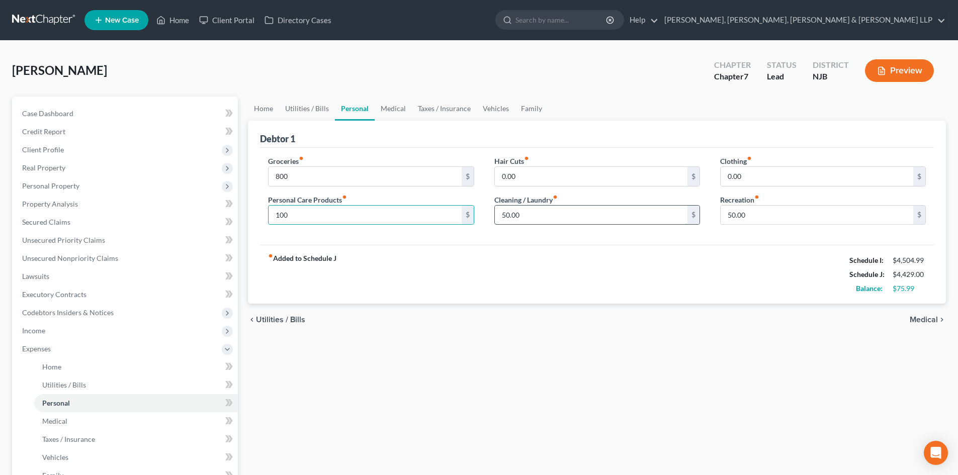
click at [531, 219] on input "50.00" at bounding box center [591, 215] width 193 height 19
type input "1"
drag, startPoint x: 543, startPoint y: 217, endPoint x: 467, endPoint y: 218, distance: 76.5
click at [467, 218] on div "Groceries fiber_manual_record 800 $ Personal Care Products fiber_manual_record …" at bounding box center [597, 194] width 678 height 77
drag, startPoint x: 518, startPoint y: 217, endPoint x: 479, endPoint y: 216, distance: 39.2
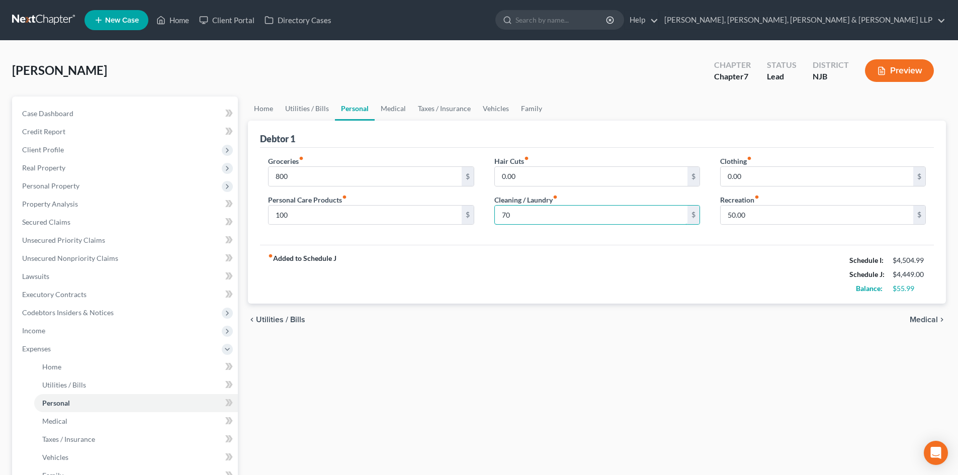
click at [480, 217] on div "Groceries fiber_manual_record 800 $ Personal Care Products fiber_manual_record …" at bounding box center [597, 194] width 678 height 77
type input "100"
click at [768, 217] on input "50.00" at bounding box center [817, 215] width 193 height 19
type input "75"
click at [666, 241] on div "Groceries fiber_manual_record 800 $ Personal Care Products fiber_manual_record …" at bounding box center [597, 197] width 674 height 98
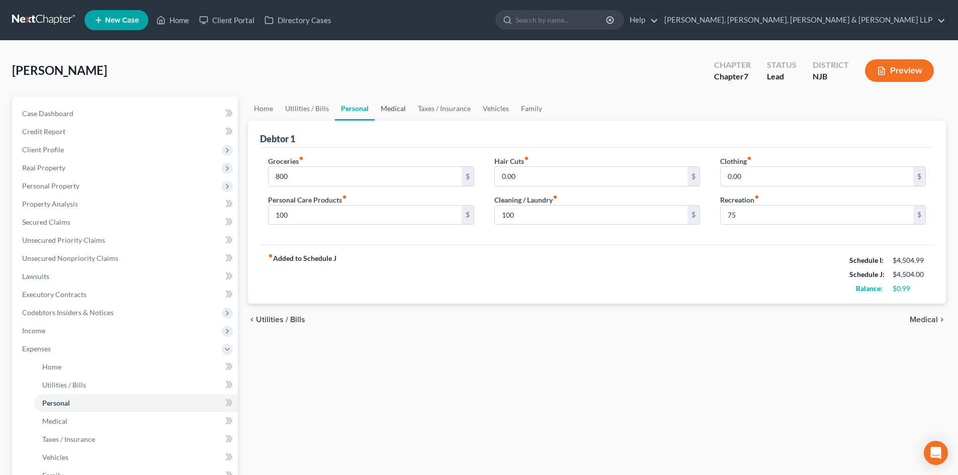
click at [396, 113] on link "Medical" at bounding box center [393, 109] width 37 height 24
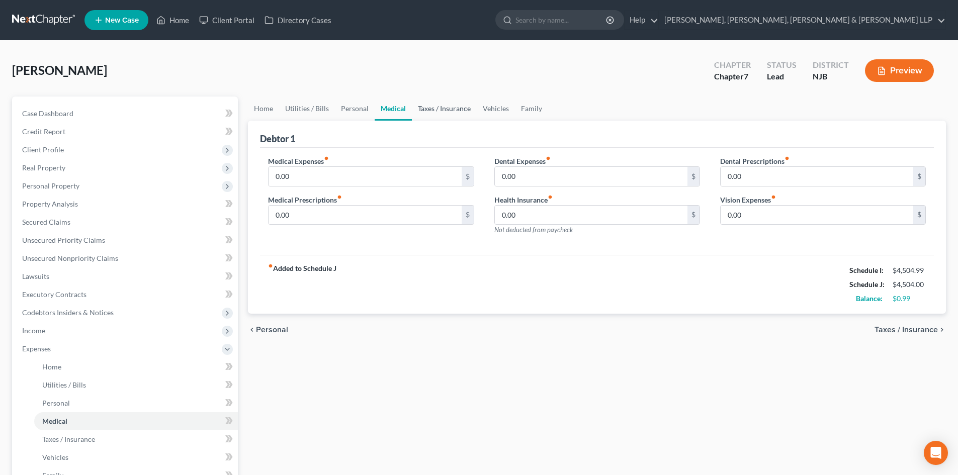
click at [429, 103] on link "Taxes / Insurance" at bounding box center [444, 109] width 65 height 24
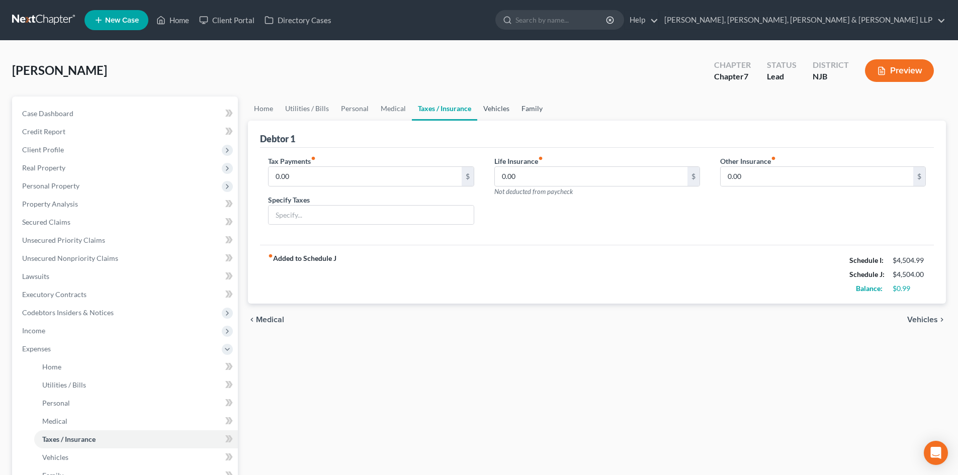
click at [495, 109] on link "Vehicles" at bounding box center [496, 109] width 38 height 24
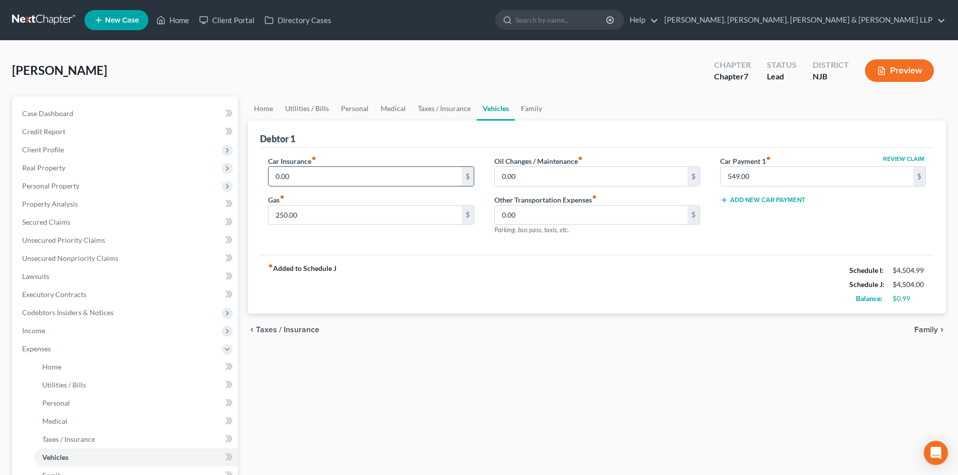
click at [325, 175] on input "0.00" at bounding box center [365, 176] width 193 height 19
click at [446, 115] on link "Taxes / Insurance" at bounding box center [444, 109] width 65 height 24
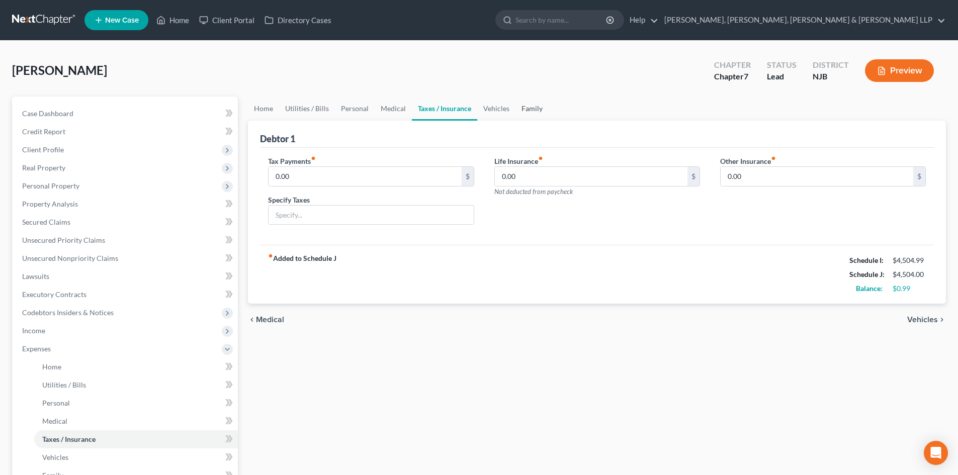
click at [522, 112] on link "Family" at bounding box center [532, 109] width 33 height 24
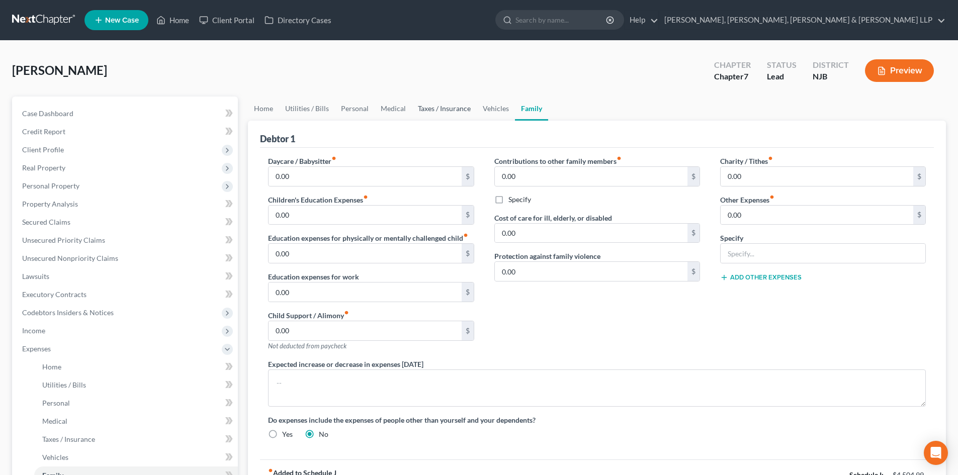
click at [464, 114] on link "Taxes / Insurance" at bounding box center [444, 109] width 65 height 24
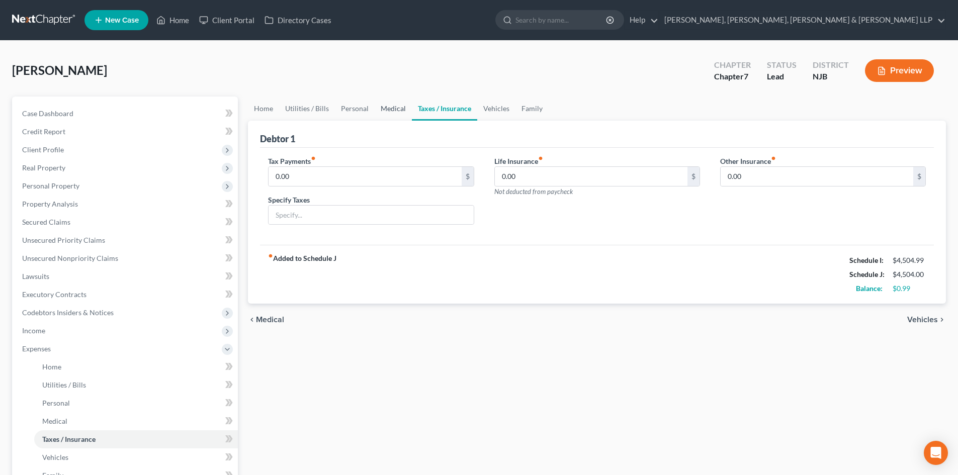
click at [387, 105] on link "Medical" at bounding box center [393, 109] width 37 height 24
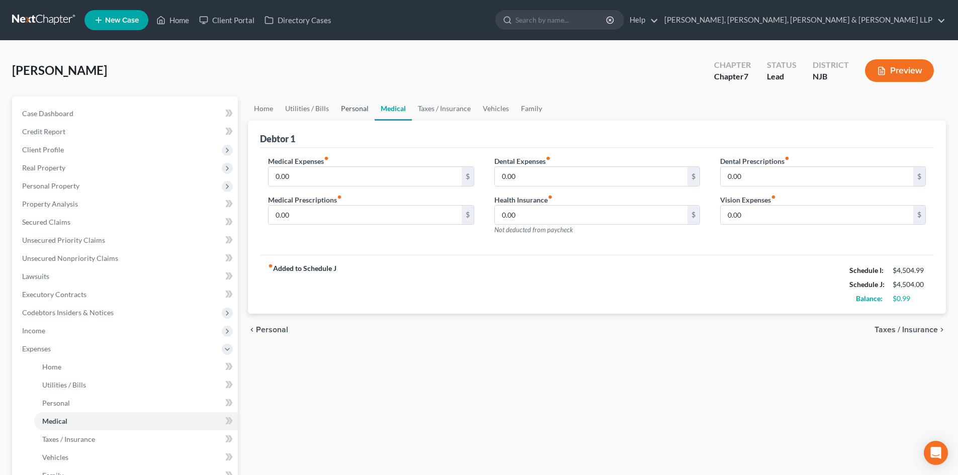
click at [345, 106] on link "Personal" at bounding box center [355, 109] width 40 height 24
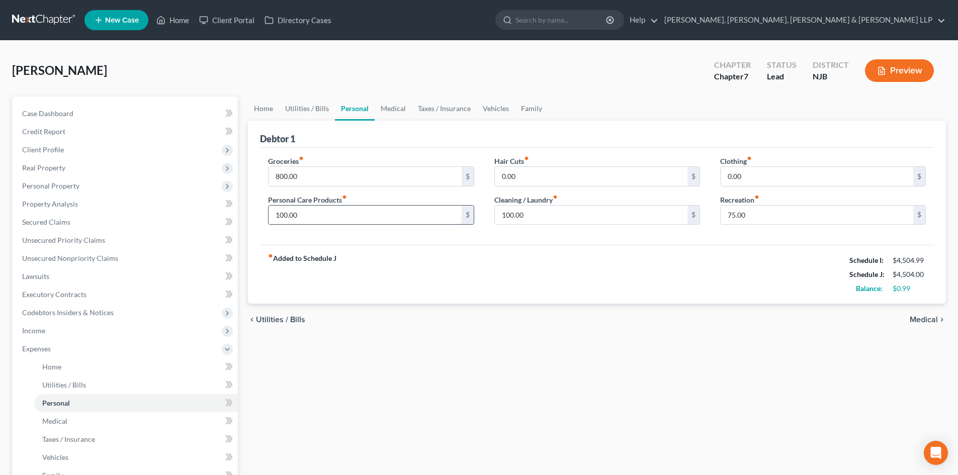
click at [312, 214] on input "100.00" at bounding box center [365, 215] width 193 height 19
type input "50"
click at [554, 218] on input "100.00" at bounding box center [591, 215] width 193 height 19
type input "50"
click at [763, 217] on input "75.00" at bounding box center [817, 215] width 193 height 19
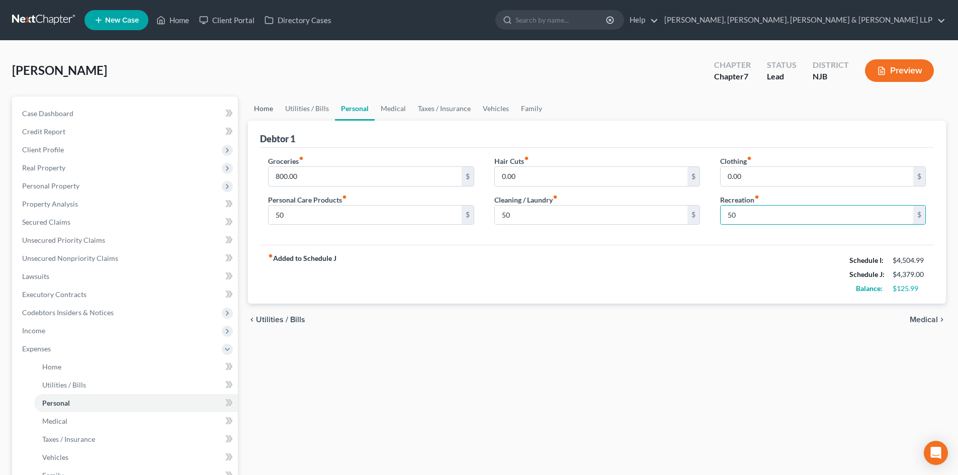
type input "50"
click at [265, 111] on link "Home" at bounding box center [263, 109] width 31 height 24
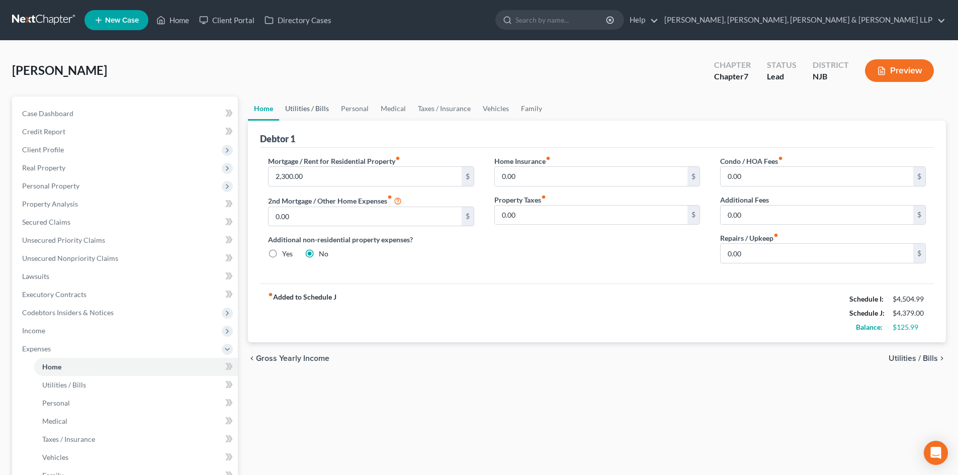
click at [315, 109] on link "Utilities / Bills" at bounding box center [307, 109] width 56 height 24
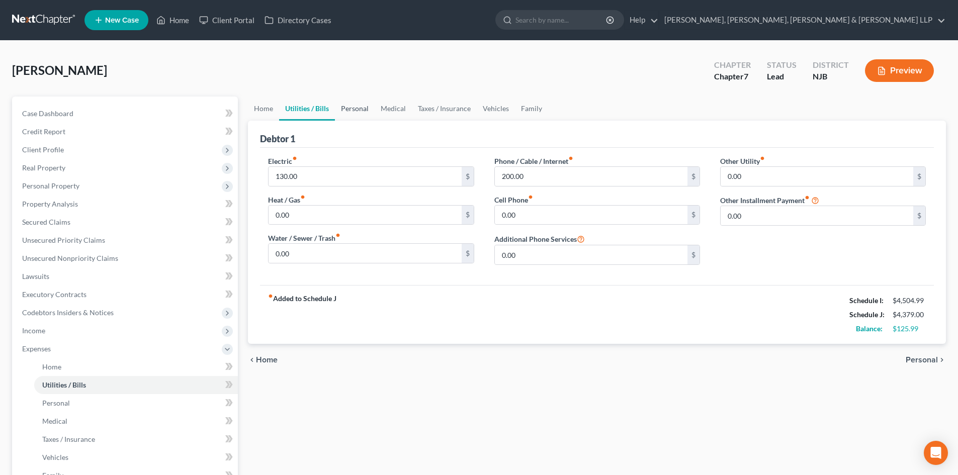
click at [350, 109] on link "Personal" at bounding box center [355, 109] width 40 height 24
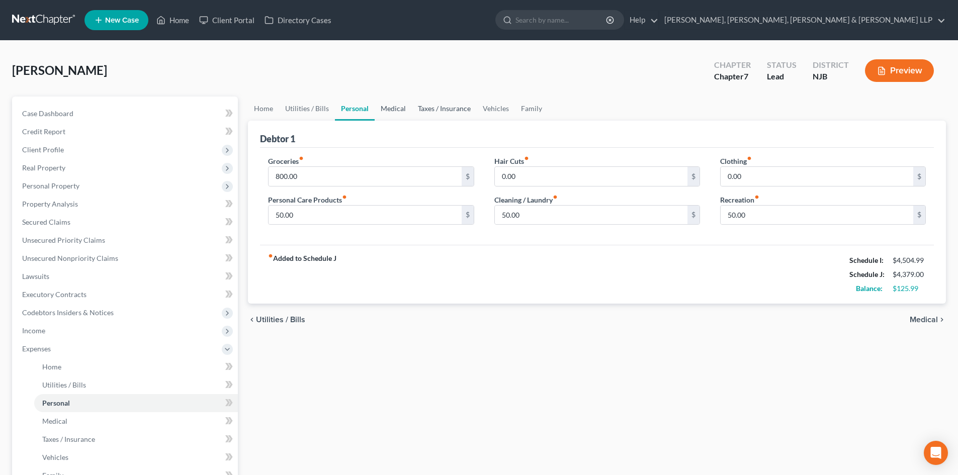
drag, startPoint x: 393, startPoint y: 110, endPoint x: 428, endPoint y: 110, distance: 34.7
click at [393, 110] on link "Medical" at bounding box center [393, 109] width 37 height 24
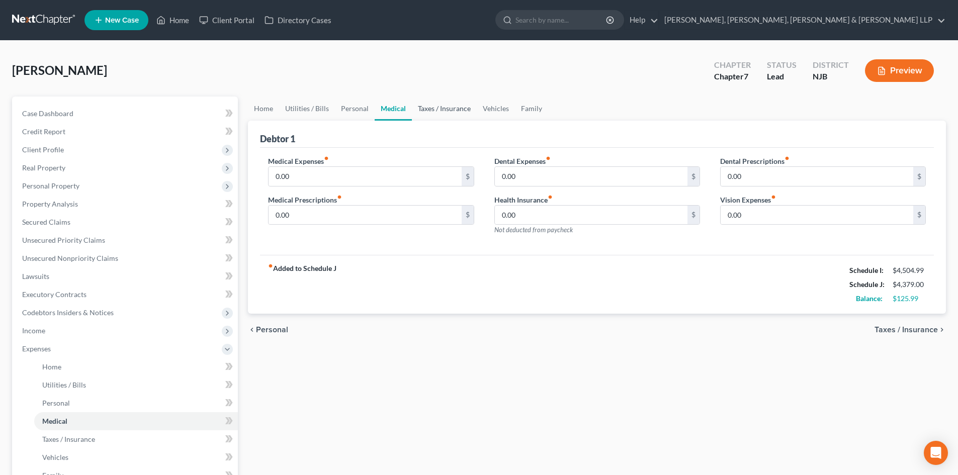
click at [429, 110] on link "Taxes / Insurance" at bounding box center [444, 109] width 65 height 24
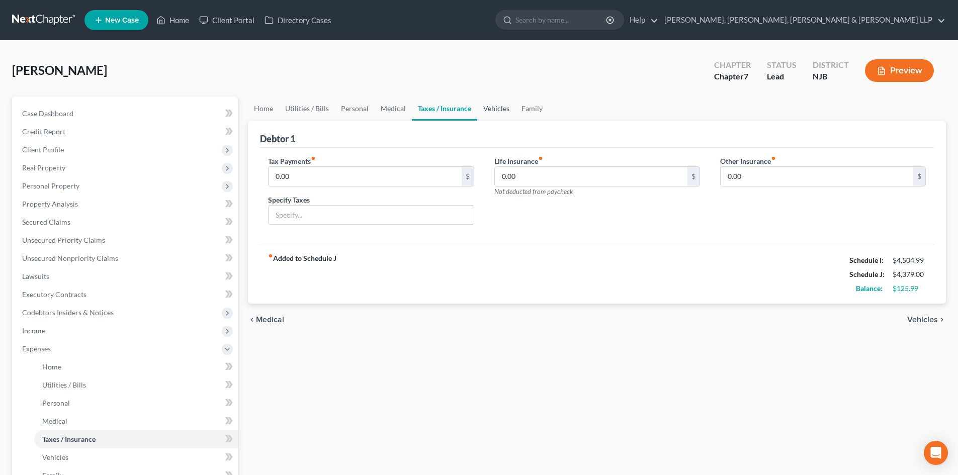
click at [492, 109] on link "Vehicles" at bounding box center [496, 109] width 38 height 24
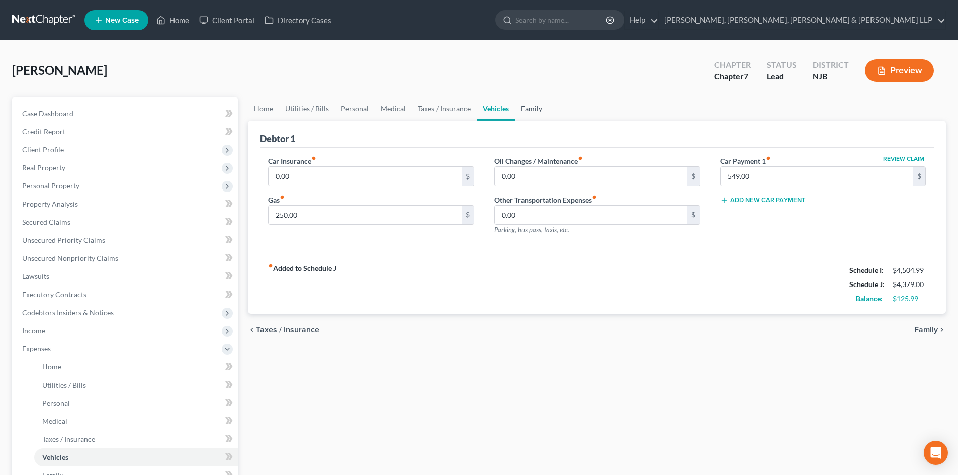
click at [528, 107] on link "Family" at bounding box center [531, 109] width 33 height 24
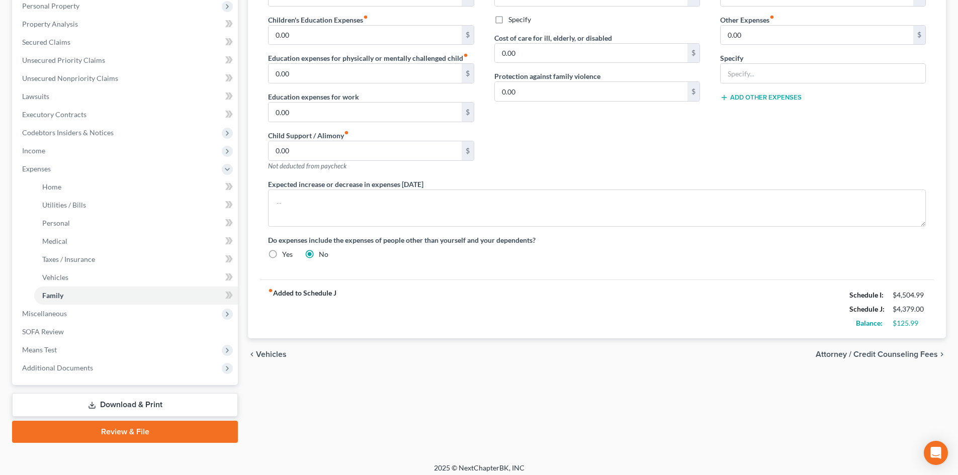
scroll to position [186, 0]
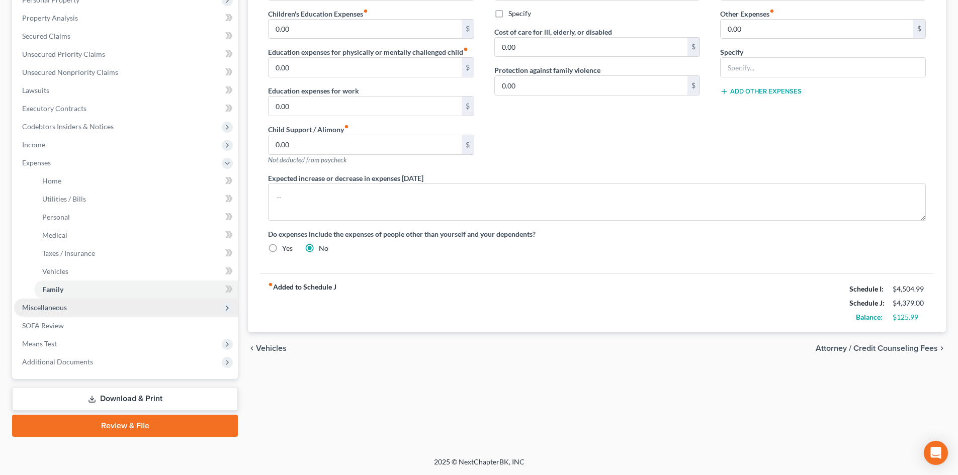
click at [103, 314] on span "Miscellaneous" at bounding box center [126, 308] width 224 height 18
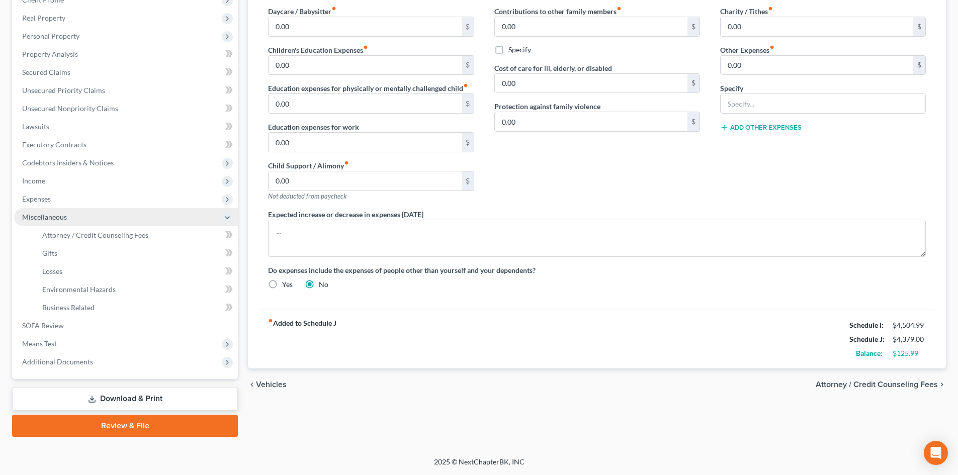
scroll to position [150, 0]
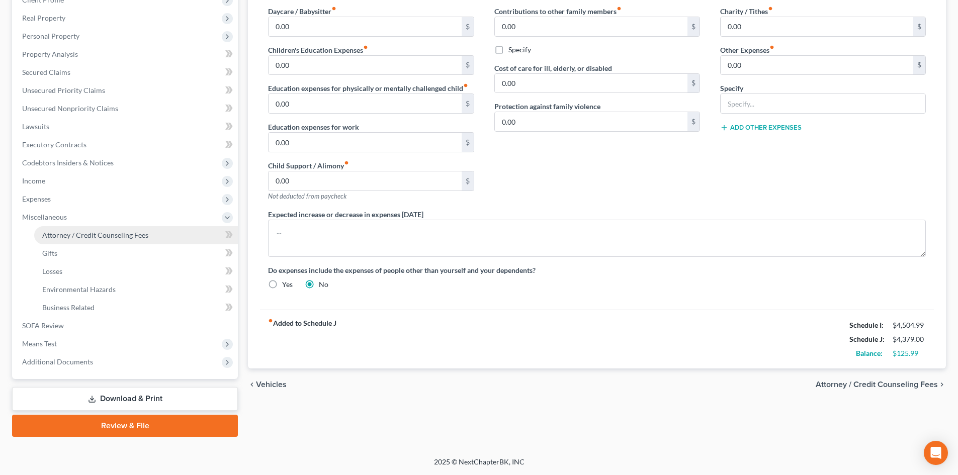
click at [125, 243] on link "Attorney / Credit Counseling Fees" at bounding box center [136, 235] width 204 height 18
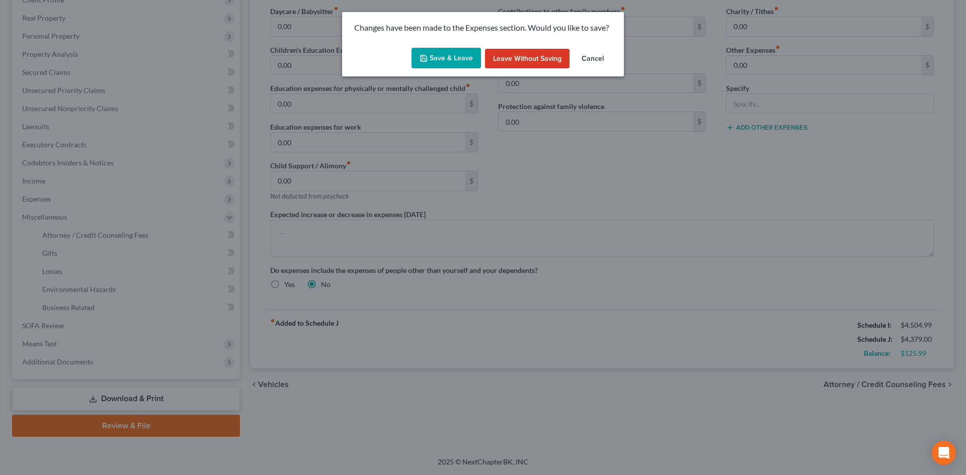
click at [445, 66] on button "Save & Leave" at bounding box center [445, 58] width 69 height 21
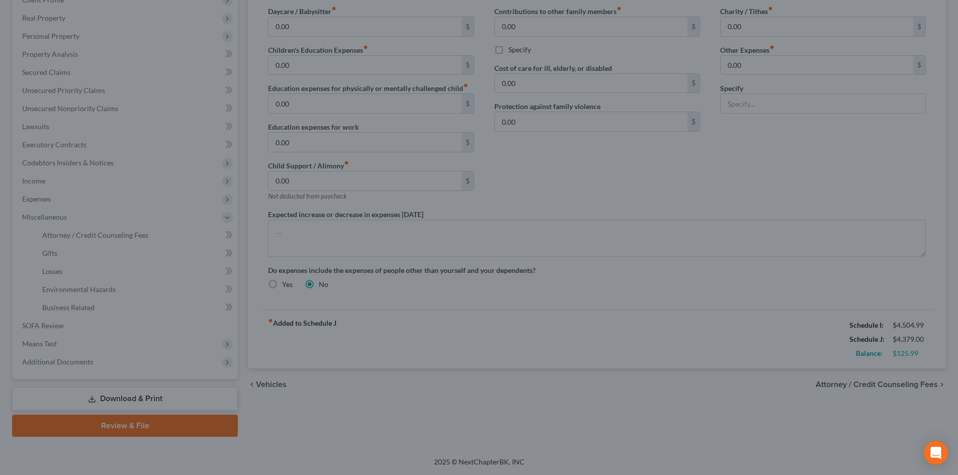
select select "1"
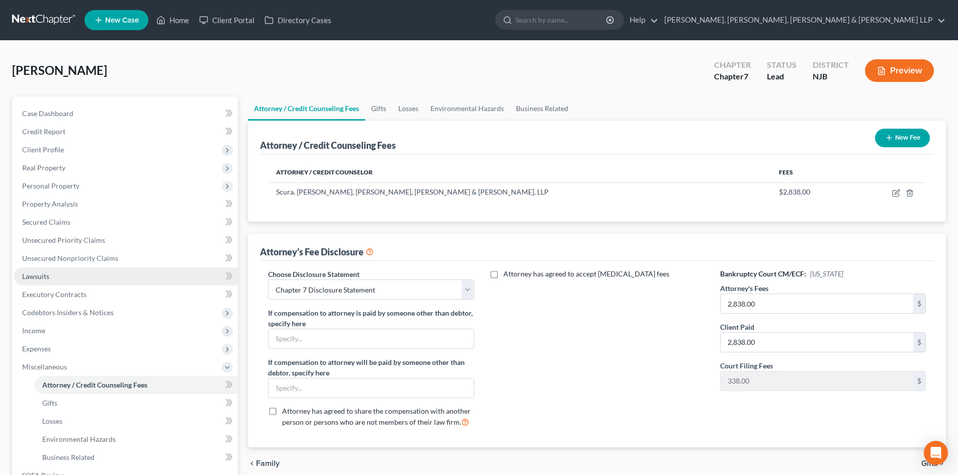
click at [86, 277] on link "Lawsuits" at bounding box center [126, 277] width 224 height 18
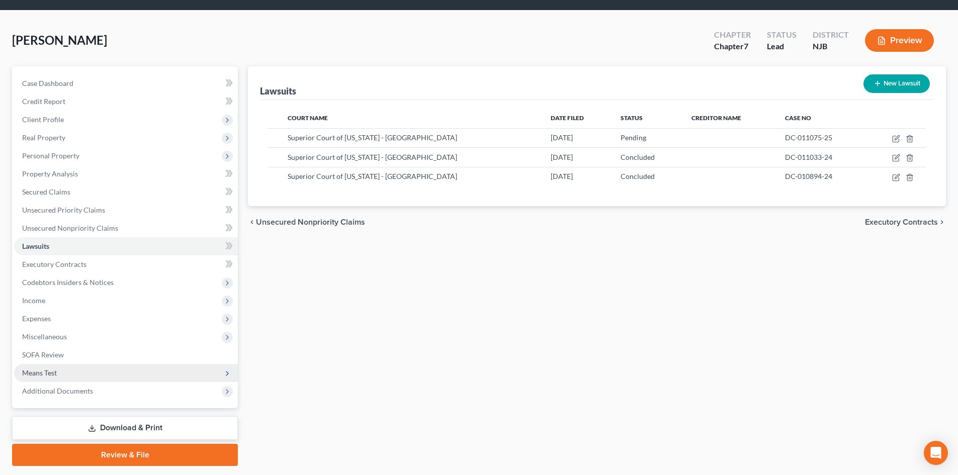
scroll to position [59, 0]
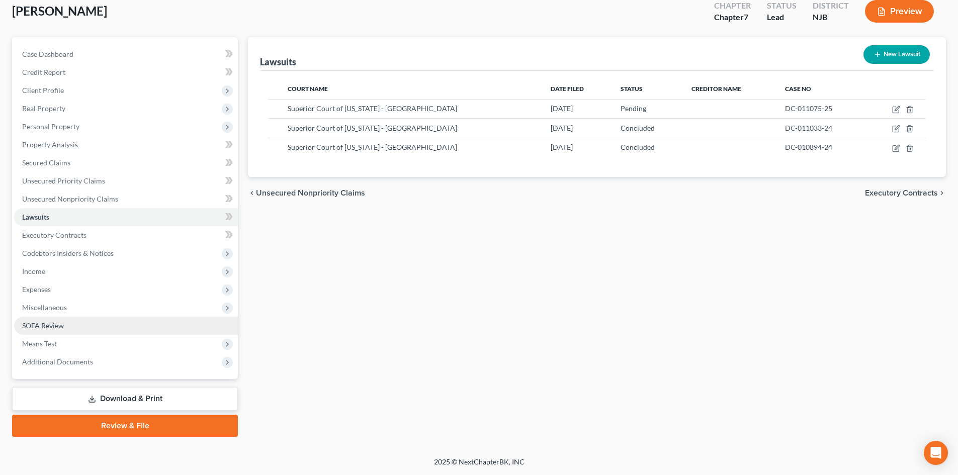
click at [60, 329] on span "SOFA Review" at bounding box center [43, 325] width 42 height 9
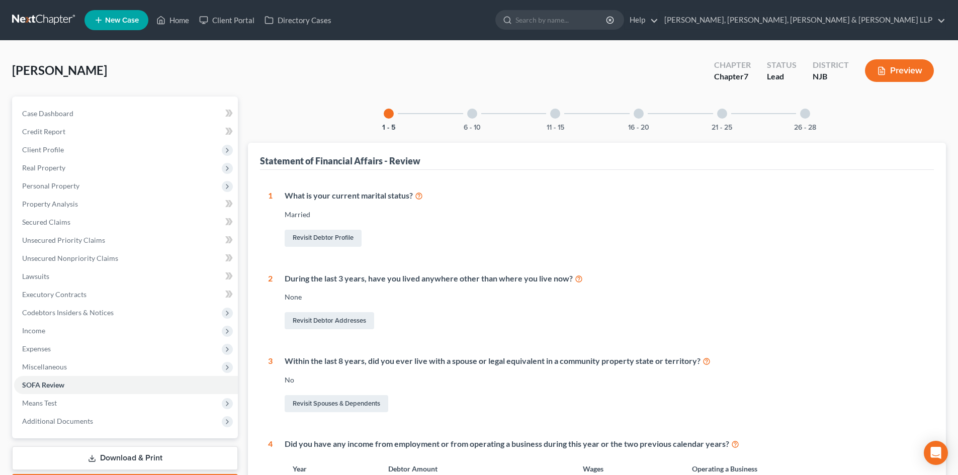
click at [473, 120] on div "6 - 10" at bounding box center [472, 114] width 34 height 34
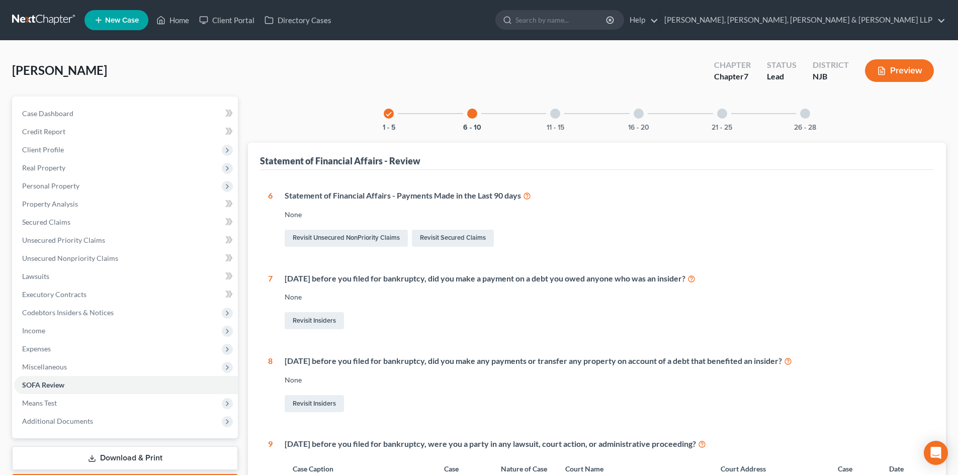
click at [559, 117] on div "11 - 15" at bounding box center [555, 114] width 34 height 34
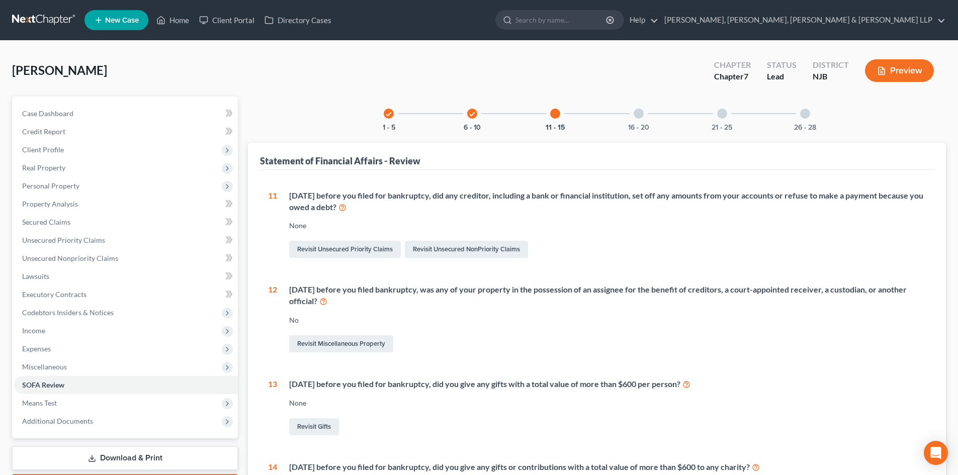
click at [644, 122] on div "16 - 20" at bounding box center [639, 114] width 34 height 34
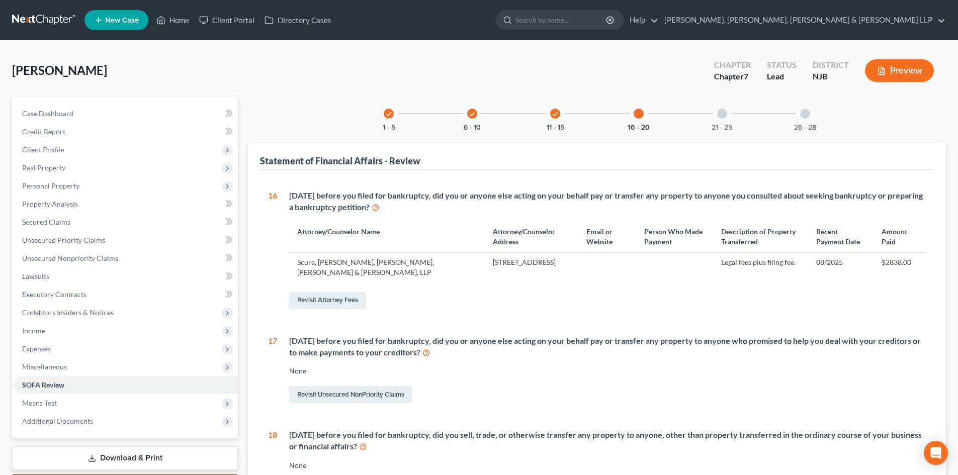
drag, startPoint x: 715, startPoint y: 118, endPoint x: 726, endPoint y: 119, distance: 11.6
click at [715, 119] on div "21 - 25" at bounding box center [722, 114] width 34 height 34
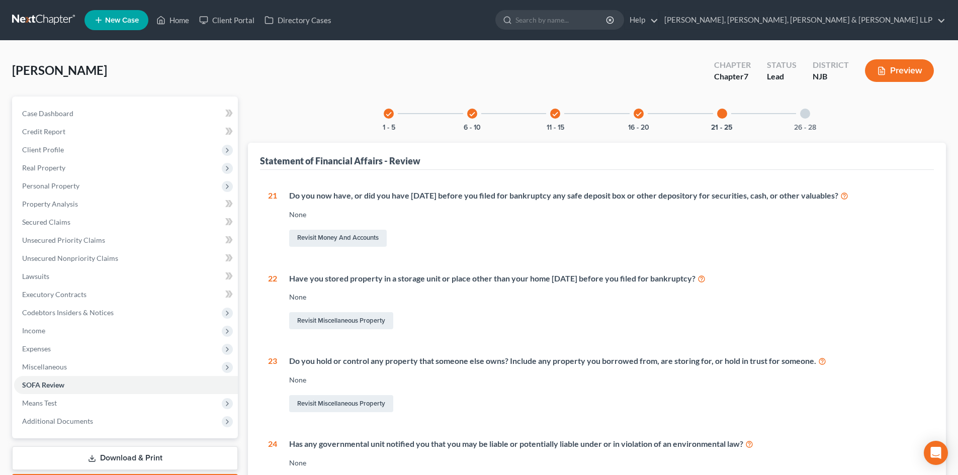
click at [795, 118] on div "26 - 28" at bounding box center [805, 114] width 34 height 34
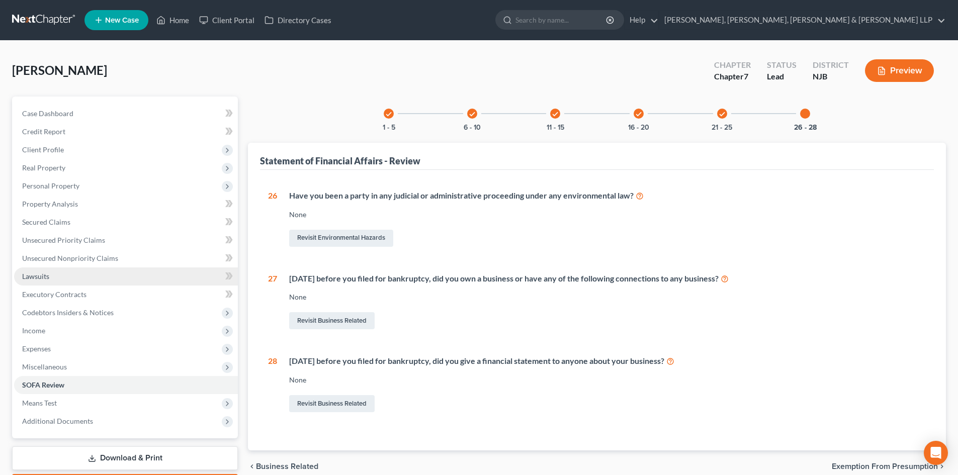
click at [86, 280] on link "Lawsuits" at bounding box center [126, 277] width 224 height 18
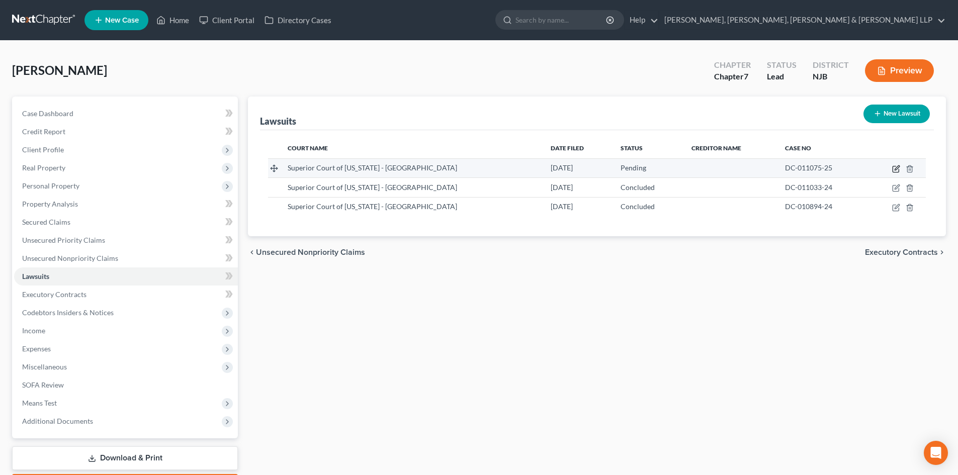
click at [896, 169] on icon "button" at bounding box center [897, 167] width 5 height 5
select select "33"
select select "0"
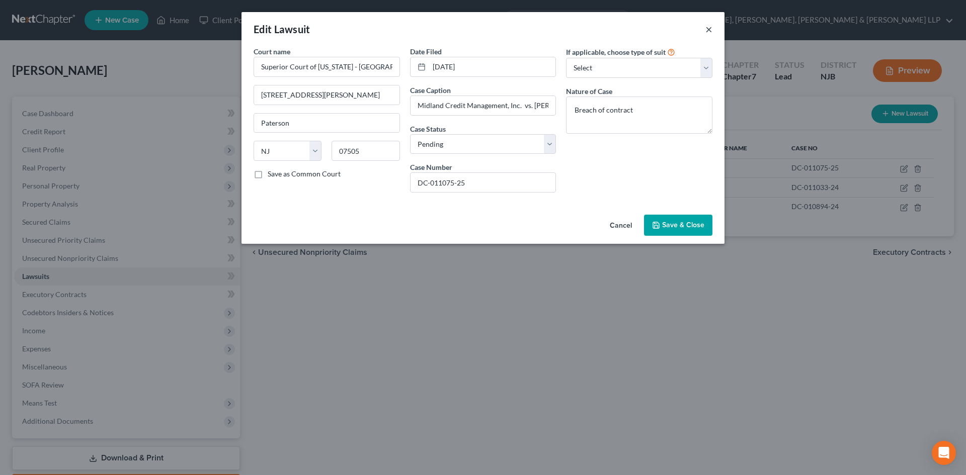
click at [708, 27] on button "×" at bounding box center [708, 29] width 7 height 12
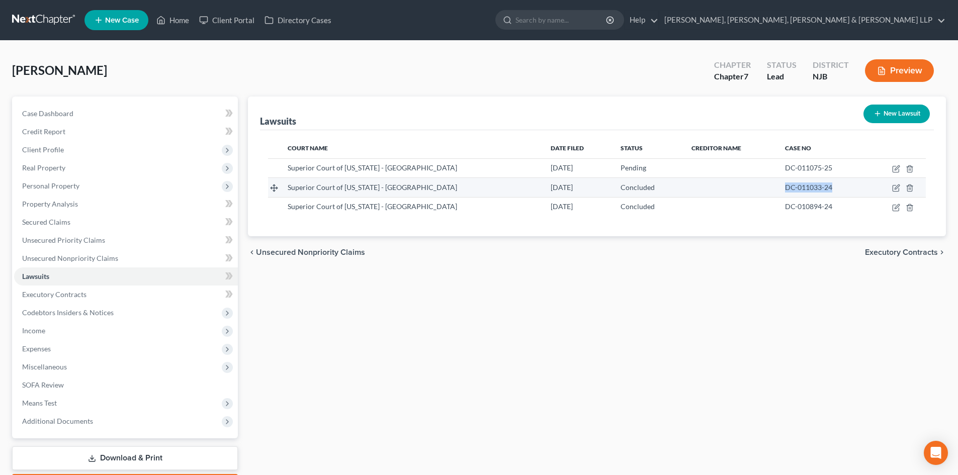
drag, startPoint x: 814, startPoint y: 188, endPoint x: 778, endPoint y: 188, distance: 36.2
click at [785, 188] on div "DC-011033-24" at bounding box center [822, 188] width 74 height 10
click at [895, 190] on icon "button" at bounding box center [897, 187] width 5 height 5
select select "33"
select select "2"
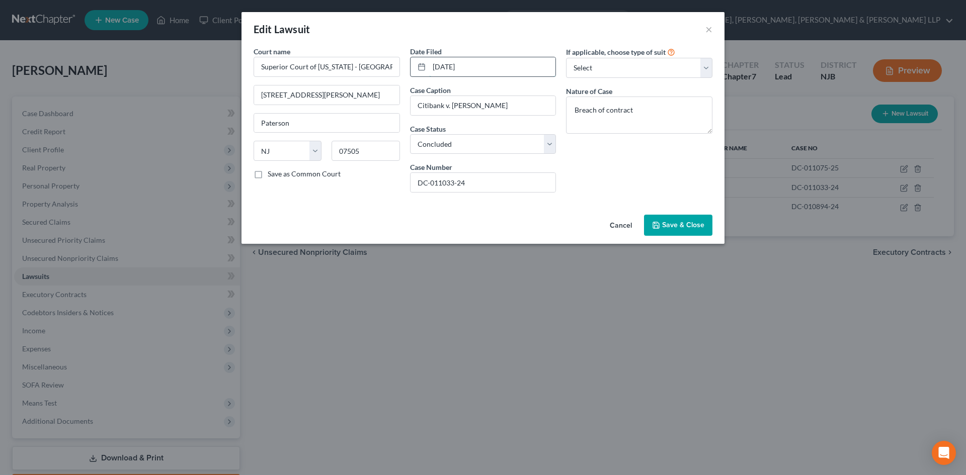
click at [475, 69] on input "[DATE]" at bounding box center [492, 66] width 127 height 19
type input "[DATE]"
click at [701, 228] on span "Save & Close" at bounding box center [683, 225] width 42 height 9
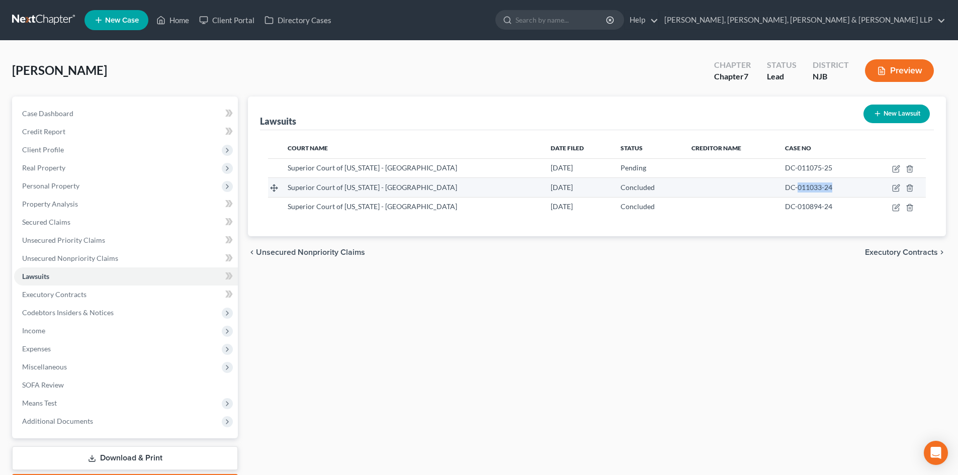
drag, startPoint x: 825, startPoint y: 190, endPoint x: 789, endPoint y: 186, distance: 36.4
click at [789, 186] on div "DC-011033-24" at bounding box center [822, 188] width 74 height 10
copy span "011033-24"
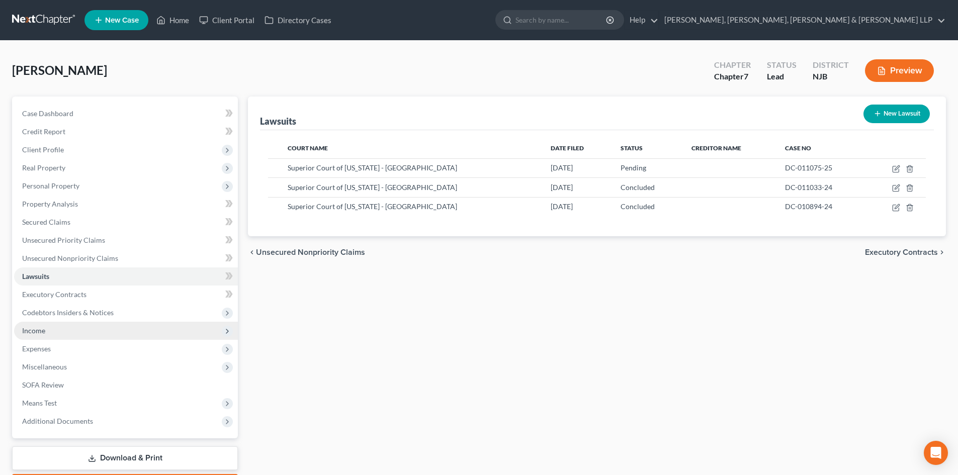
click at [56, 335] on span "Income" at bounding box center [126, 331] width 224 height 18
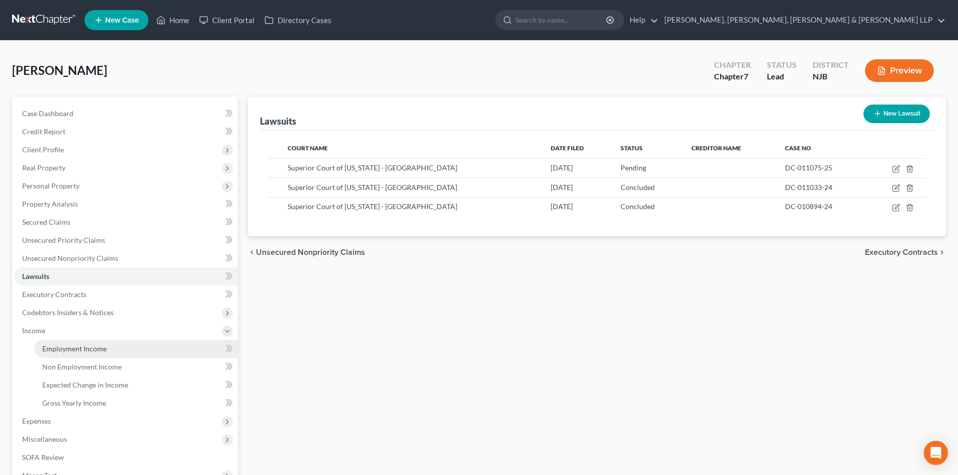
click at [63, 344] on link "Employment Income" at bounding box center [136, 349] width 204 height 18
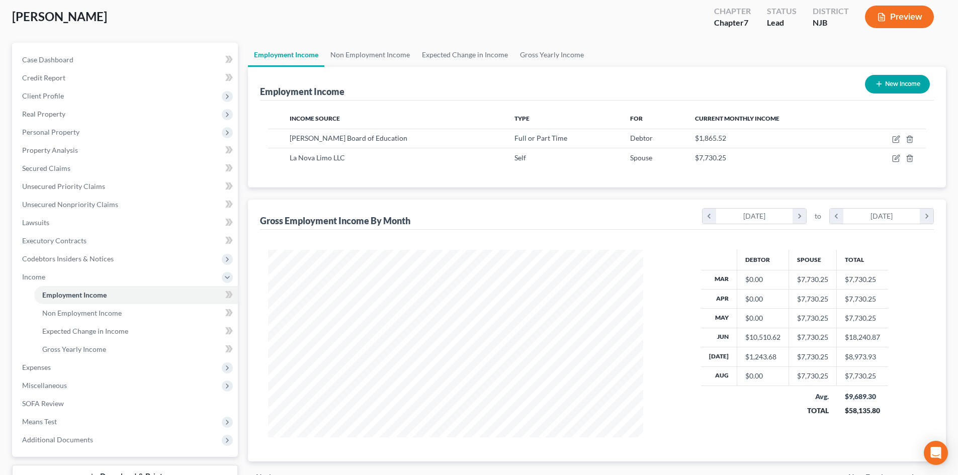
scroll to position [132, 0]
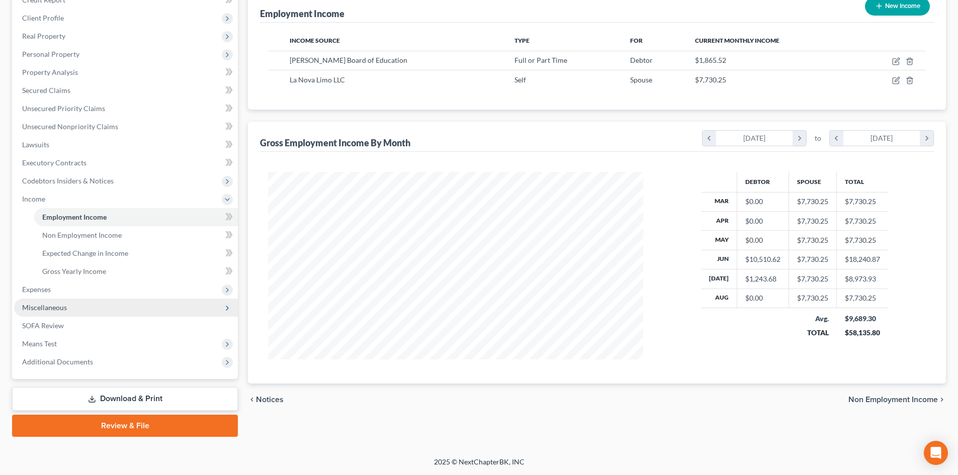
click at [77, 306] on span "Miscellaneous" at bounding box center [126, 308] width 224 height 18
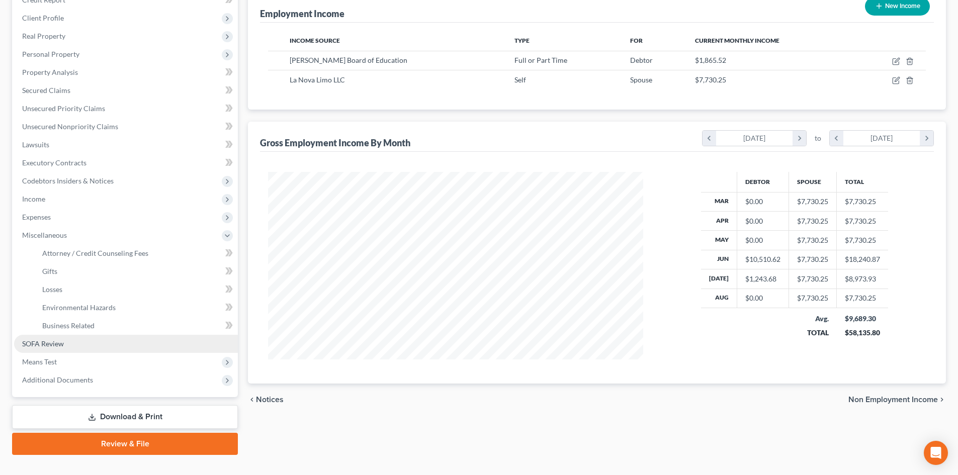
click at [80, 349] on link "SOFA Review" at bounding box center [126, 344] width 224 height 18
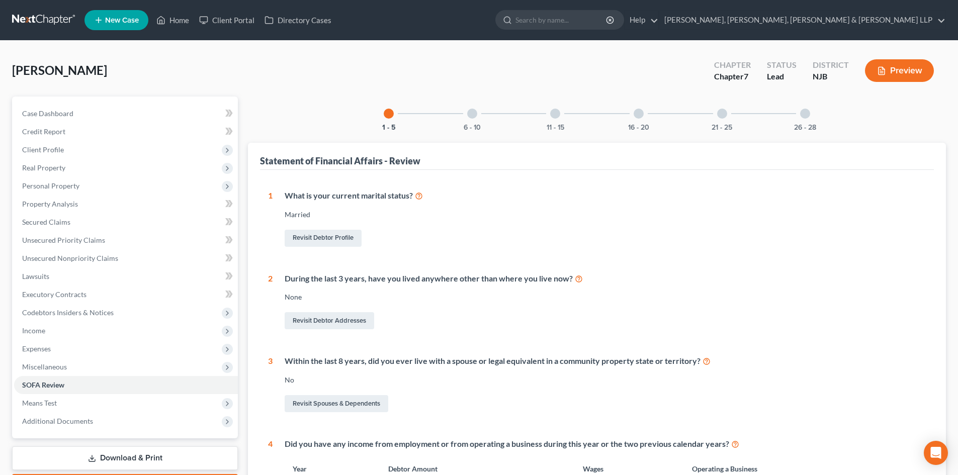
click at [809, 112] on div at bounding box center [805, 114] width 10 height 10
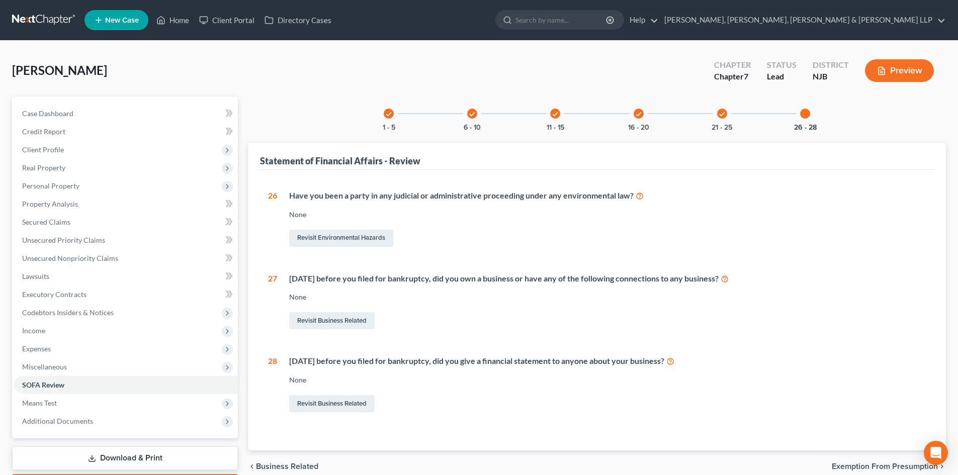
click at [807, 113] on div at bounding box center [805, 114] width 10 height 10
click at [720, 116] on icon "check" at bounding box center [722, 114] width 7 height 7
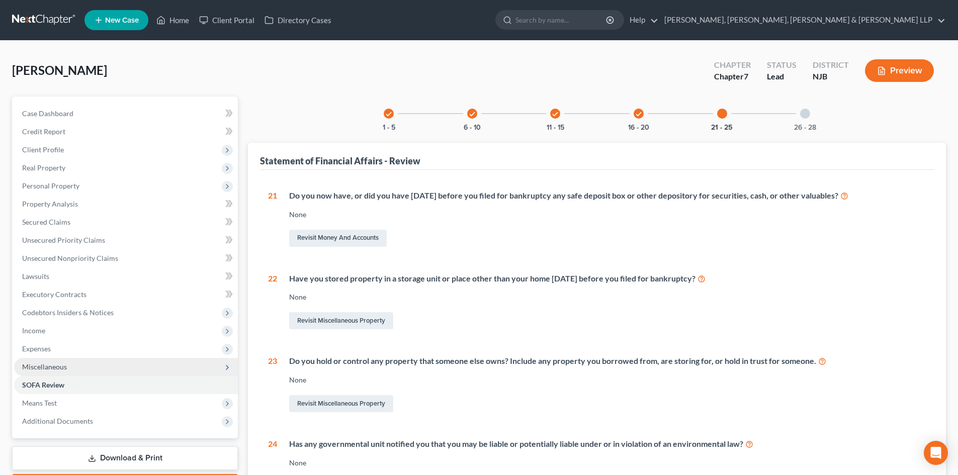
click at [64, 361] on span "Miscellaneous" at bounding box center [126, 367] width 224 height 18
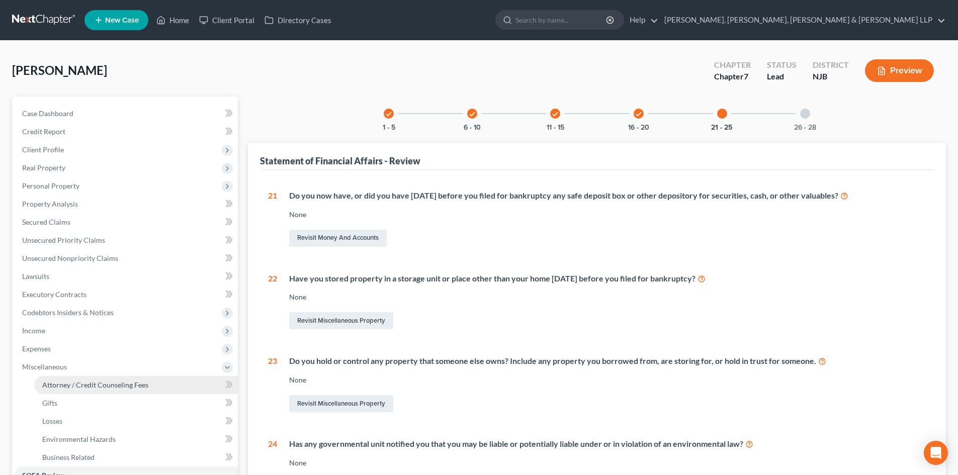
drag, startPoint x: 68, startPoint y: 382, endPoint x: 128, endPoint y: 380, distance: 59.4
click at [68, 382] on span "Attorney / Credit Counseling Fees" at bounding box center [95, 385] width 106 height 9
select select "1"
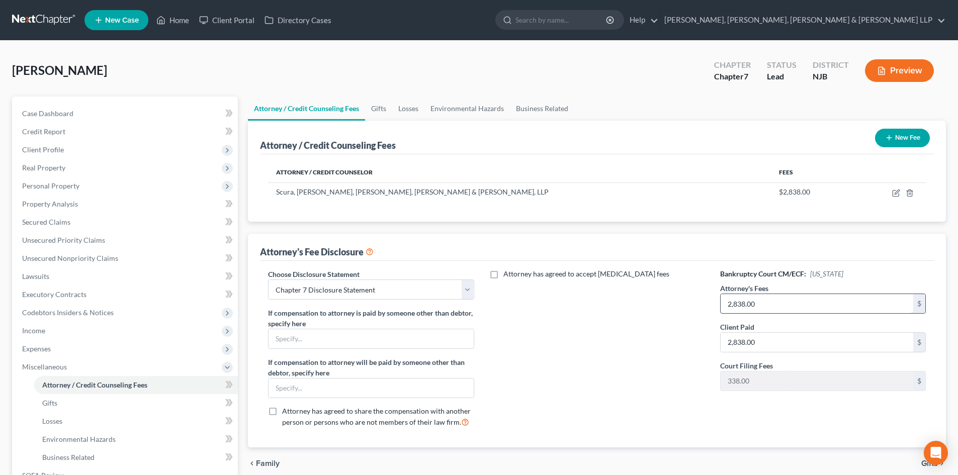
click at [759, 304] on input "2,838.00" at bounding box center [817, 303] width 193 height 19
type input "2,500"
click at [772, 341] on input "2,838.00" at bounding box center [817, 342] width 193 height 19
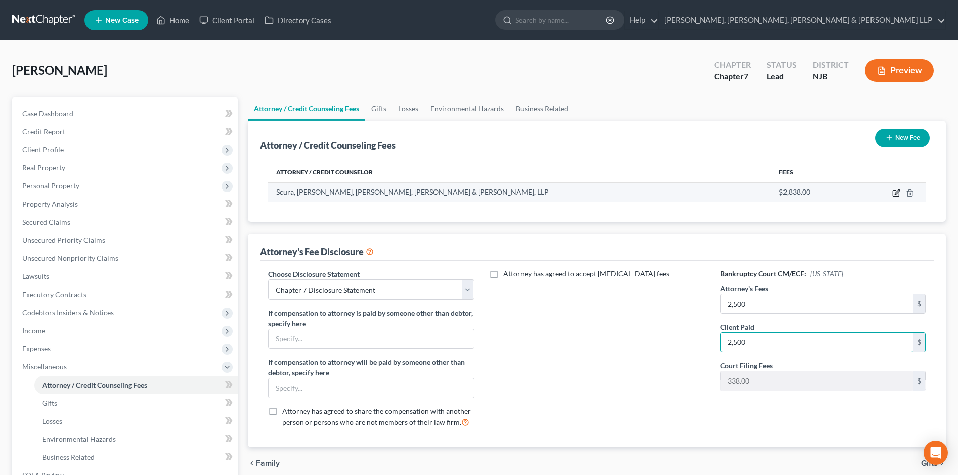
type input "2,500"
click at [895, 194] on icon "button" at bounding box center [897, 192] width 5 height 5
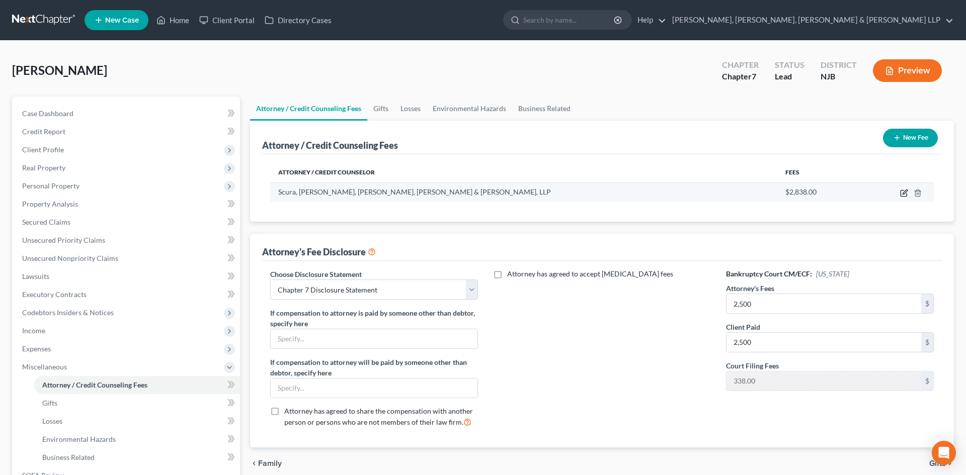
select select "33"
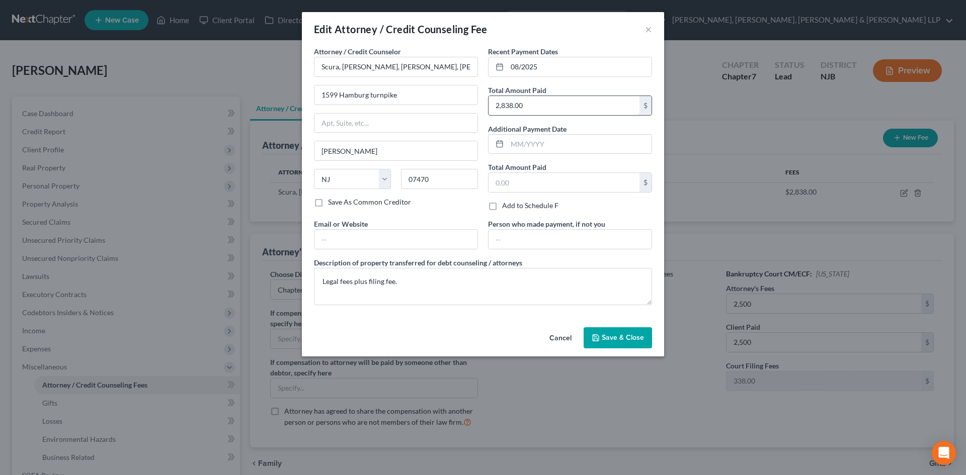
click at [548, 104] on input "2,838.00" at bounding box center [563, 105] width 151 height 19
type input "2,500.00"
click at [626, 336] on span "Save & Close" at bounding box center [623, 337] width 42 height 9
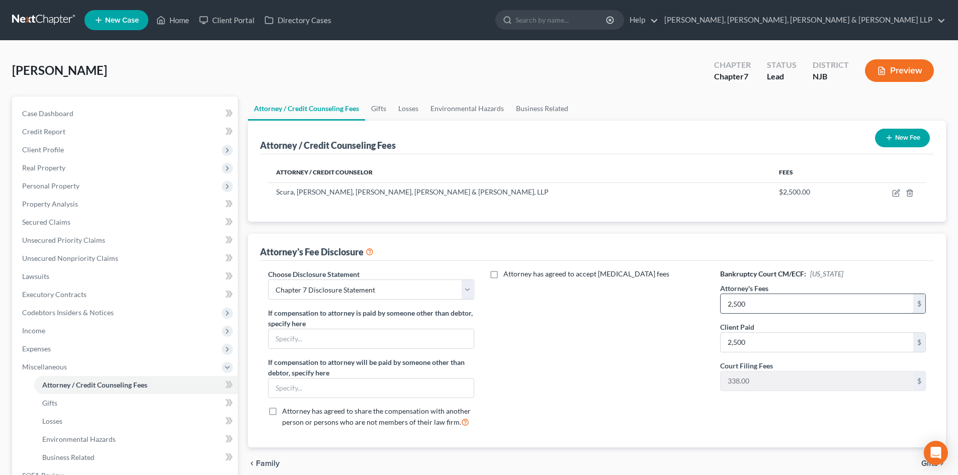
click at [771, 309] on input "2,500" at bounding box center [817, 303] width 193 height 19
click at [770, 307] on input "2,500" at bounding box center [817, 303] width 193 height 19
drag, startPoint x: 765, startPoint y: 305, endPoint x: 759, endPoint y: 305, distance: 6.0
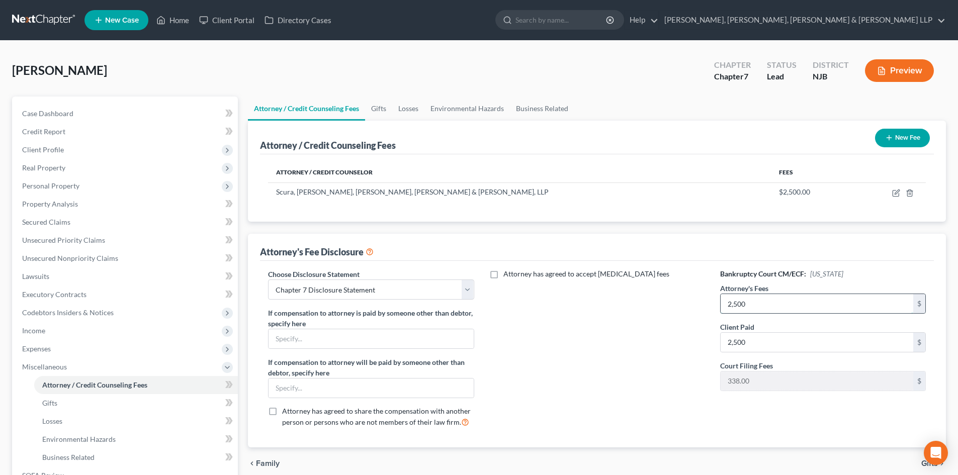
click at [764, 305] on input "2,500" at bounding box center [817, 303] width 193 height 19
click at [748, 305] on input "2,500" at bounding box center [817, 303] width 193 height 19
type input "2,500.00"
click at [761, 342] on input "2,500" at bounding box center [817, 342] width 193 height 19
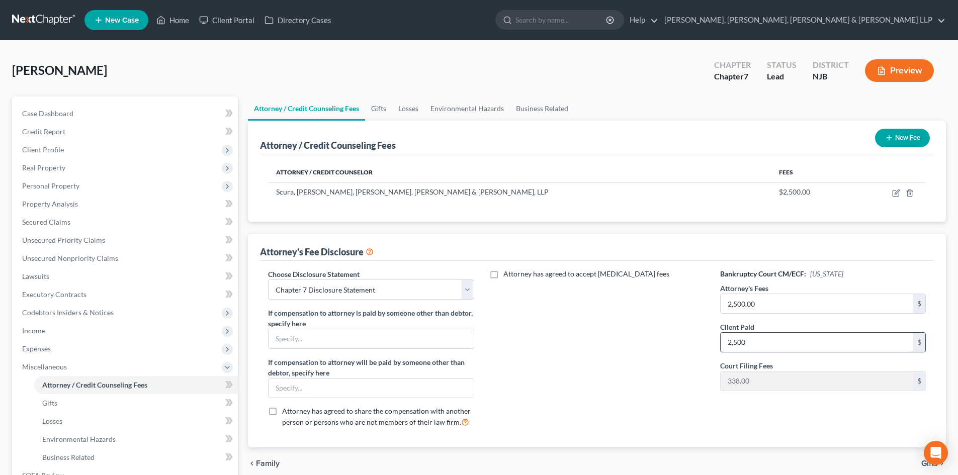
click at [761, 342] on input "2,500" at bounding box center [817, 342] width 193 height 19
click at [755, 341] on input "2,500" at bounding box center [817, 342] width 193 height 19
type input "2,500.00"
click at [648, 340] on div "Attorney has agreed to accept [MEDICAL_DATA] fees" at bounding box center [597, 352] width 226 height 166
click at [895, 194] on icon "button" at bounding box center [896, 193] width 8 height 8
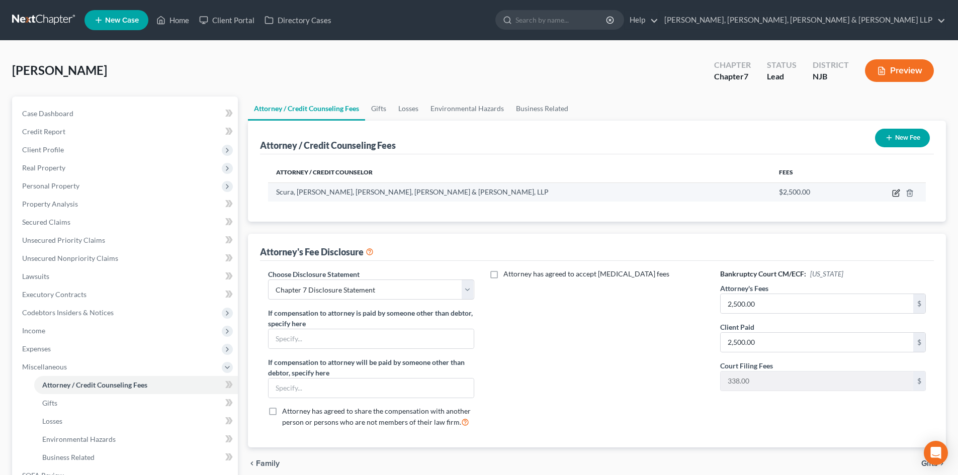
select select "33"
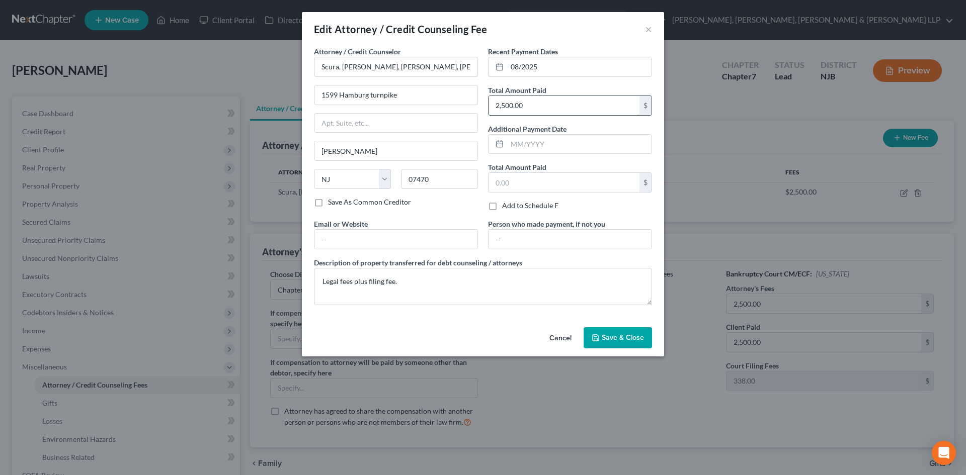
click at [546, 106] on input "2,500.00" at bounding box center [563, 105] width 151 height 19
drag, startPoint x: 534, startPoint y: 105, endPoint x: 444, endPoint y: 99, distance: 90.8
click at [444, 99] on div "Attorney / Credit Counselor * [GEOGRAPHIC_DATA], [GEOGRAPHIC_DATA], Heyer, [PER…" at bounding box center [483, 179] width 348 height 267
type input "2,838.00"
click at [608, 343] on button "Save & Close" at bounding box center [617, 337] width 68 height 21
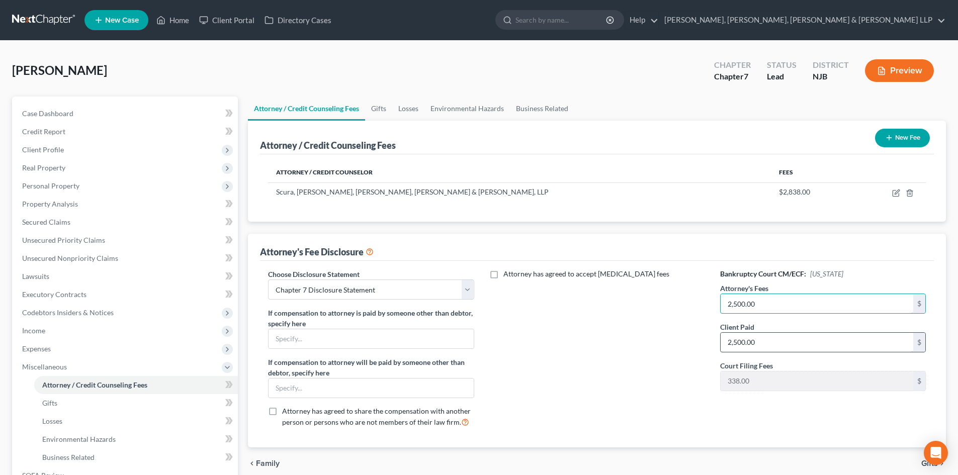
paste input "838"
type input "2,838.00"
paste input "838"
type input "2,838.00"
click at [611, 346] on div "Attorney has agreed to accept [MEDICAL_DATA] fees" at bounding box center [597, 352] width 226 height 166
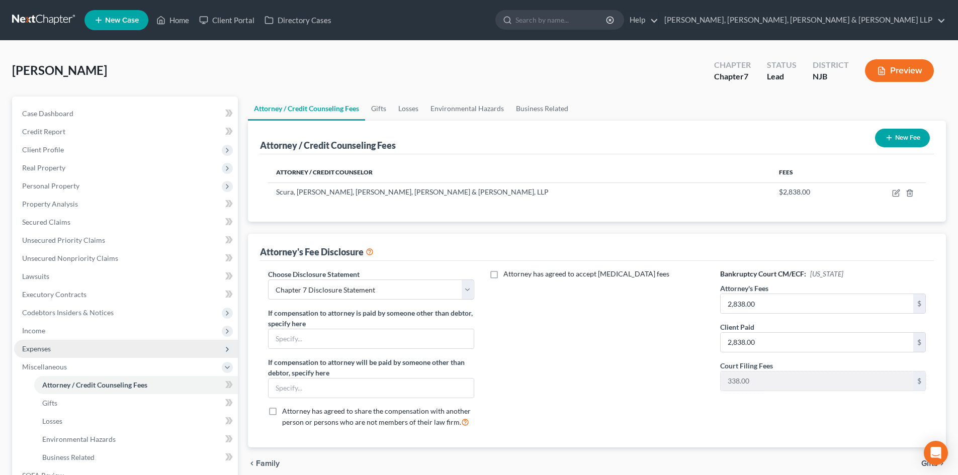
click at [56, 352] on span "Expenses" at bounding box center [126, 349] width 224 height 18
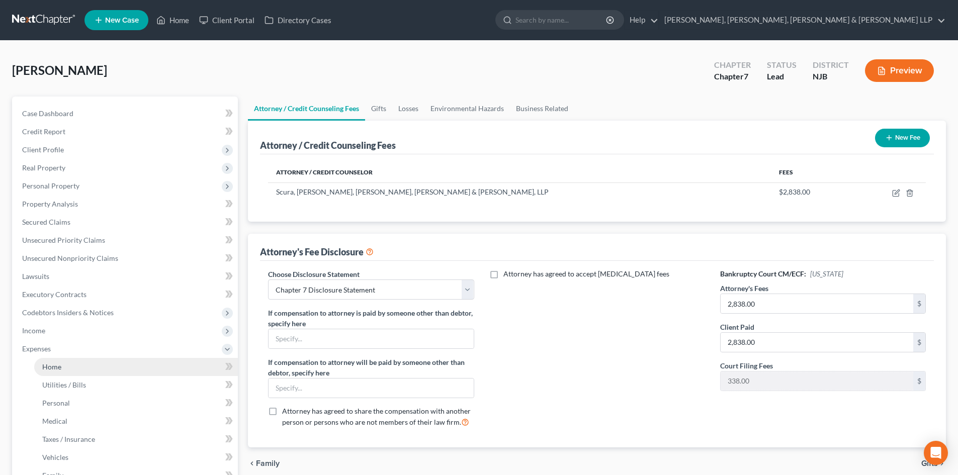
click at [50, 367] on span "Home" at bounding box center [51, 367] width 19 height 9
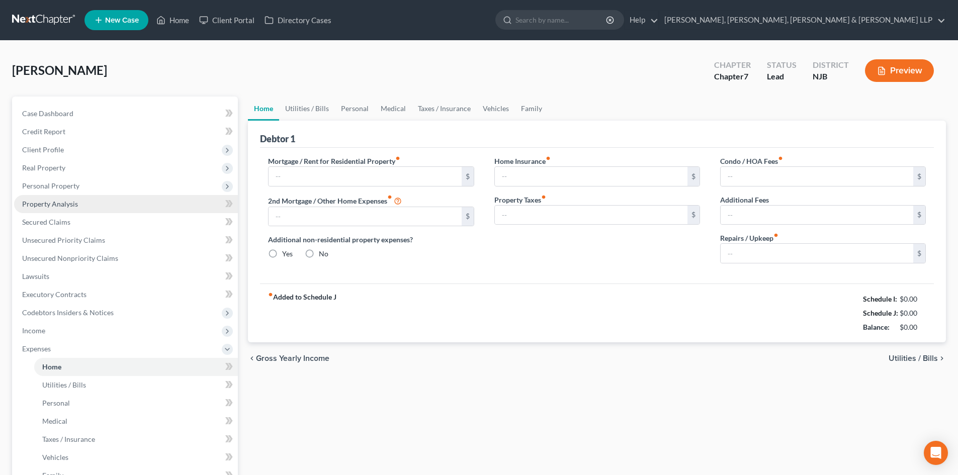
type input "2,300.00"
type input "0.00"
radio input "true"
type input "0.00"
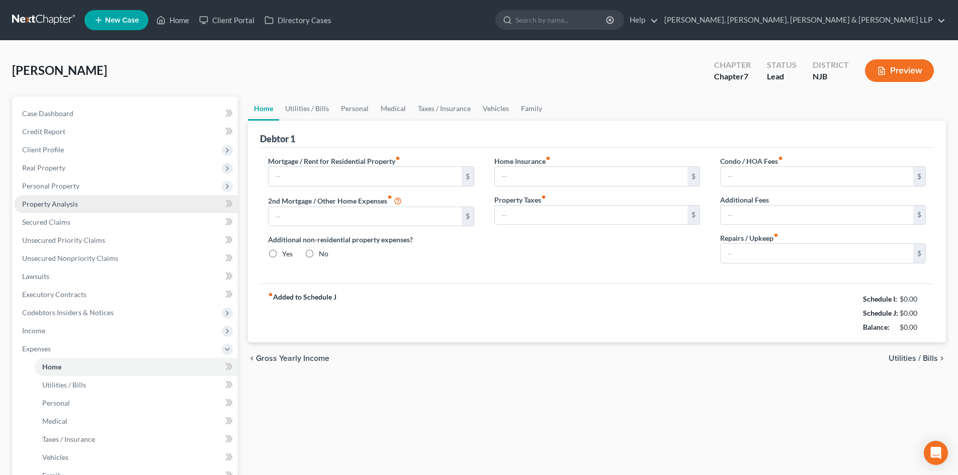
type input "0.00"
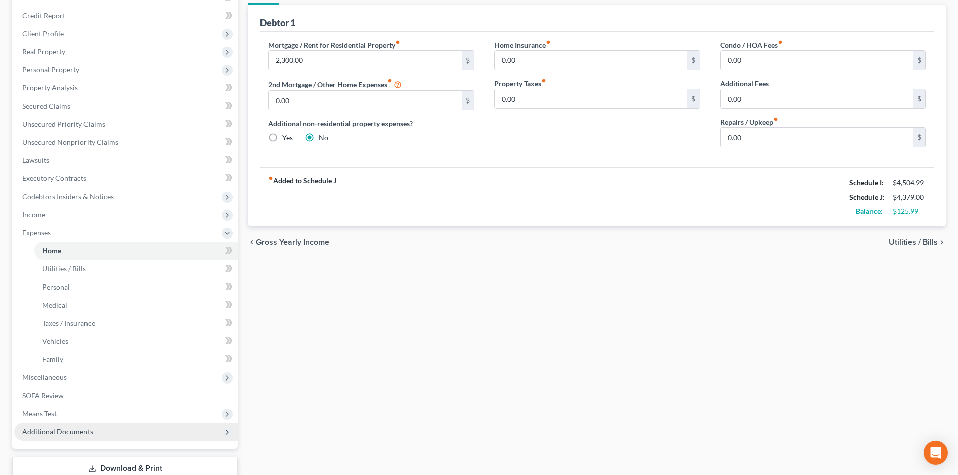
scroll to position [186, 0]
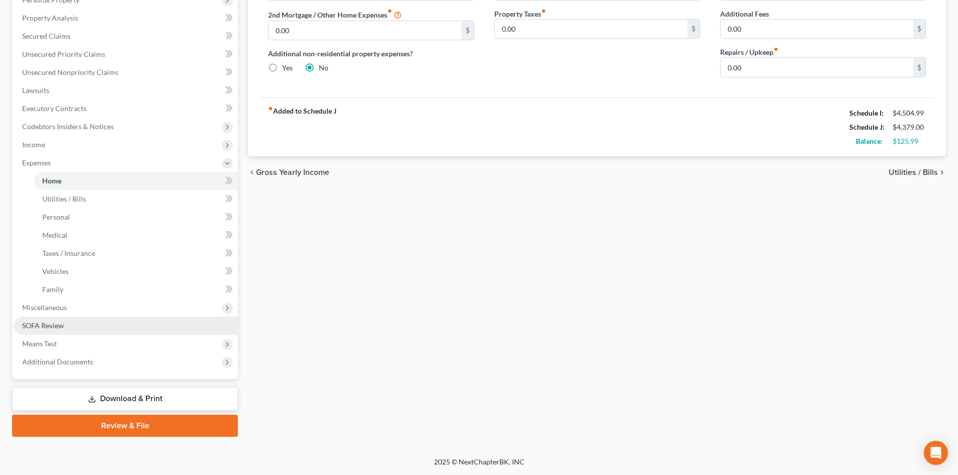
drag, startPoint x: 71, startPoint y: 312, endPoint x: 74, endPoint y: 316, distance: 5.7
click at [71, 312] on span "Miscellaneous" at bounding box center [126, 308] width 224 height 18
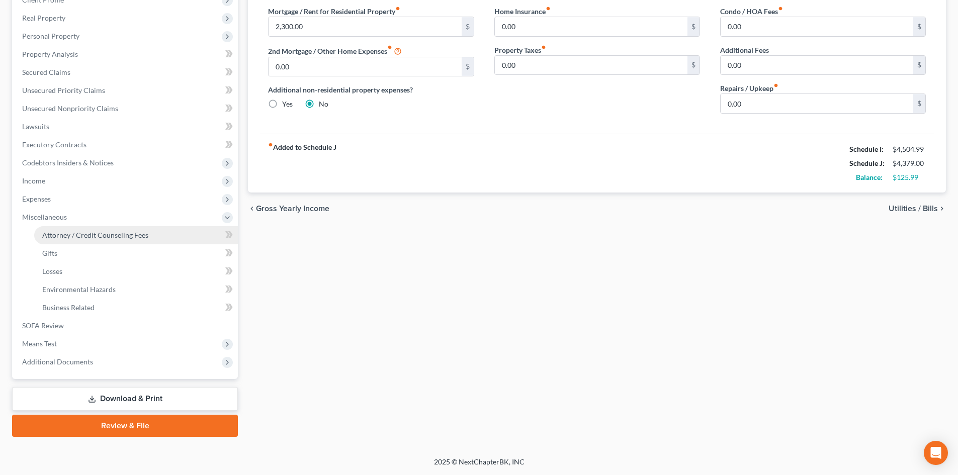
click at [113, 236] on span "Attorney / Credit Counseling Fees" at bounding box center [95, 235] width 106 height 9
select select "1"
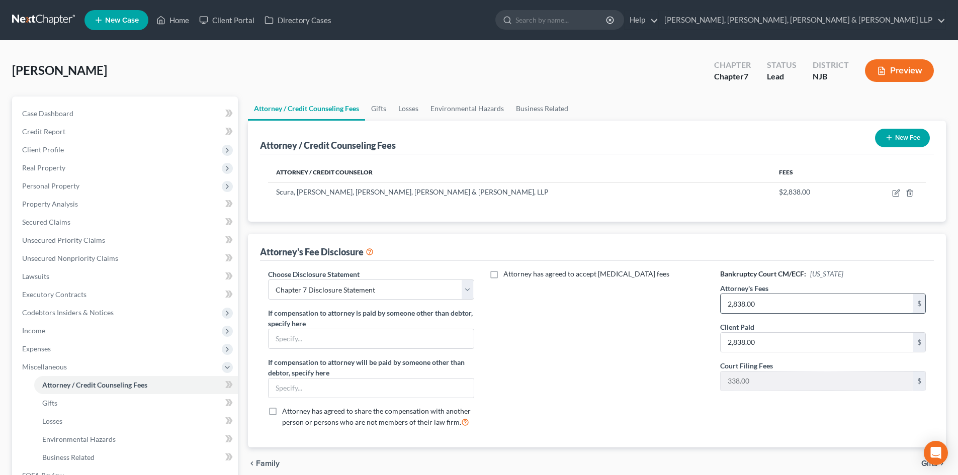
click at [770, 313] on input "2,838.00" at bounding box center [817, 303] width 193 height 19
drag, startPoint x: 764, startPoint y: 303, endPoint x: 717, endPoint y: 310, distance: 47.8
click at [717, 310] on div "Bankruptcy Court CM/ECF: [US_STATE] Attorney's Fees 2,338.00 $ Client Paid 2,83…" at bounding box center [823, 352] width 226 height 166
type input "2,338.00"
click at [770, 350] on input "2,838.00" at bounding box center [817, 342] width 193 height 19
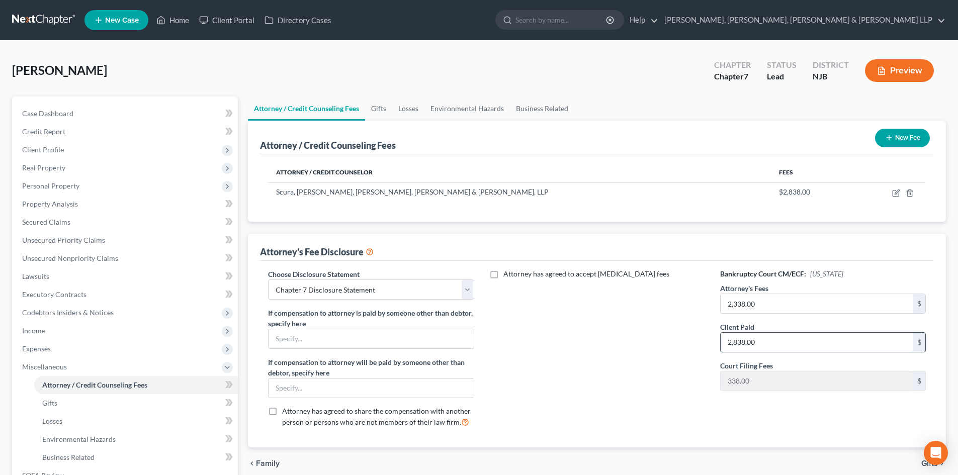
paste input "3"
type input "2,338.00"
click at [896, 193] on icon "button" at bounding box center [897, 192] width 5 height 5
select select "33"
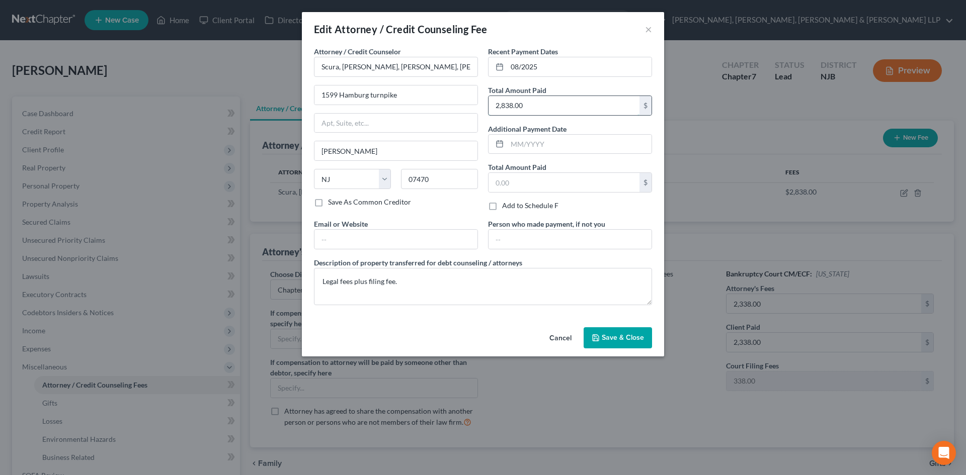
drag, startPoint x: 574, startPoint y: 109, endPoint x: 574, endPoint y: 118, distance: 8.6
click at [574, 109] on input "2,838.00" at bounding box center [563, 105] width 151 height 19
paste input "3"
type input "2,338.00"
click at [618, 337] on span "Save & Close" at bounding box center [623, 337] width 42 height 9
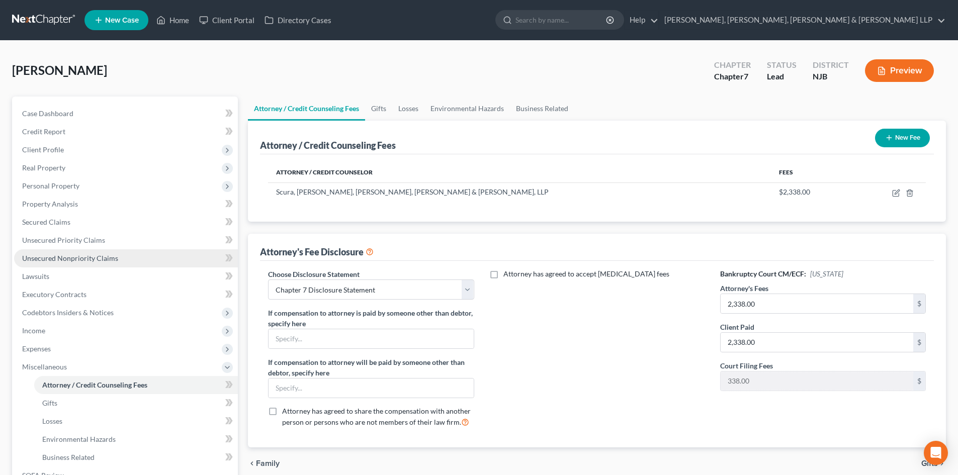
click at [100, 259] on span "Unsecured Nonpriority Claims" at bounding box center [70, 258] width 96 height 9
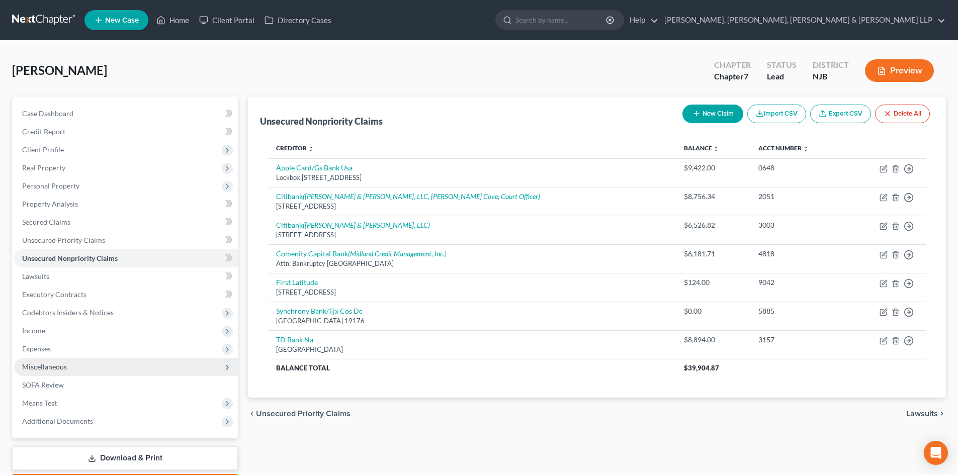
click at [67, 367] on span "Miscellaneous" at bounding box center [126, 367] width 224 height 18
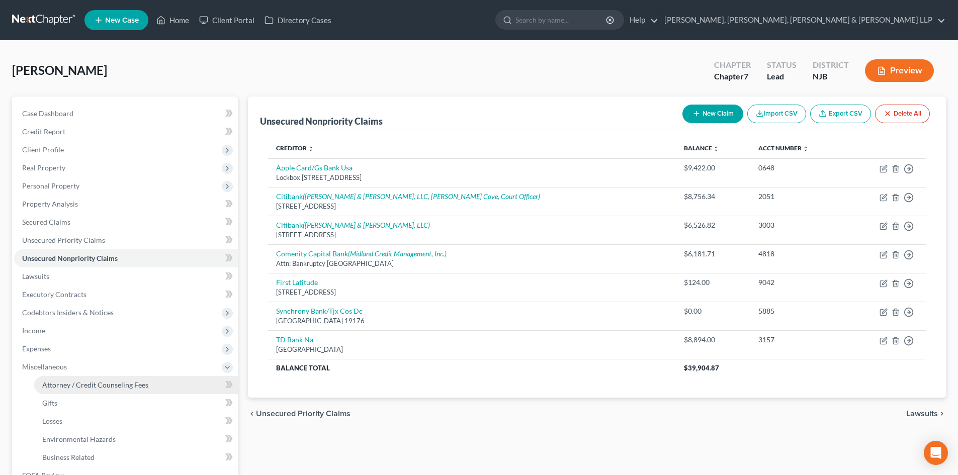
click at [85, 382] on span "Attorney / Credit Counseling Fees" at bounding box center [95, 385] width 106 height 9
select select "1"
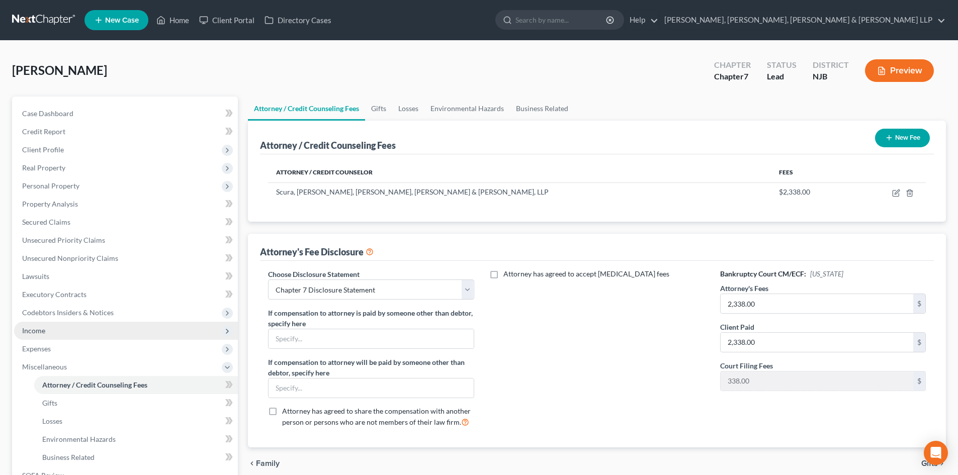
click at [73, 339] on span "Income" at bounding box center [126, 331] width 224 height 18
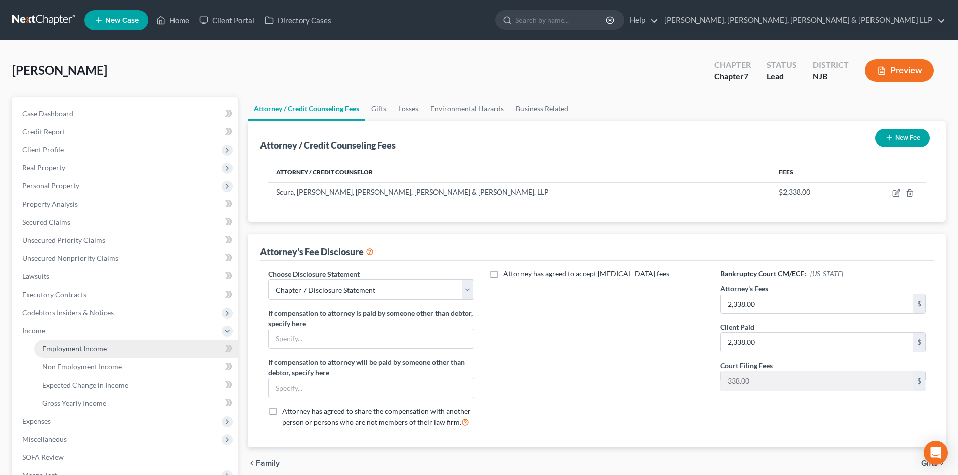
click at [73, 343] on link "Employment Income" at bounding box center [136, 349] width 204 height 18
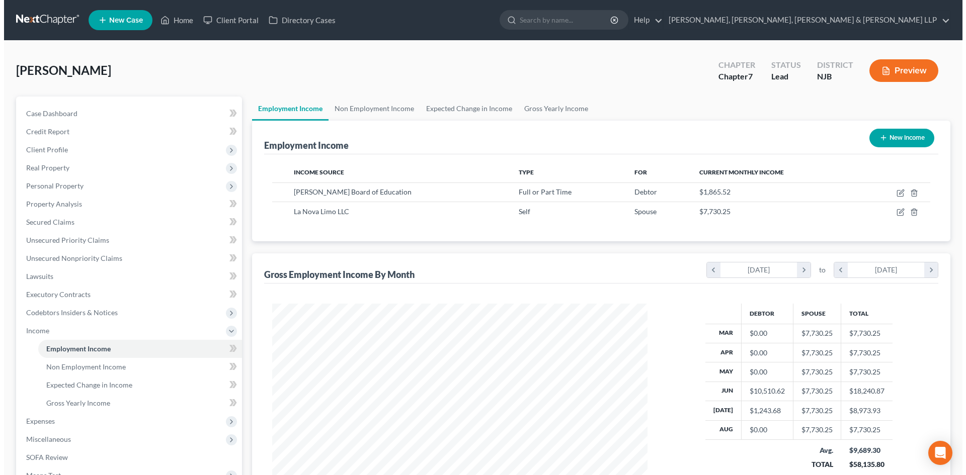
scroll to position [188, 395]
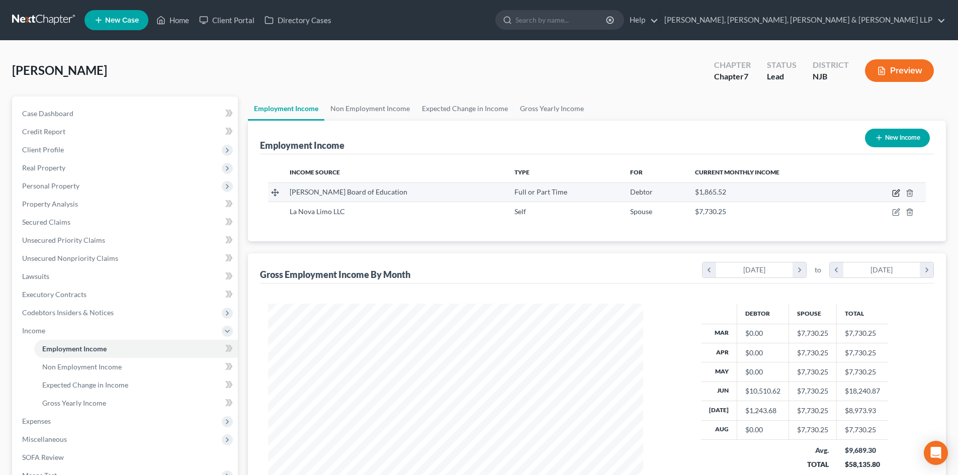
click at [897, 191] on icon "button" at bounding box center [896, 193] width 8 height 8
select select "0"
select select "33"
select select "1"
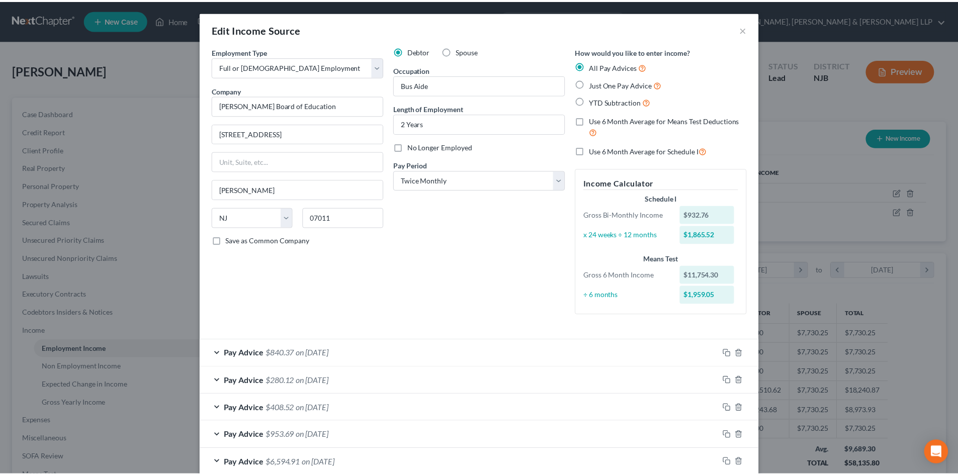
scroll to position [56, 0]
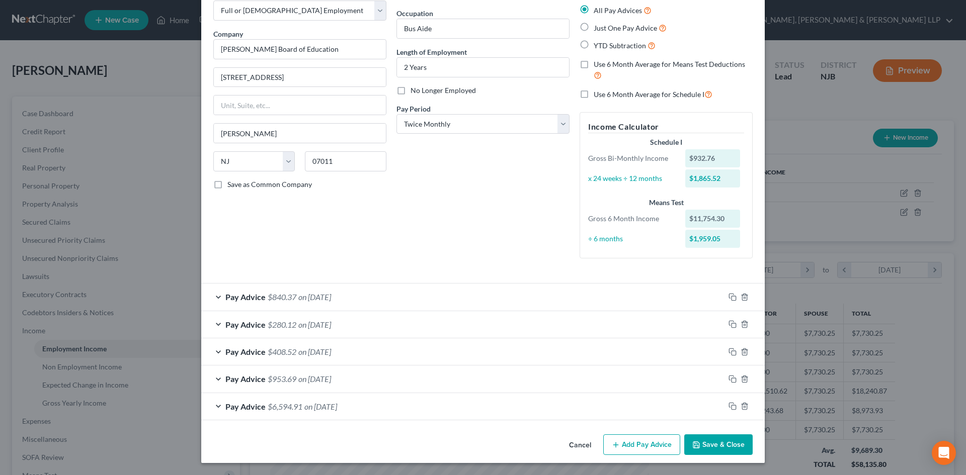
click at [726, 443] on button "Save & Close" at bounding box center [718, 445] width 68 height 21
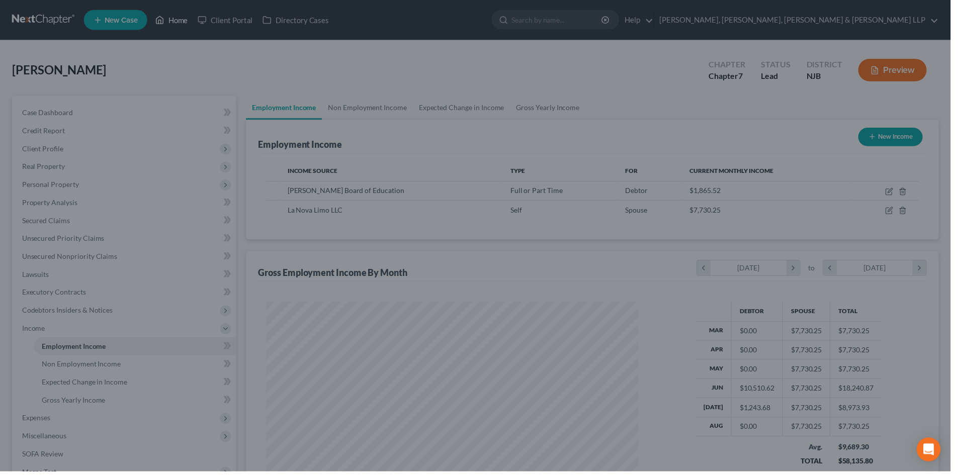
scroll to position [502814, 502606]
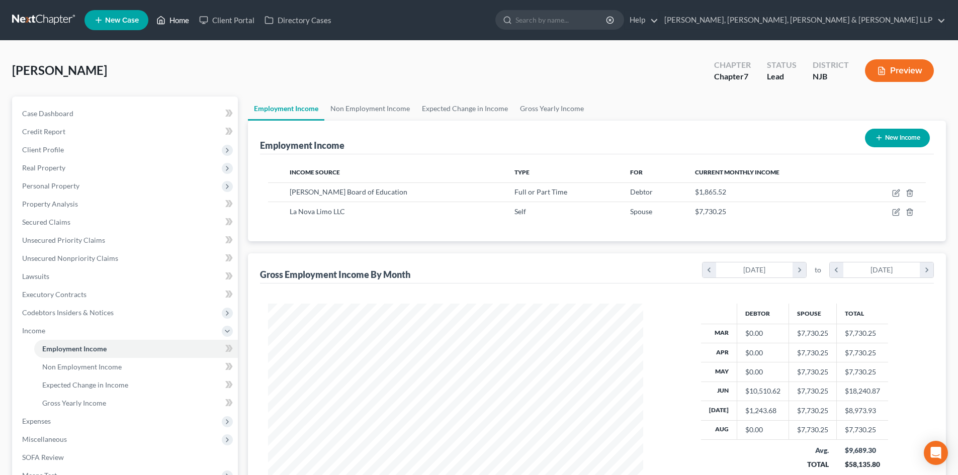
click at [177, 21] on link "Home" at bounding box center [172, 20] width 43 height 18
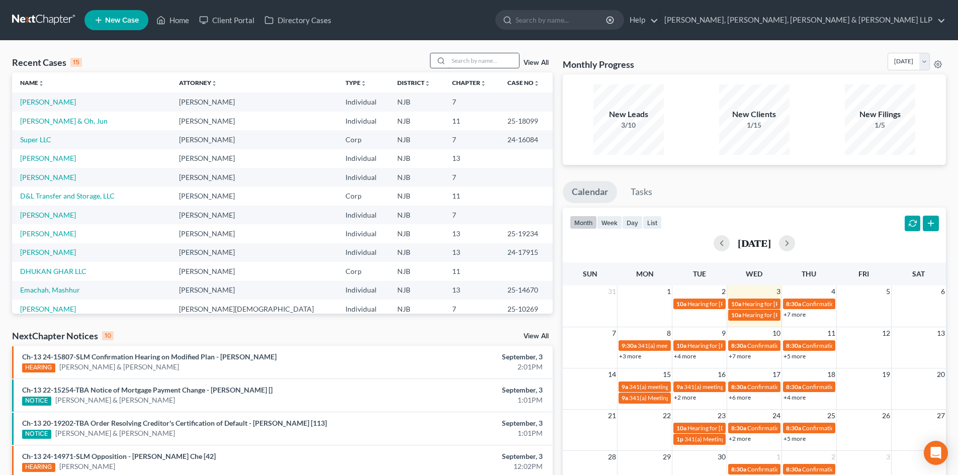
click at [466, 60] on input "search" at bounding box center [484, 60] width 70 height 15
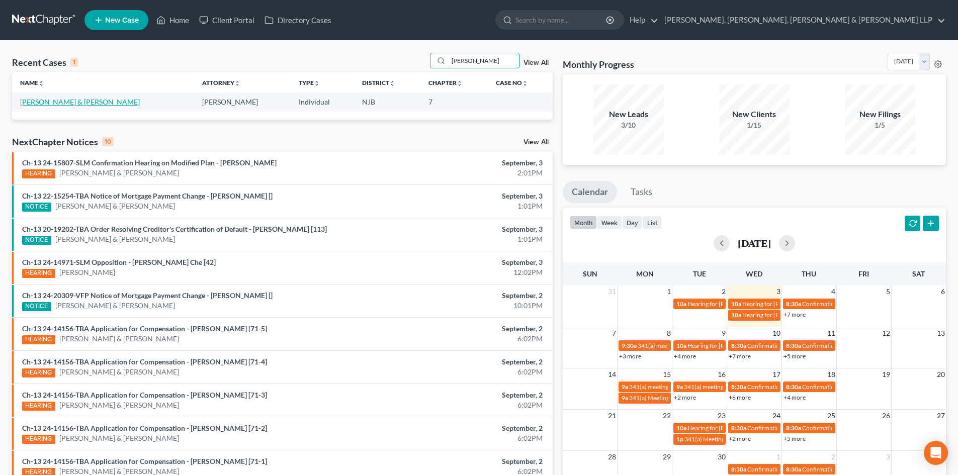
type input "[PERSON_NAME]"
click at [47, 104] on link "[PERSON_NAME] & [PERSON_NAME]" at bounding box center [80, 102] width 120 height 9
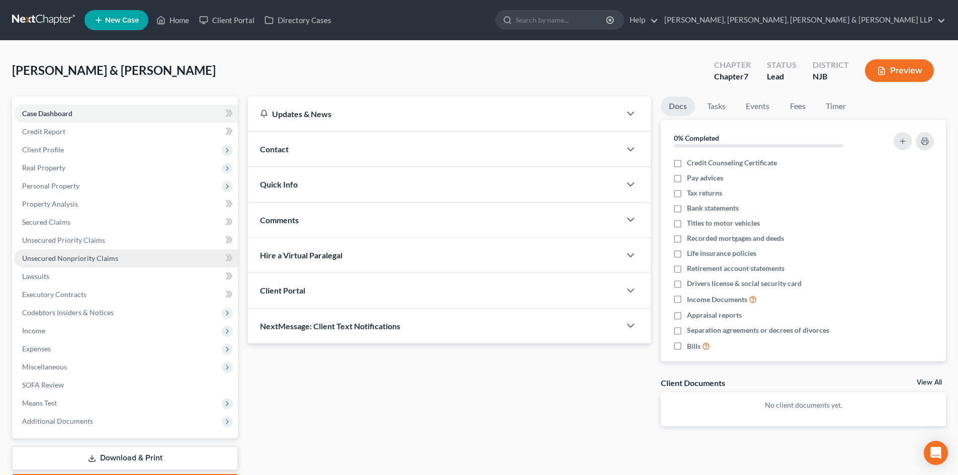
click at [80, 256] on span "Unsecured Nonpriority Claims" at bounding box center [70, 258] width 96 height 9
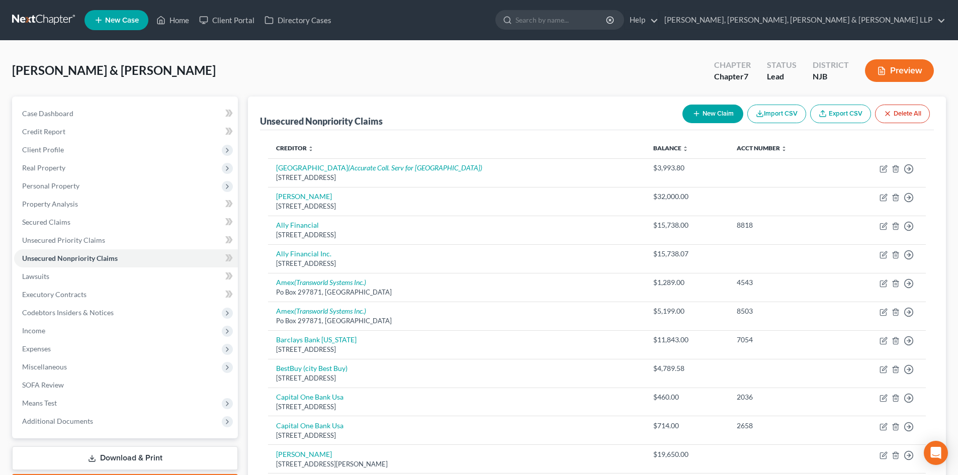
click at [722, 116] on button "New Claim" at bounding box center [713, 114] width 61 height 19
select select "2"
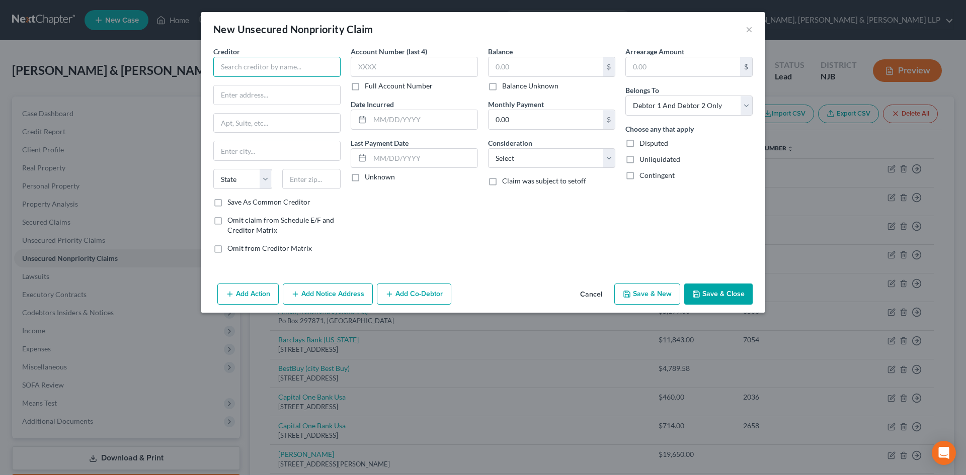
click at [254, 64] on input "text" at bounding box center [276, 67] width 127 height 20
paste input "1. [GEOGRAPHIC_DATA] Probation Department"
type input "1. [GEOGRAPHIC_DATA] Probation Department"
drag, startPoint x: 278, startPoint y: 94, endPoint x: 233, endPoint y: 106, distance: 46.2
click at [278, 94] on input "text" at bounding box center [277, 95] width 126 height 19
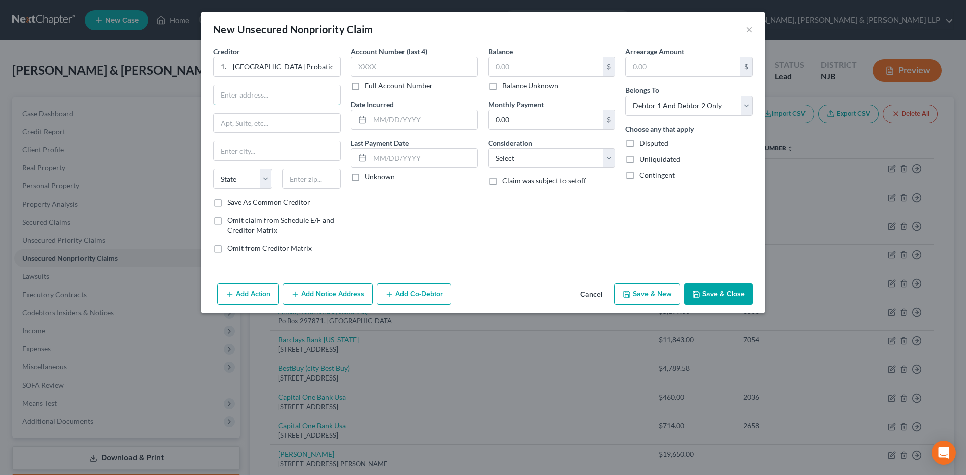
paste input "[PERSON_NAME][GEOGRAPHIC_DATA]"
type input "[PERSON_NAME][GEOGRAPHIC_DATA]"
drag, startPoint x: 229, startPoint y: 70, endPoint x: 172, endPoint y: 70, distance: 57.3
click at [172, 70] on div "New Unsecured Nonpriority Claim × Creditor * 1. Bergen County Probation Departm…" at bounding box center [483, 237] width 966 height 475
type input "Bergen County Probation Department"
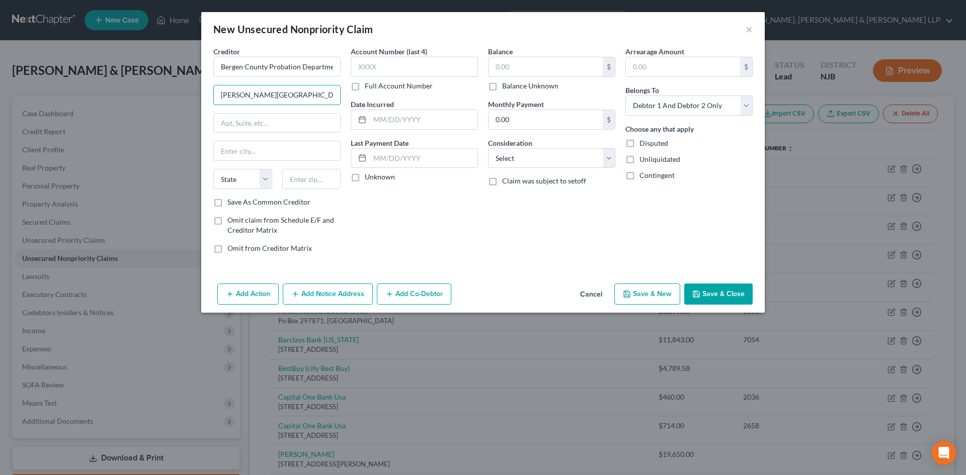
drag, startPoint x: 224, startPoint y: 94, endPoint x: 175, endPoint y: 97, distance: 49.4
click at [175, 95] on div "New Unsecured Nonpriority Claim × Creditor * [GEOGRAPHIC_DATA] Probation Depart…" at bounding box center [483, 237] width 966 height 475
drag, startPoint x: 317, startPoint y: 181, endPoint x: 312, endPoint y: 170, distance: 12.6
click at [317, 181] on input "text" at bounding box center [311, 179] width 59 height 20
paste input "07601"
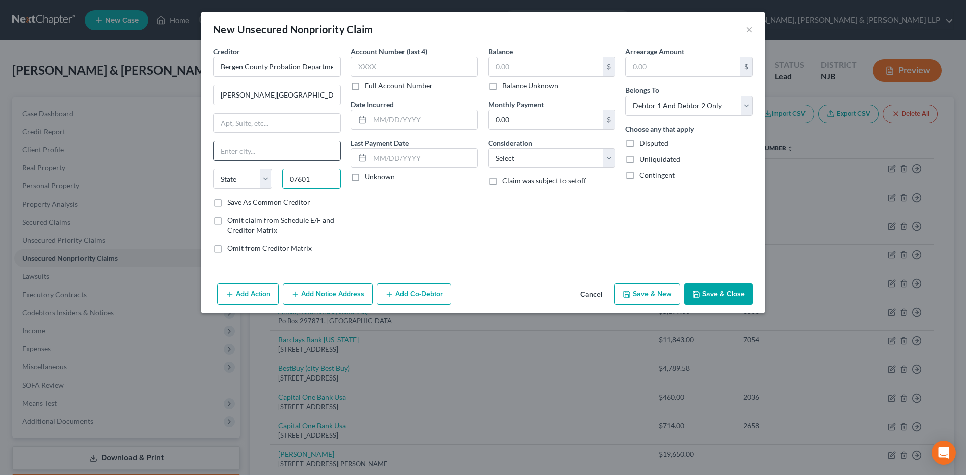
type input "07601"
type input "Hackensack"
select select "33"
click at [306, 144] on input "Hackensack" at bounding box center [277, 150] width 126 height 19
click at [536, 157] on select "Select Cable / Satellite Services Collection Agency Credit Card Debt Debt Couns…" at bounding box center [551, 158] width 127 height 20
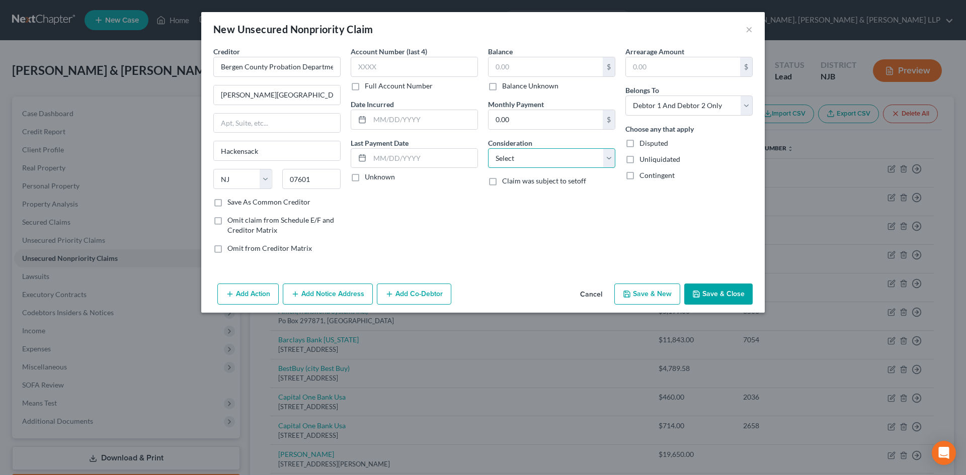
select select "8"
click at [488, 148] on select "Select Cable / Satellite Services Collection Agency Credit Card Debt Debt Couns…" at bounding box center [551, 158] width 127 height 20
click at [537, 72] on input "text" at bounding box center [545, 66] width 114 height 19
type input "64,721.00"
click at [269, 64] on input "Bergen County Probation Department" at bounding box center [276, 67] width 127 height 20
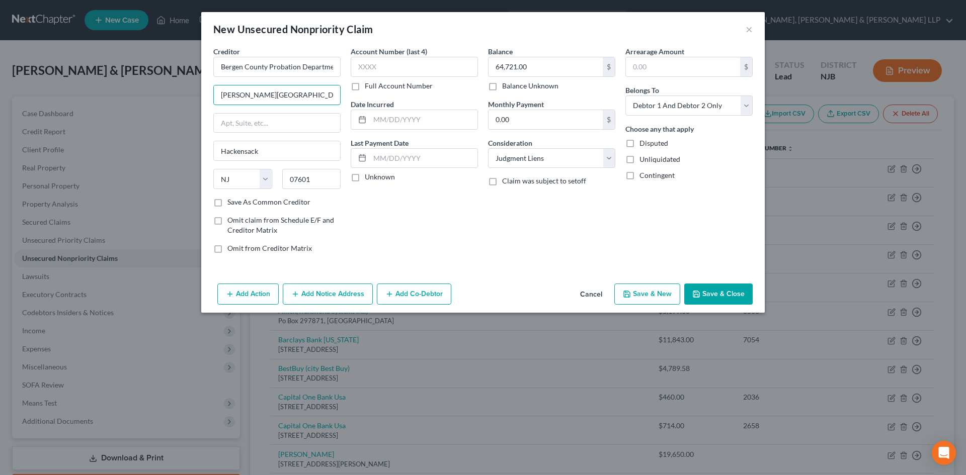
drag, startPoint x: 202, startPoint y: 90, endPoint x: 259, endPoint y: 80, distance: 57.6
click at [198, 90] on div "New Unsecured Nonpriority Claim × Creditor * [GEOGRAPHIC_DATA] Probation Depart…" at bounding box center [483, 237] width 966 height 475
type input "64,7"
click at [538, 62] on input "text" at bounding box center [545, 66] width 114 height 19
type input "50,000"
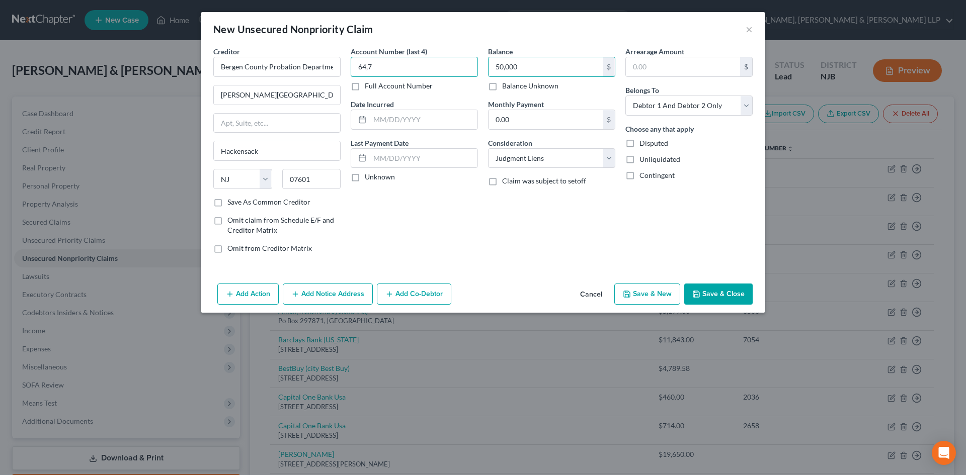
click at [431, 71] on input "64,7" at bounding box center [414, 67] width 127 height 20
type input "6"
click at [318, 88] on input "[PERSON_NAME][GEOGRAPHIC_DATA]" at bounding box center [277, 95] width 126 height 19
drag, startPoint x: 220, startPoint y: 67, endPoint x: 426, endPoint y: 69, distance: 205.7
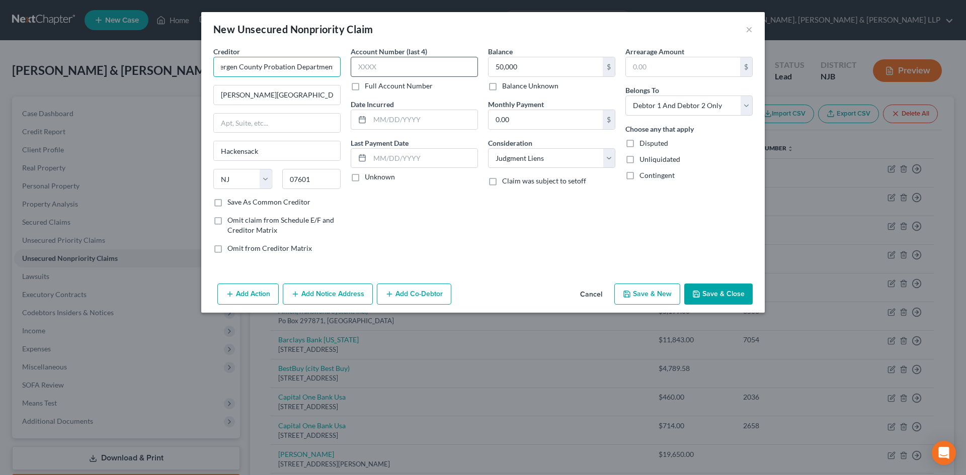
click at [426, 69] on div "Creditor * [GEOGRAPHIC_DATA] Probation Department [PERSON_NAME][GEOGRAPHIC_DATA…" at bounding box center [482, 153] width 549 height 215
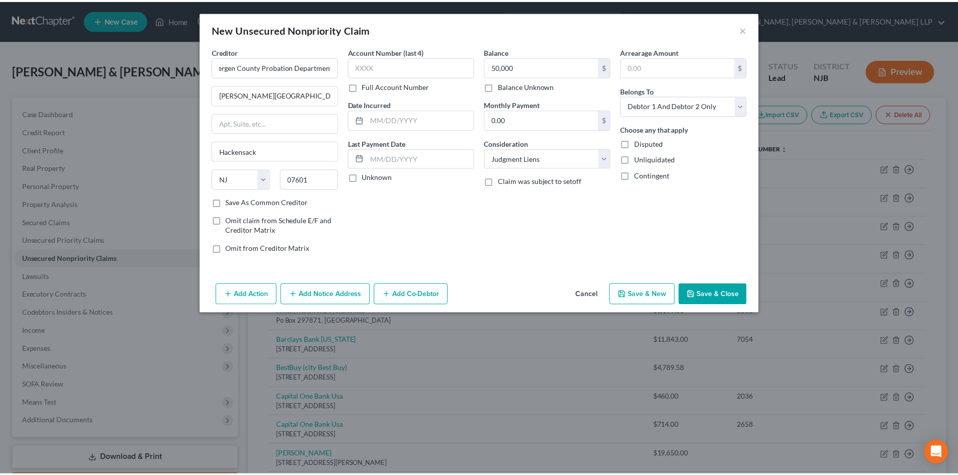
scroll to position [0, 0]
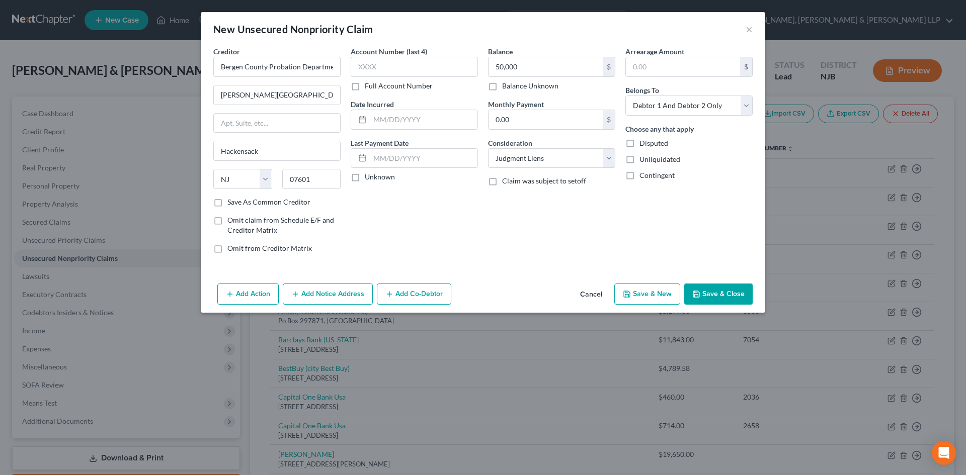
click at [724, 293] on button "Save & Close" at bounding box center [718, 294] width 68 height 21
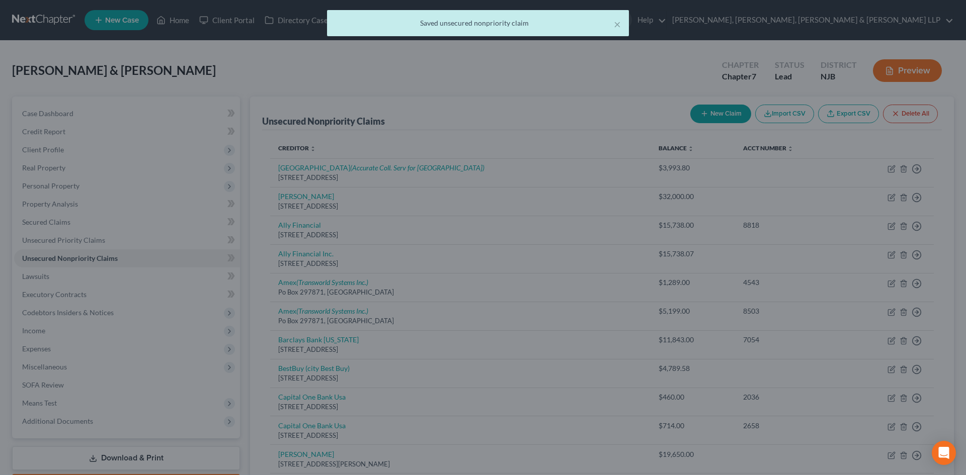
type input "50,000.00"
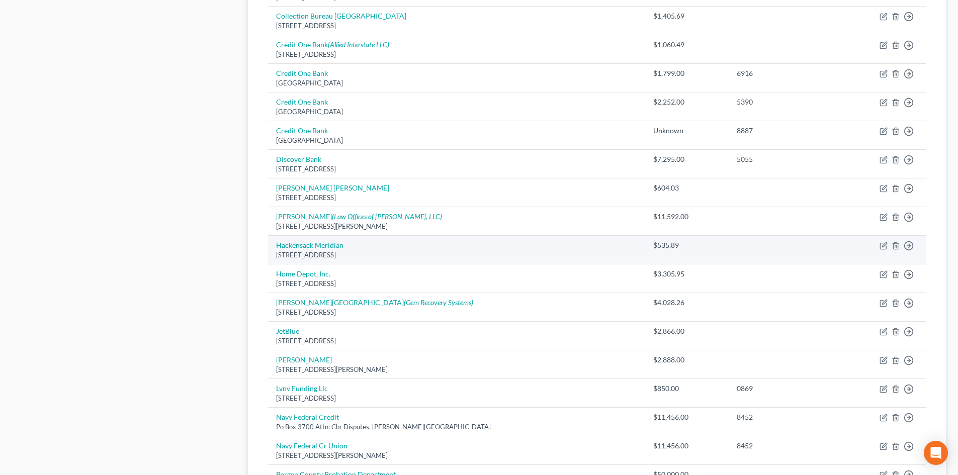
scroll to position [704, 0]
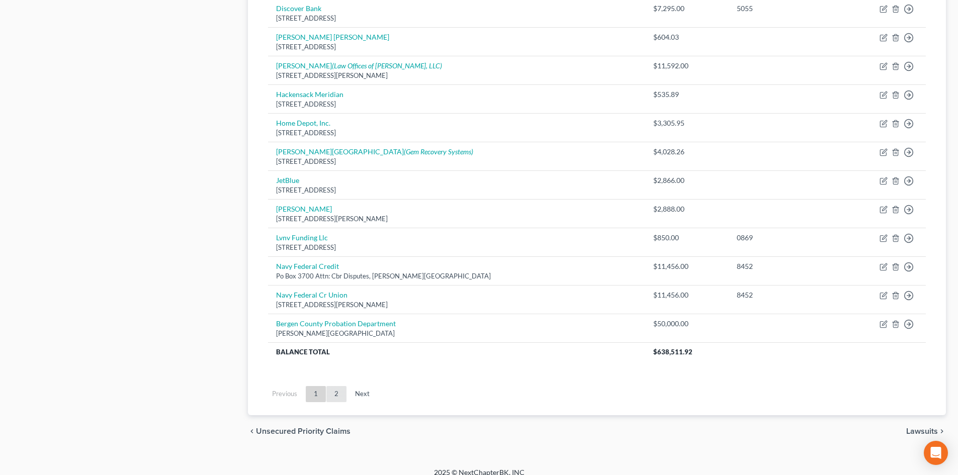
click at [334, 388] on link "2" at bounding box center [336, 394] width 20 height 16
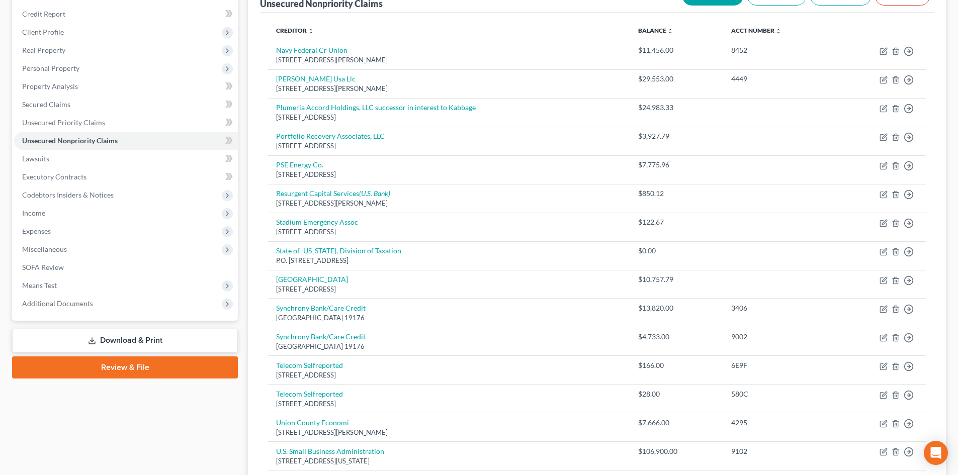
scroll to position [112, 0]
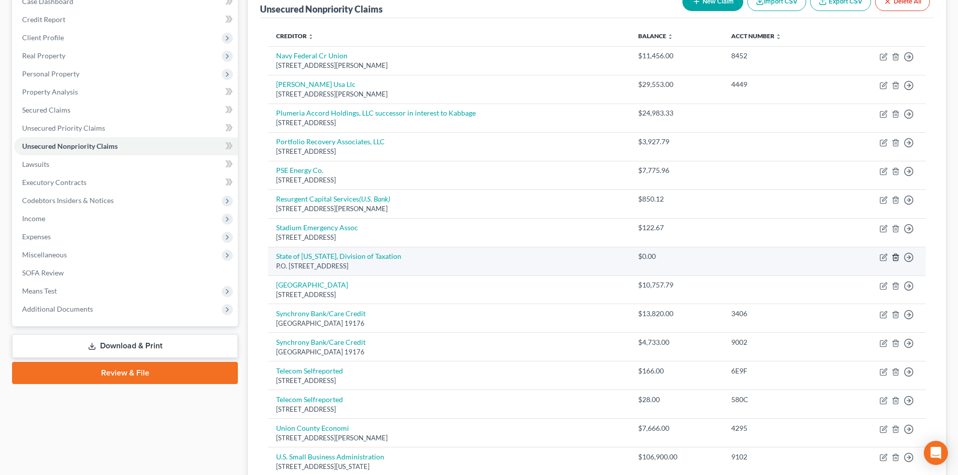
click at [894, 255] on icon "button" at bounding box center [896, 258] width 8 height 8
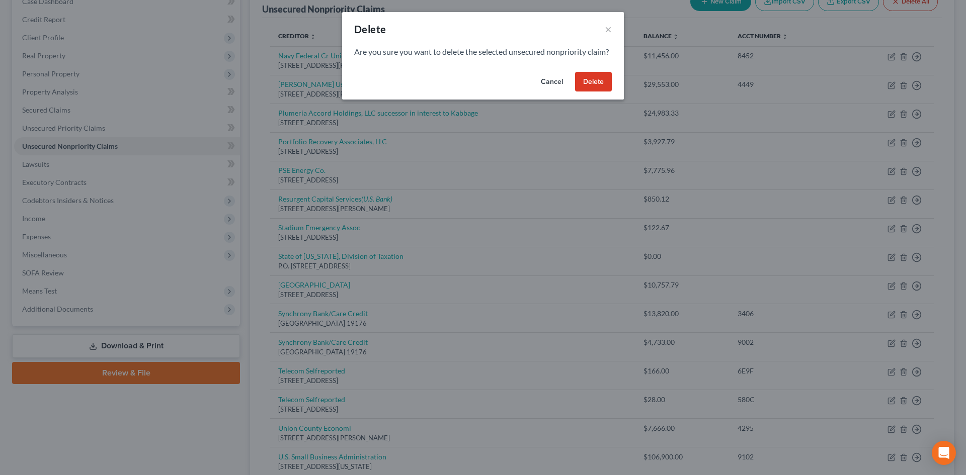
drag, startPoint x: 608, startPoint y: 93, endPoint x: 604, endPoint y: 97, distance: 5.3
click at [607, 92] on button "Delete" at bounding box center [593, 82] width 37 height 20
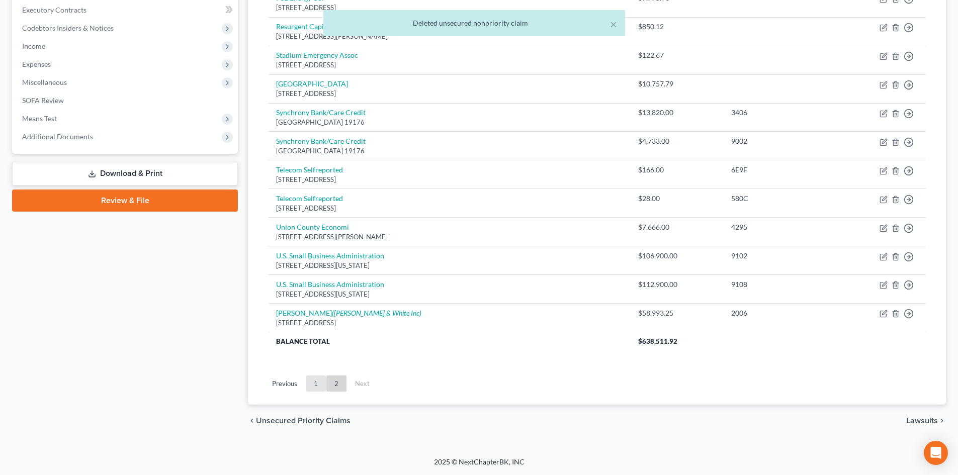
click at [321, 380] on link "1" at bounding box center [316, 384] width 20 height 16
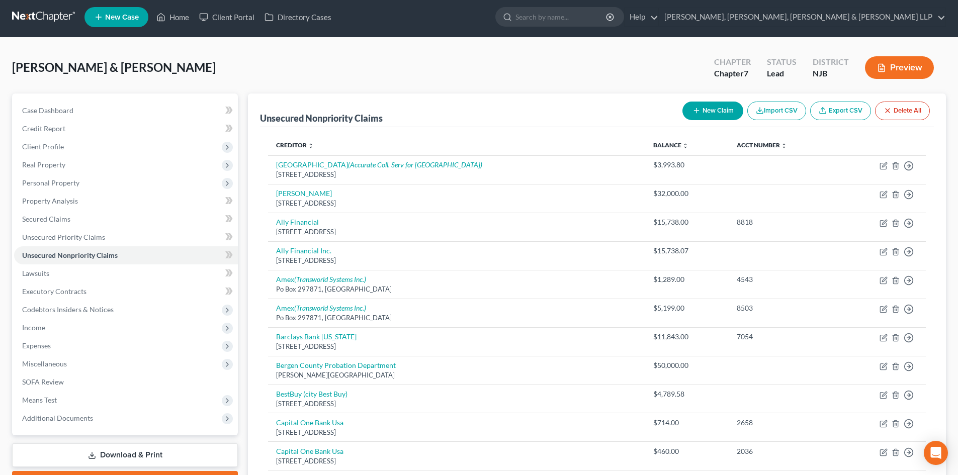
scroll to position [0, 0]
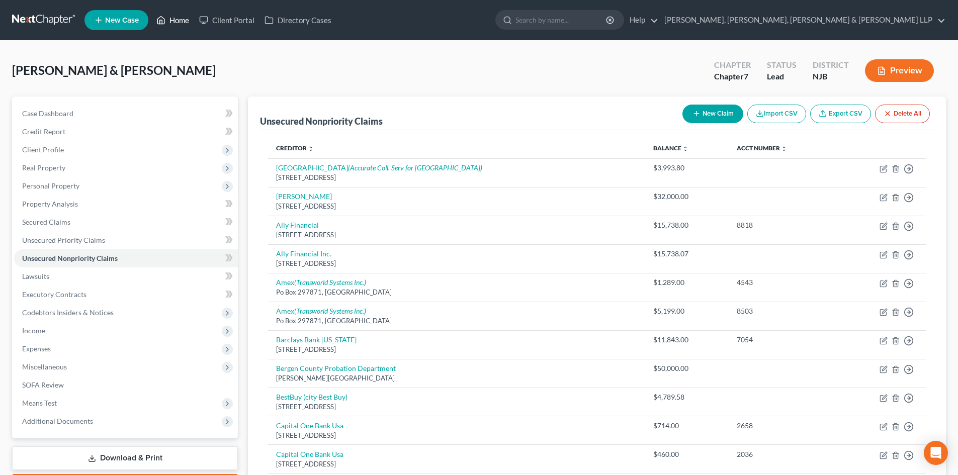
click at [184, 19] on link "Home" at bounding box center [172, 20] width 43 height 18
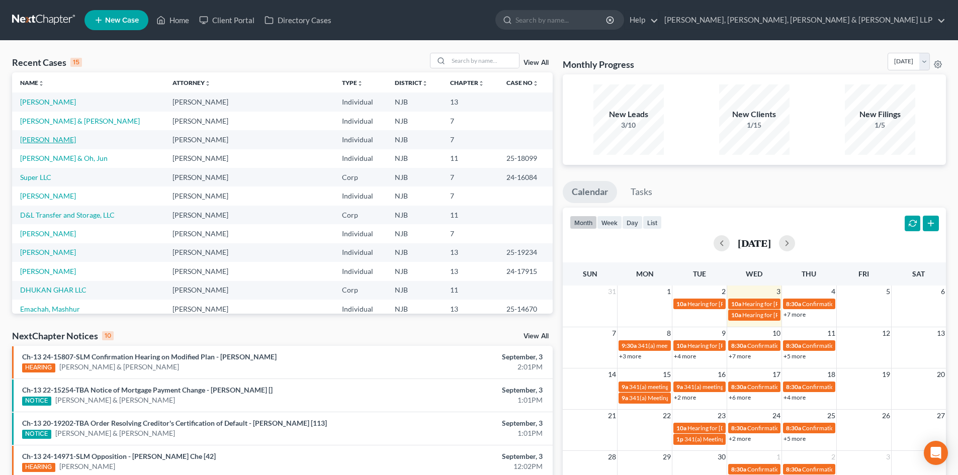
click at [61, 141] on link "[PERSON_NAME]" at bounding box center [48, 139] width 56 height 9
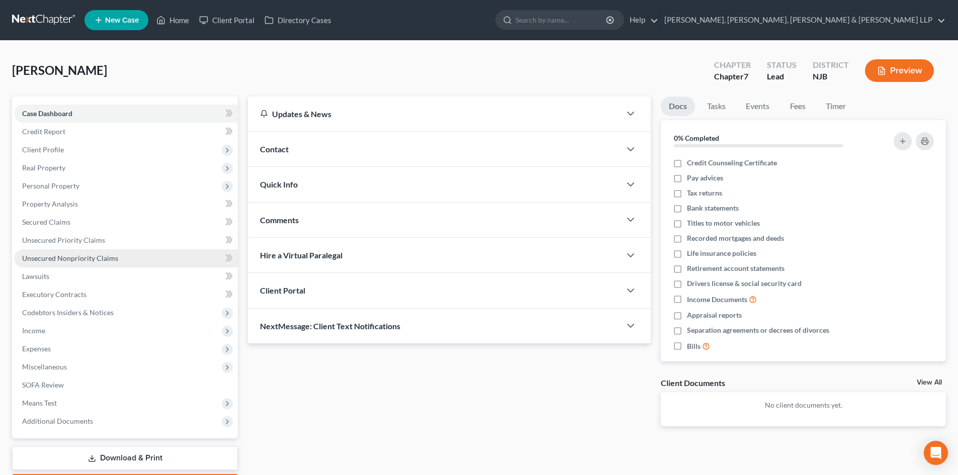
click at [88, 255] on span "Unsecured Nonpriority Claims" at bounding box center [70, 258] width 96 height 9
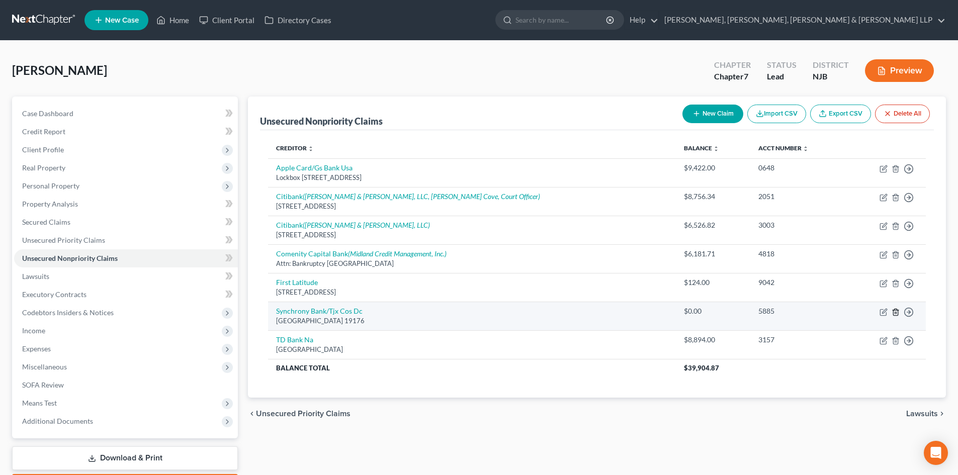
click at [895, 309] on icon "button" at bounding box center [896, 312] width 8 height 8
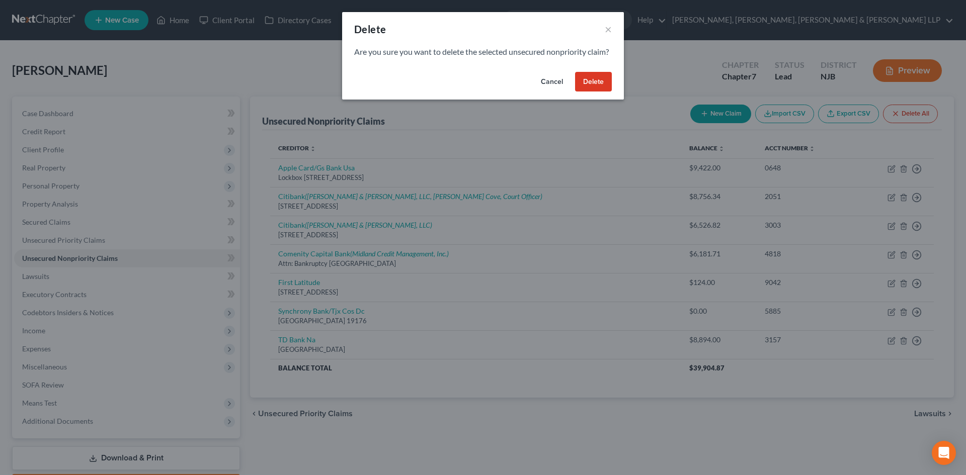
click at [601, 92] on button "Delete" at bounding box center [593, 82] width 37 height 20
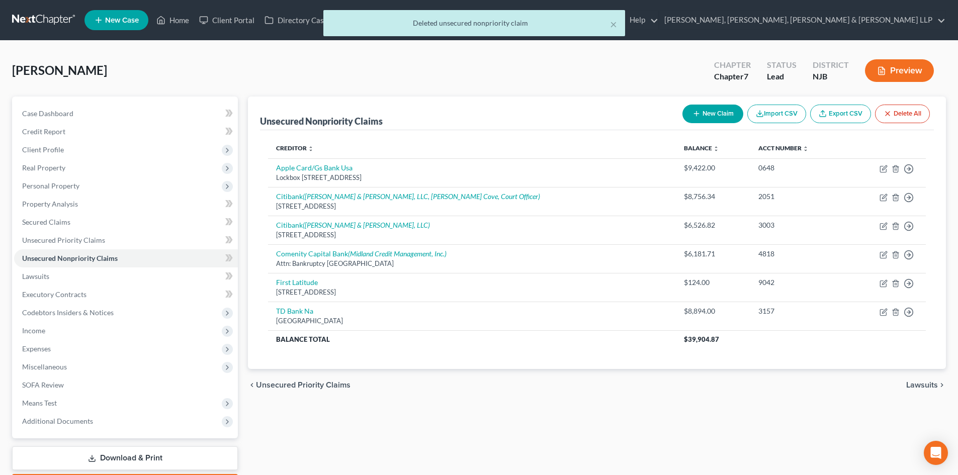
click at [182, 19] on div "× Deleted unsecured nonpriority claim" at bounding box center [474, 25] width 958 height 31
click at [181, 20] on div "× Deleted unsecured nonpriority claim" at bounding box center [474, 25] width 958 height 31
click at [610, 25] on button "×" at bounding box center [613, 24] width 7 height 12
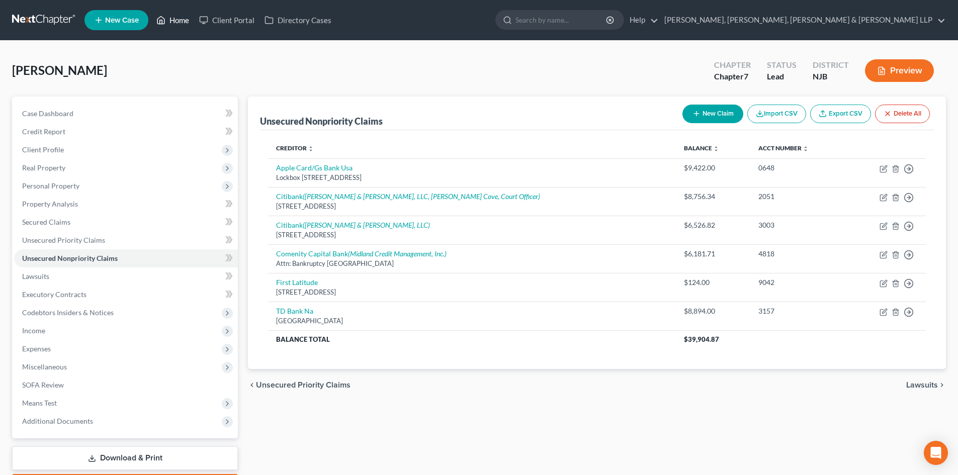
click at [186, 19] on link "Home" at bounding box center [172, 20] width 43 height 18
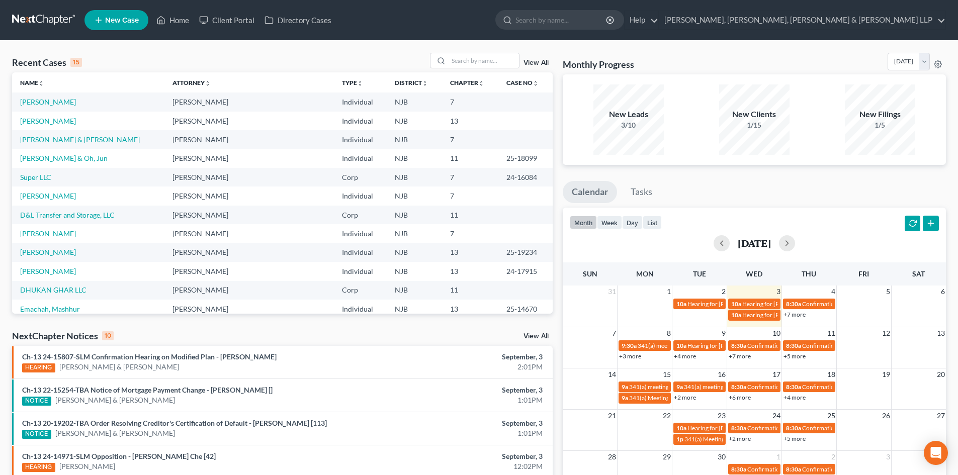
click at [77, 139] on link "[PERSON_NAME] & [PERSON_NAME]" at bounding box center [80, 139] width 120 height 9
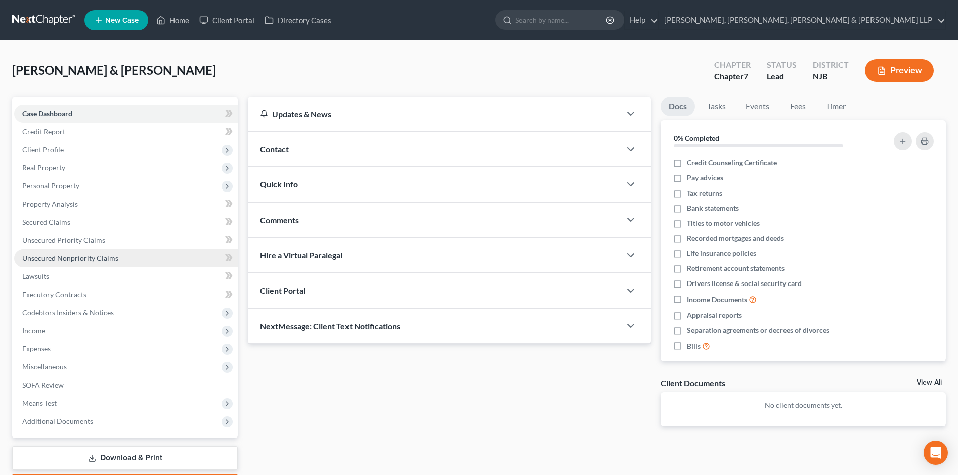
click at [97, 255] on span "Unsecured Nonpriority Claims" at bounding box center [70, 258] width 96 height 9
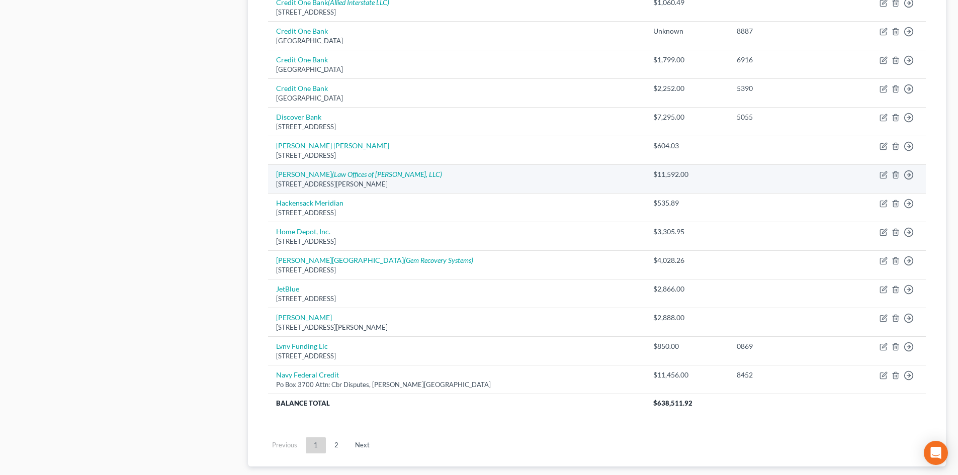
scroll to position [686, 0]
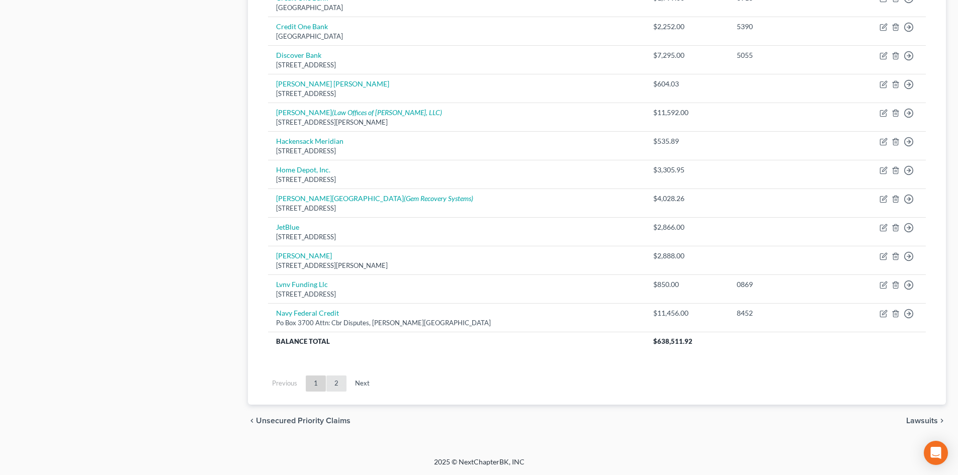
click at [339, 381] on link "2" at bounding box center [336, 384] width 20 height 16
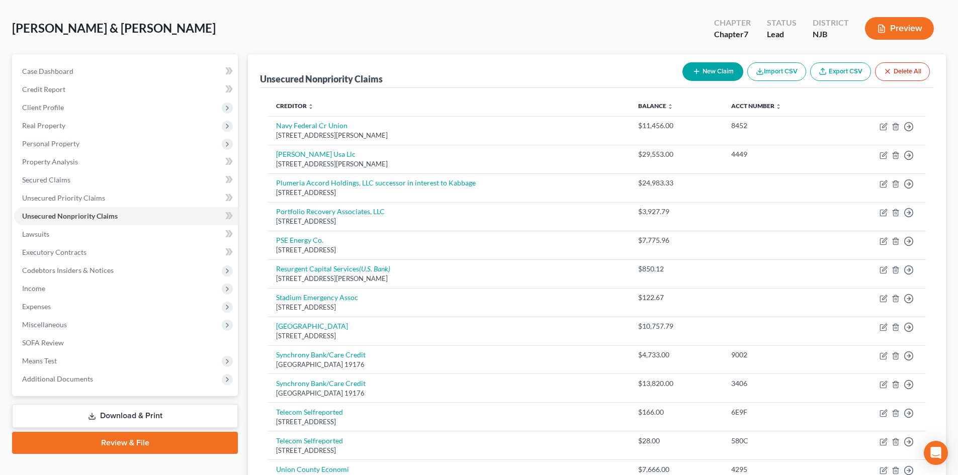
scroll to position [0, 0]
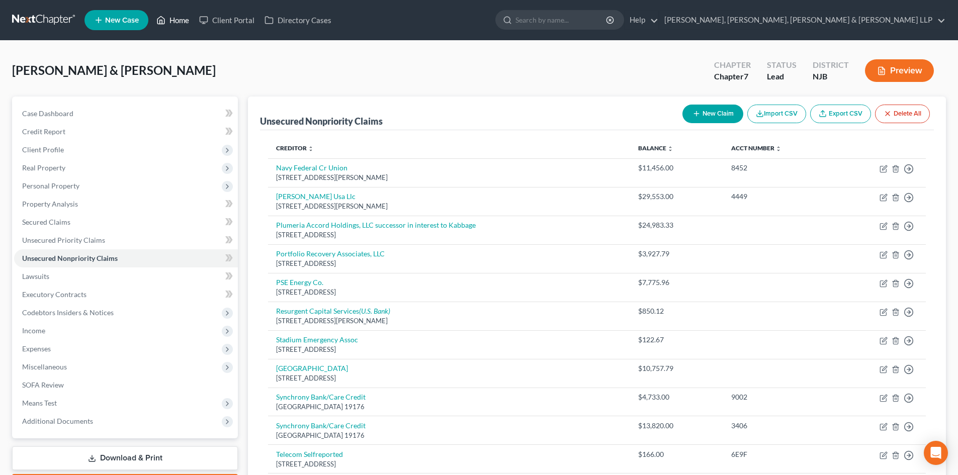
click at [181, 22] on link "Home" at bounding box center [172, 20] width 43 height 18
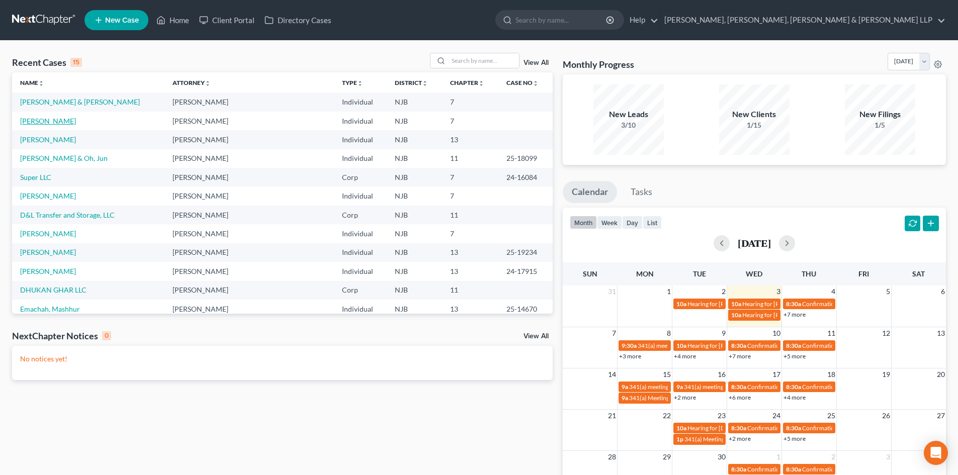
click at [62, 119] on link "[PERSON_NAME]" at bounding box center [48, 121] width 56 height 9
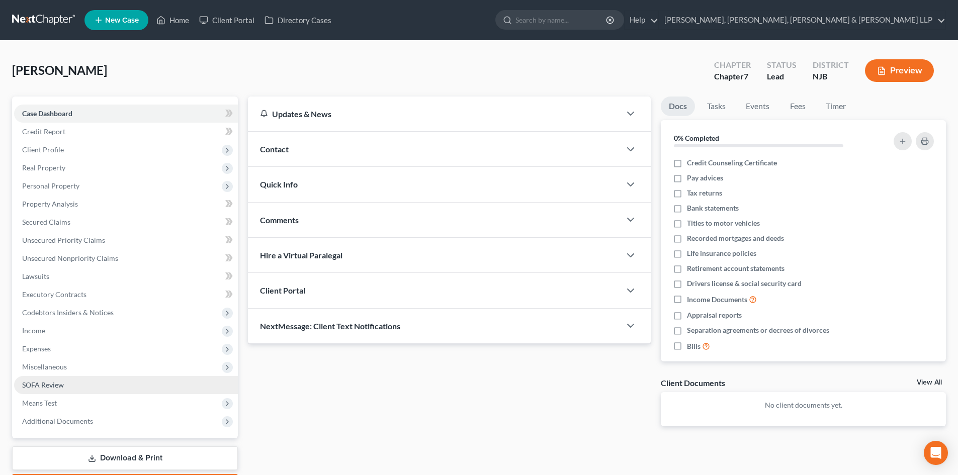
click at [55, 384] on span "SOFA Review" at bounding box center [43, 385] width 42 height 9
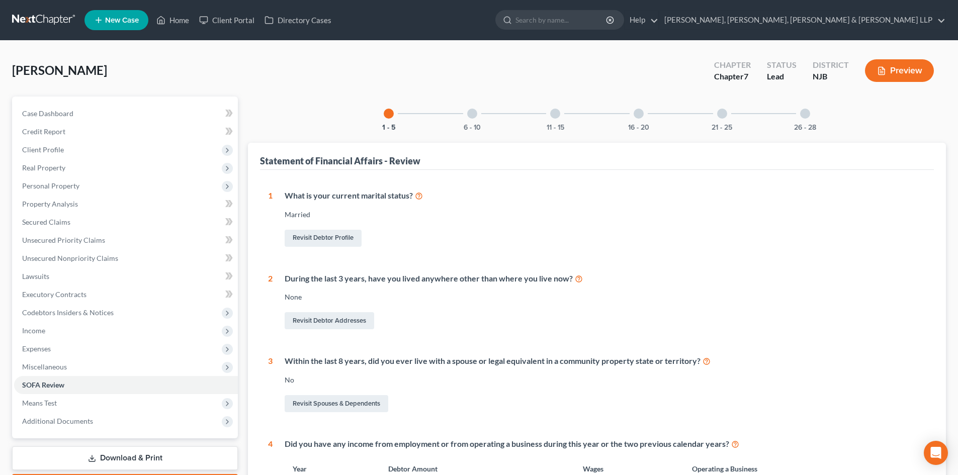
click at [473, 117] on div at bounding box center [472, 114] width 10 height 10
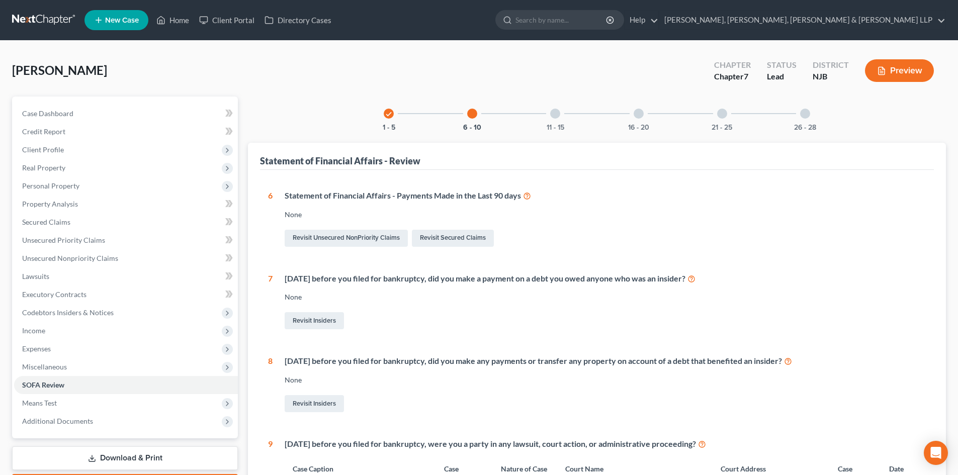
click at [553, 116] on div at bounding box center [555, 114] width 10 height 10
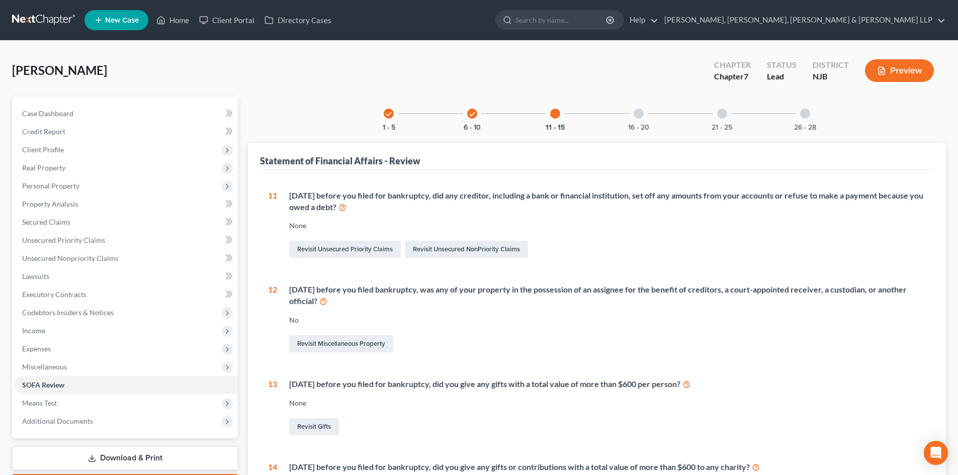
click at [640, 113] on div at bounding box center [639, 114] width 10 height 10
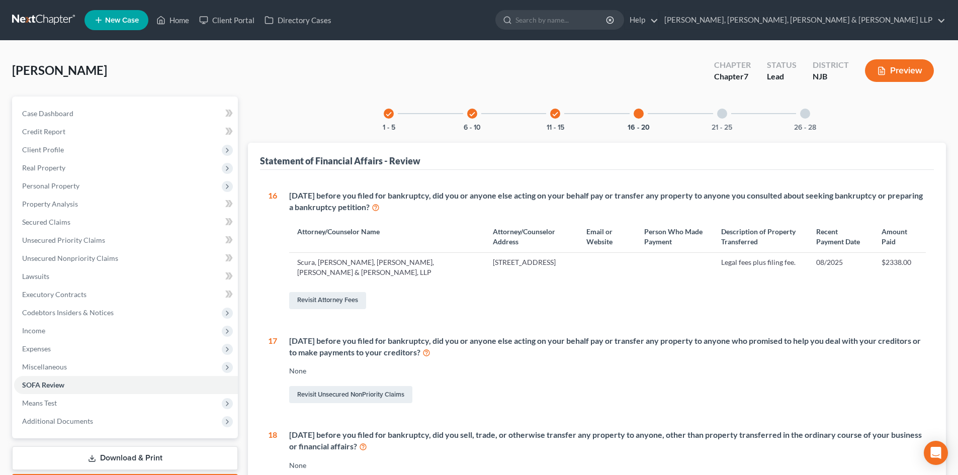
click at [725, 112] on div at bounding box center [722, 114] width 10 height 10
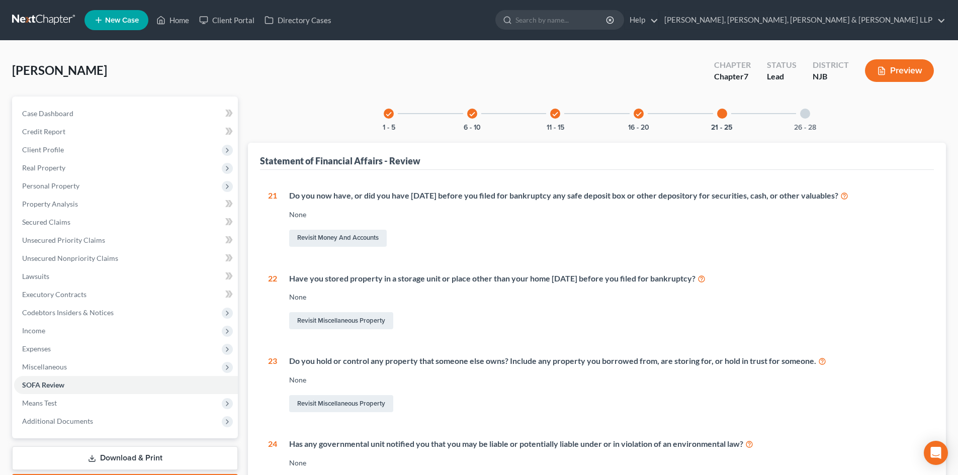
click at [797, 112] on div "26 - 28" at bounding box center [805, 114] width 34 height 34
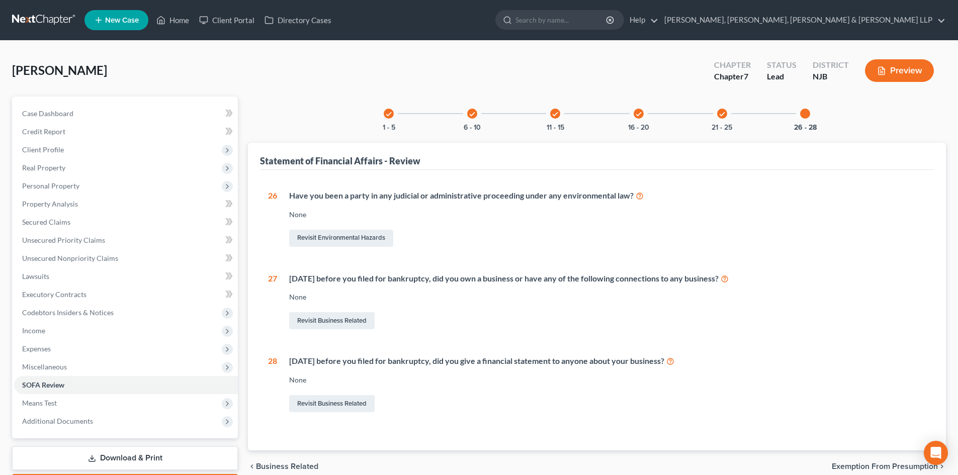
click at [477, 110] on div "check 6 - 10" at bounding box center [472, 114] width 34 height 34
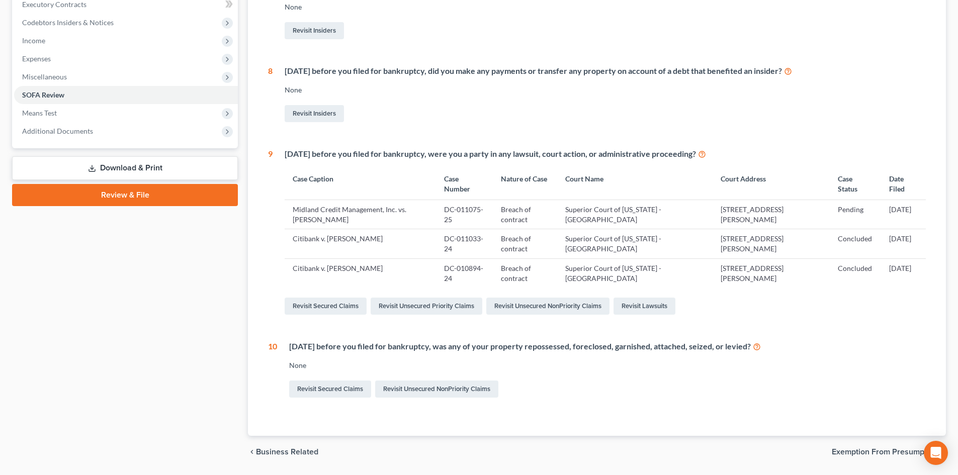
scroll to position [321, 0]
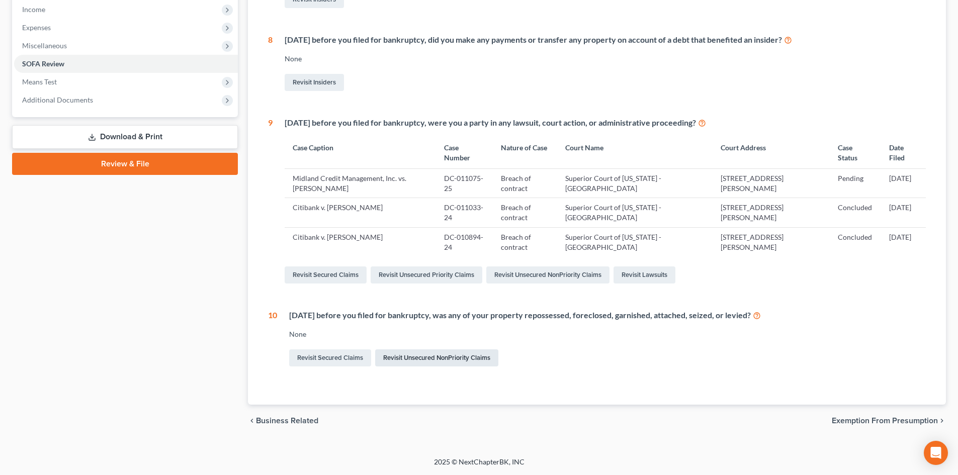
click at [390, 360] on link "Revisit Unsecured NonPriority Claims" at bounding box center [436, 358] width 123 height 17
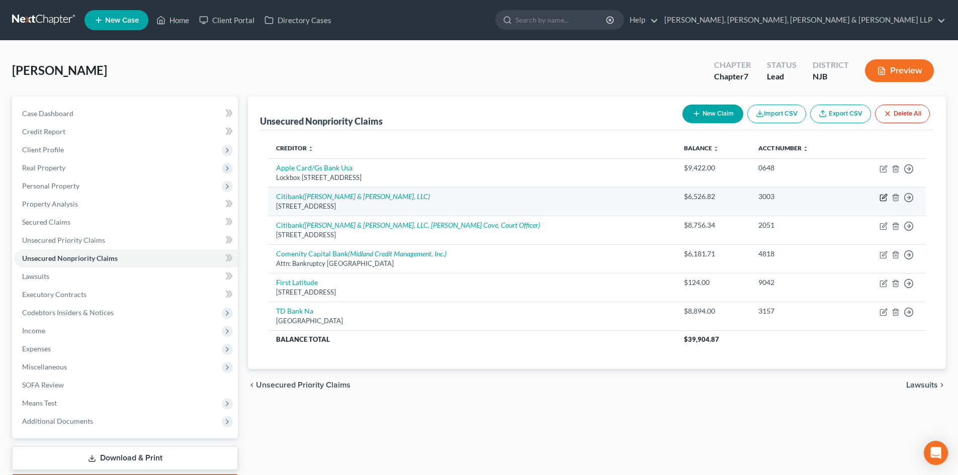
click at [885, 197] on icon "button" at bounding box center [884, 196] width 5 height 5
select select "43"
select select "2"
select select "0"
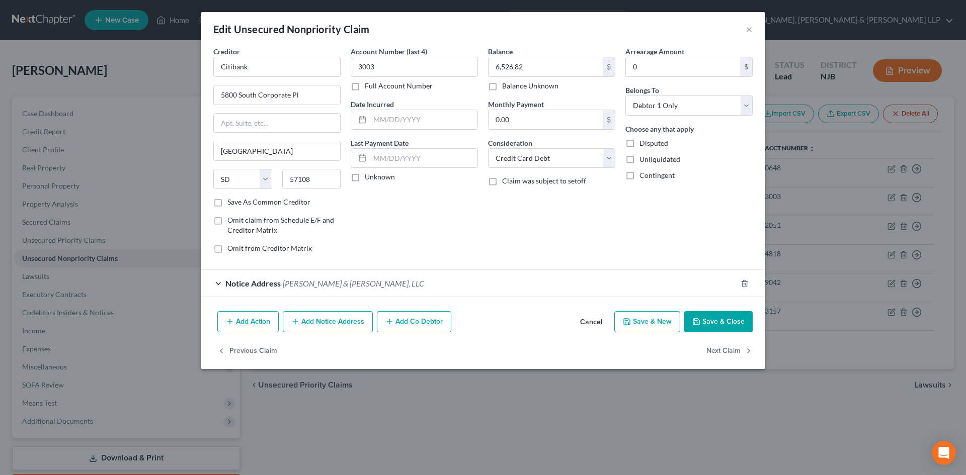
click at [261, 324] on button "Add Action" at bounding box center [247, 321] width 61 height 21
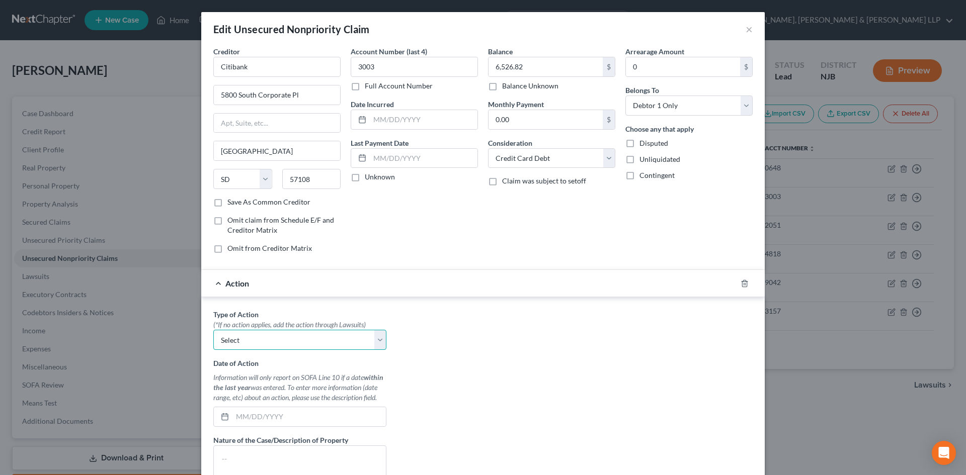
click at [278, 337] on select "Select Repossession Garnishment Foreclosure Personal Injury Attached, Seized, O…" at bounding box center [299, 340] width 173 height 20
select select "4"
click at [213, 330] on select "Select Repossession Garnishment Foreclosure Personal Injury Attached, Seized, O…" at bounding box center [299, 340] width 173 height 20
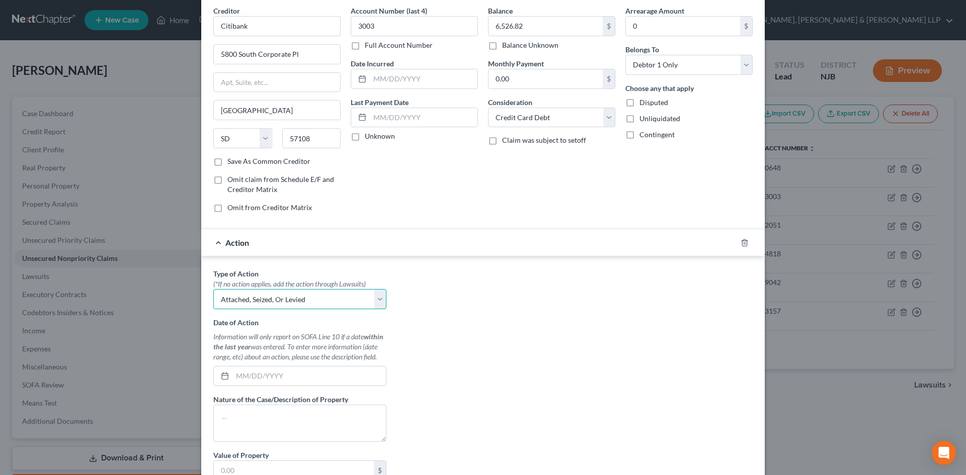
scroll to position [101, 0]
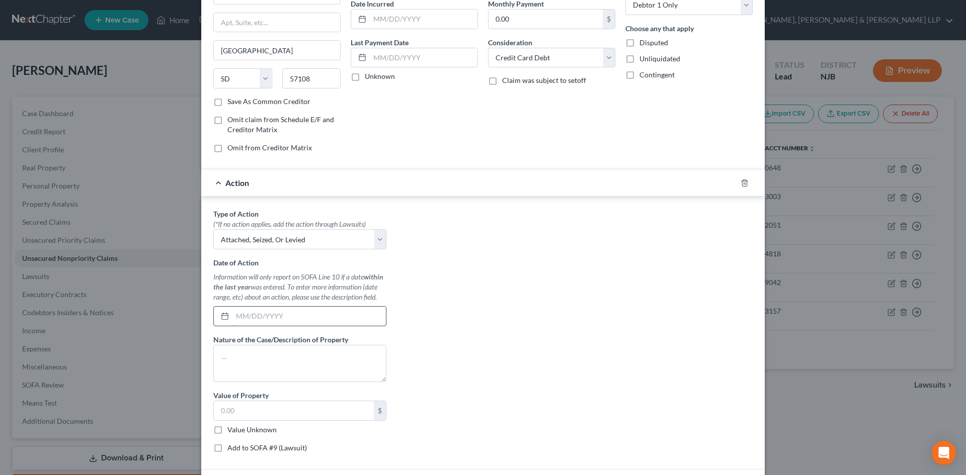
click at [291, 314] on input "text" at bounding box center [308, 316] width 153 height 19
type input "[DATE]"
click at [266, 365] on textarea at bounding box center [299, 363] width 173 height 37
type textarea "Levied account"
click at [238, 409] on input "text" at bounding box center [294, 410] width 160 height 19
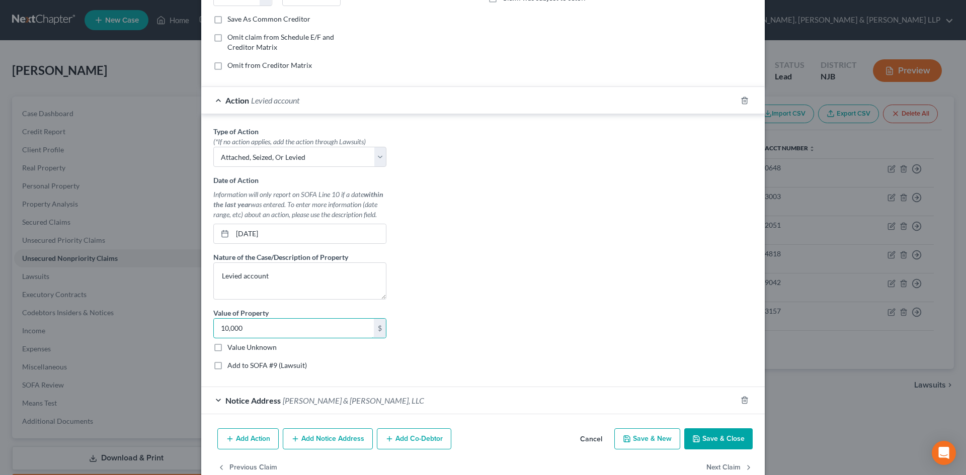
scroll to position [201, 0]
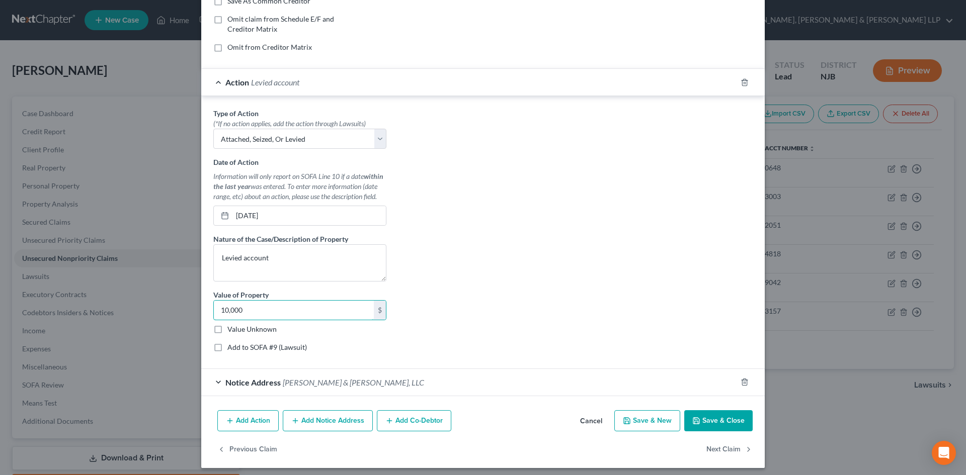
type input "10,000"
click at [723, 422] on button "Save & Close" at bounding box center [718, 420] width 68 height 21
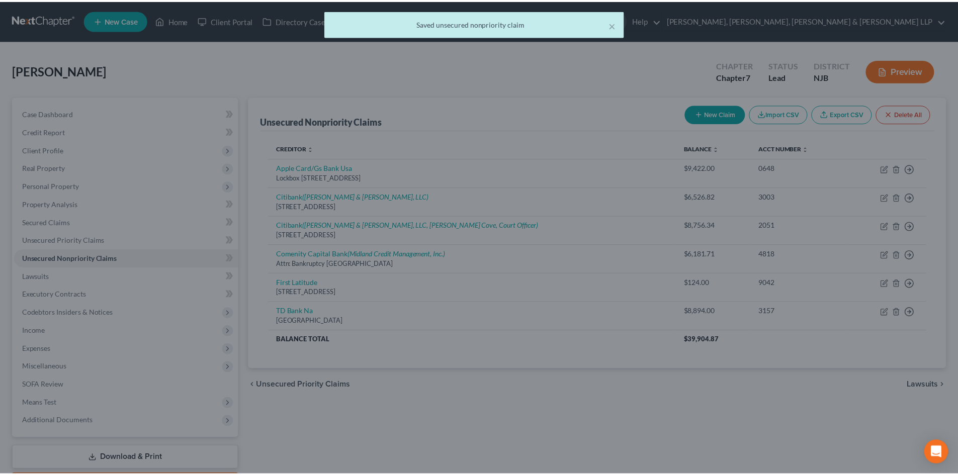
scroll to position [0, 0]
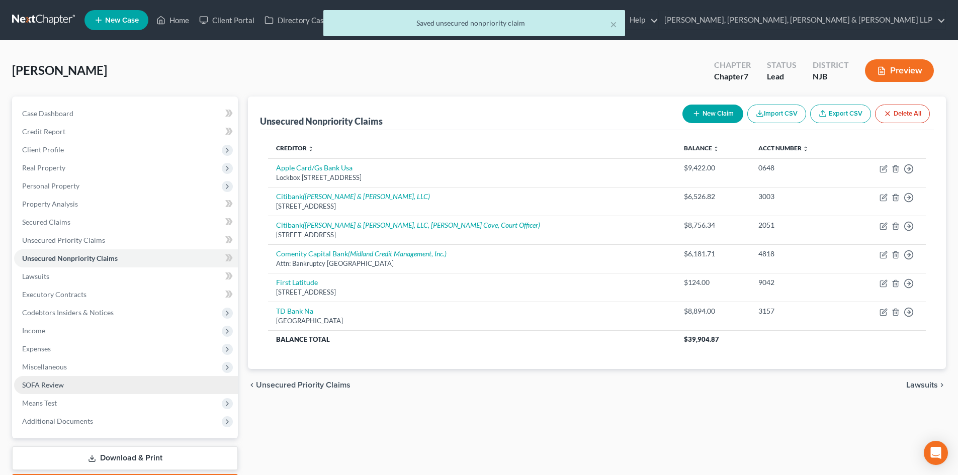
click at [63, 384] on span "SOFA Review" at bounding box center [43, 385] width 42 height 9
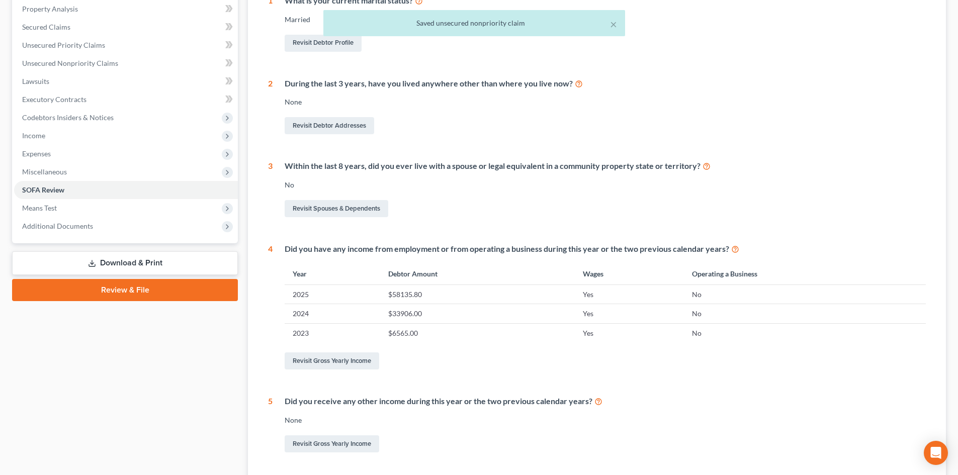
scroll to position [80, 0]
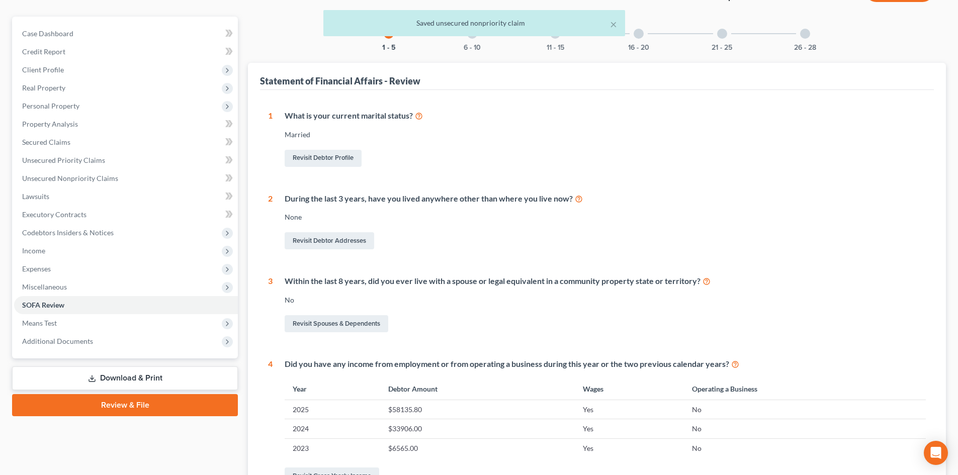
click at [472, 40] on div "× Saved unsecured nonpriority claim" at bounding box center [474, 25] width 958 height 31
click at [473, 39] on div "× Saved unsecured nonpriority claim" at bounding box center [474, 25] width 958 height 31
click at [474, 36] on div "× Saved unsecured nonpriority claim" at bounding box center [474, 23] width 302 height 26
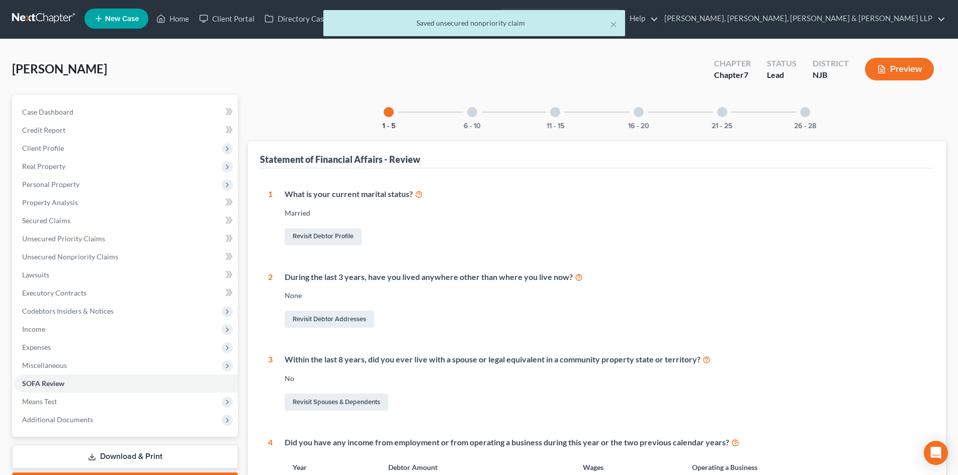
scroll to position [0, 0]
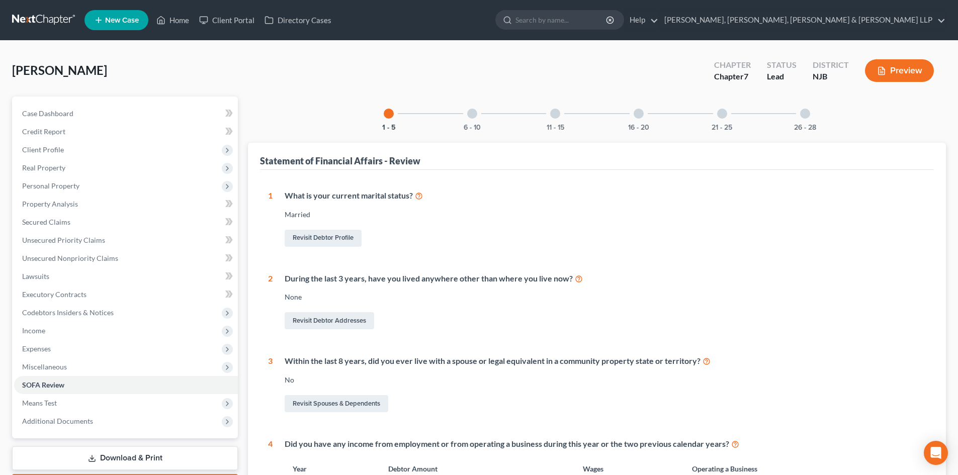
click at [478, 116] on div "6 - 10" at bounding box center [472, 114] width 34 height 34
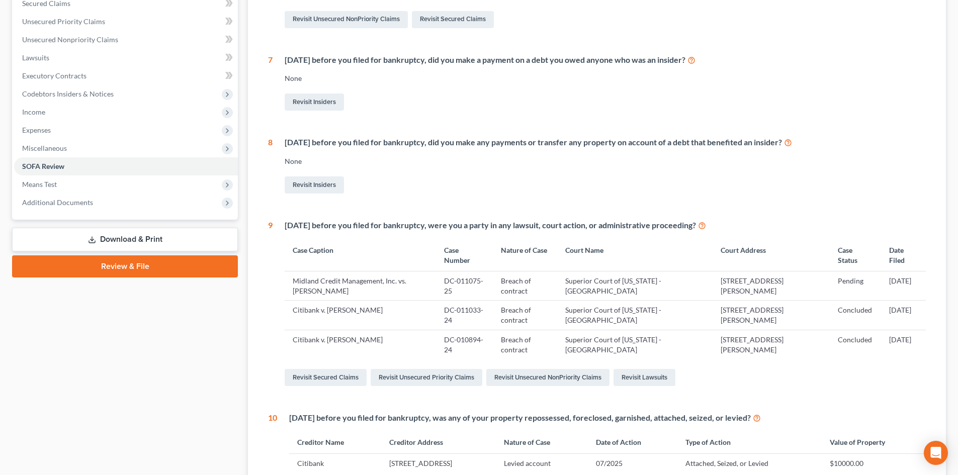
scroll to position [352, 0]
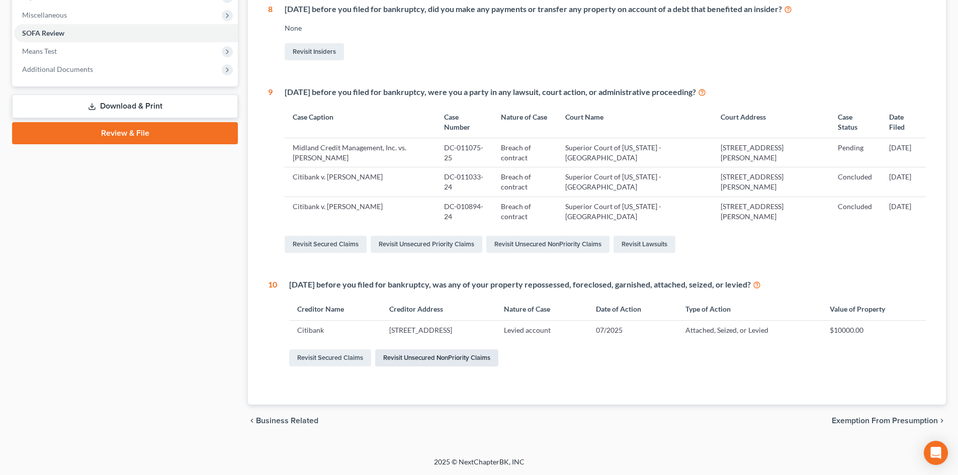
click at [413, 358] on link "Revisit Unsecured NonPriority Claims" at bounding box center [436, 358] width 123 height 17
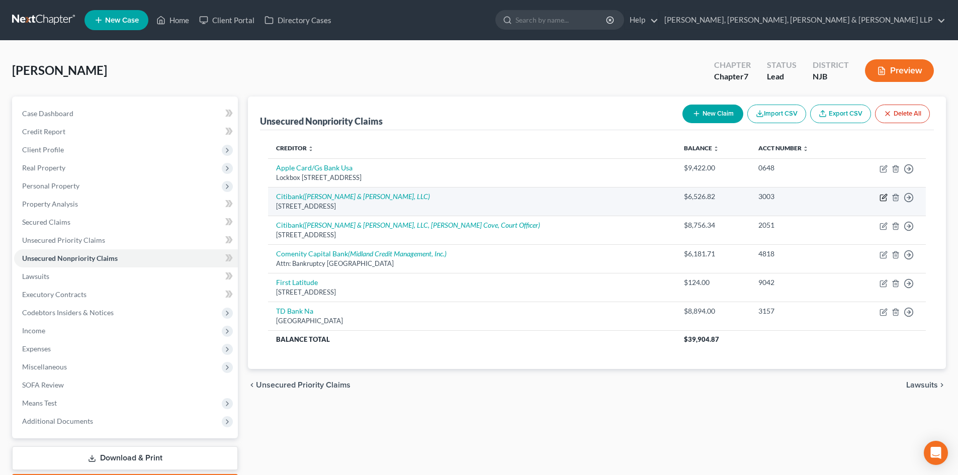
click at [881, 199] on icon "button" at bounding box center [884, 198] width 8 height 8
select select "43"
select select "2"
select select "0"
select select "4"
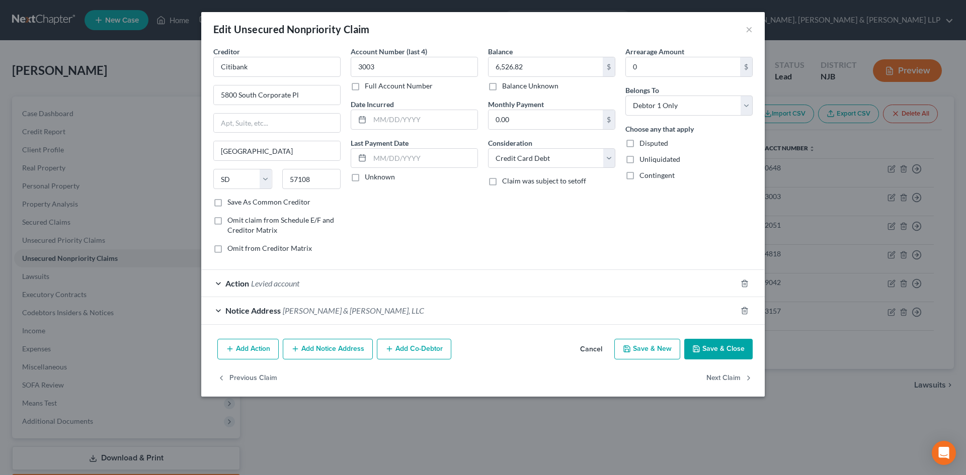
click at [572, 277] on div "Action Levied account" at bounding box center [468, 283] width 535 height 27
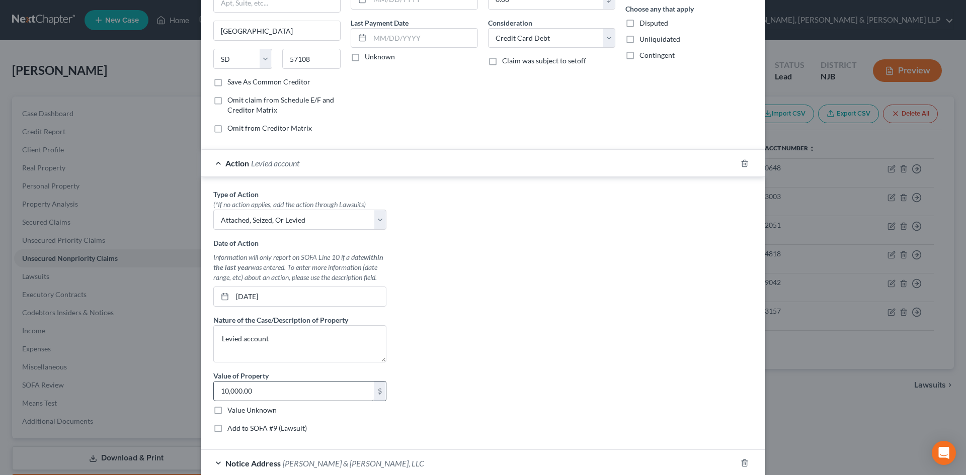
scroll to position [151, 0]
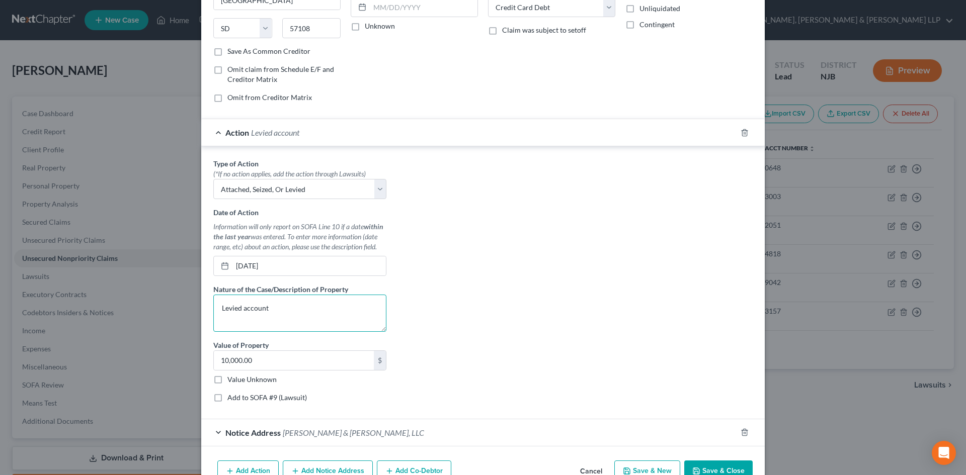
drag, startPoint x: 278, startPoint y: 306, endPoint x: 160, endPoint y: 298, distance: 118.5
click at [159, 295] on div "Edit Unsecured Nonpriority Claim × Creditor * Citibank 5800 South Corporate Pl …" at bounding box center [483, 237] width 966 height 475
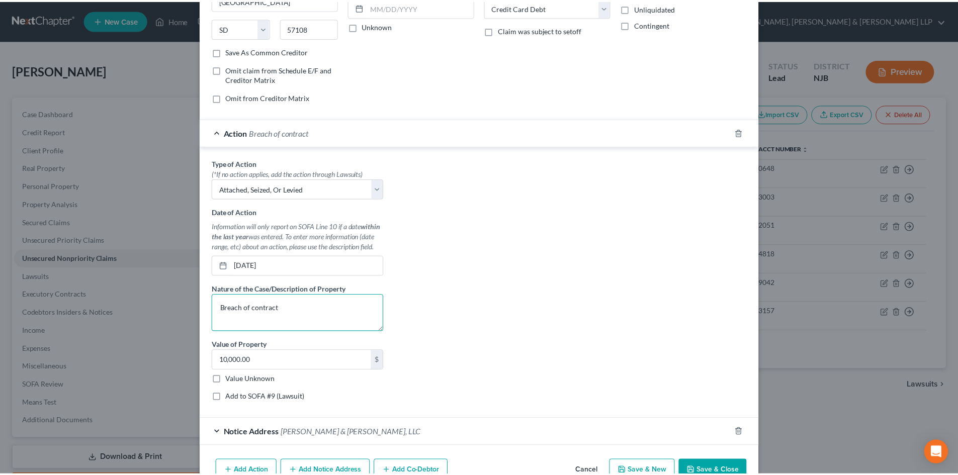
scroll to position [206, 0]
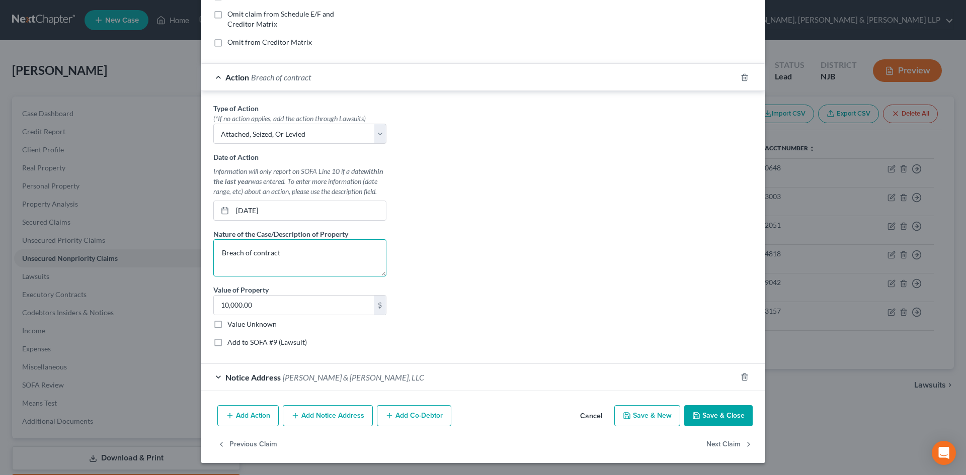
type textarea "Breach of contract"
click at [709, 413] on button "Save & Close" at bounding box center [718, 415] width 68 height 21
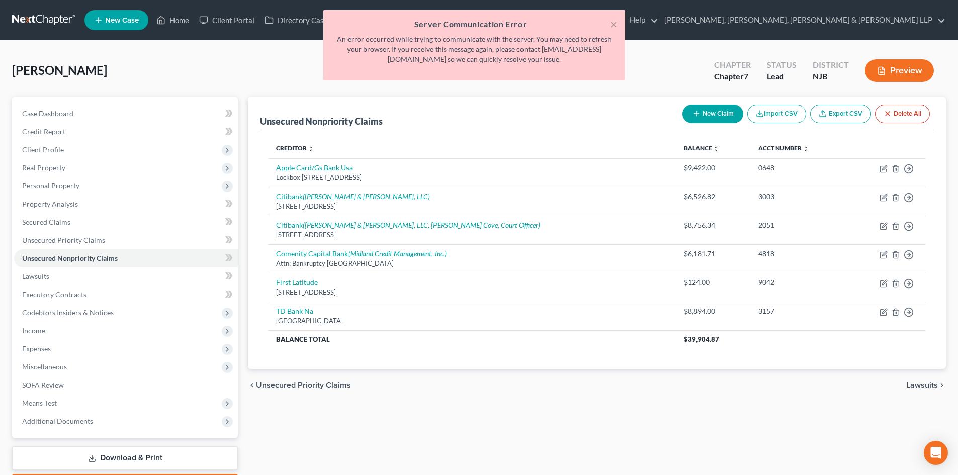
click at [180, 22] on div "× Server Communication Error An error occurred while trying to communicate with…" at bounding box center [474, 47] width 958 height 75
click at [611, 25] on button "×" at bounding box center [613, 24] width 7 height 12
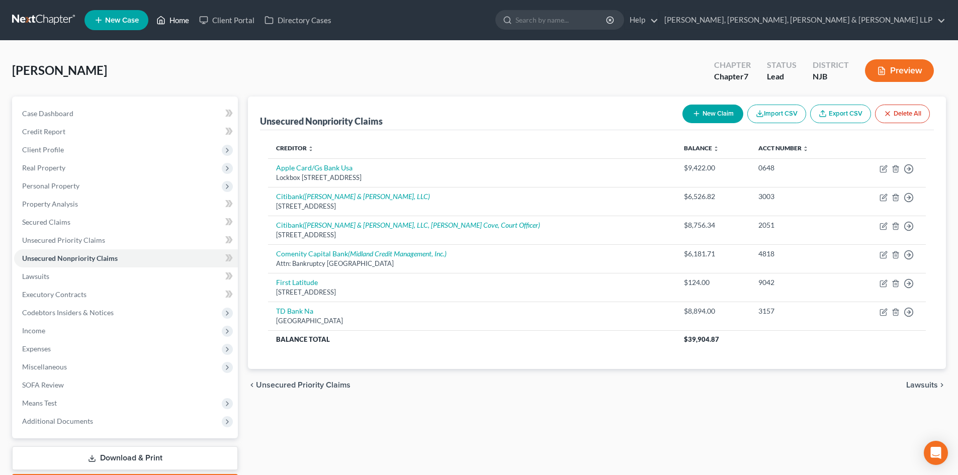
click at [184, 16] on link "Home" at bounding box center [172, 20] width 43 height 18
